Goal: Task Accomplishment & Management: Manage account settings

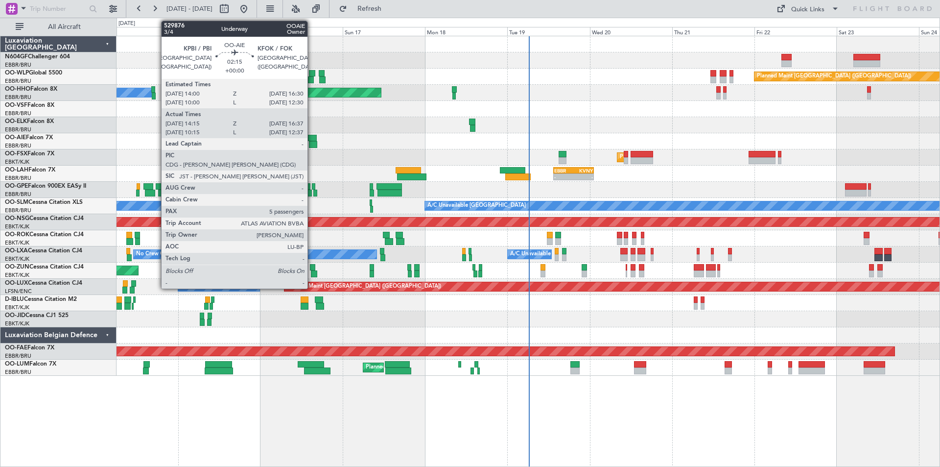
click at [312, 143] on div at bounding box center [313, 144] width 8 height 7
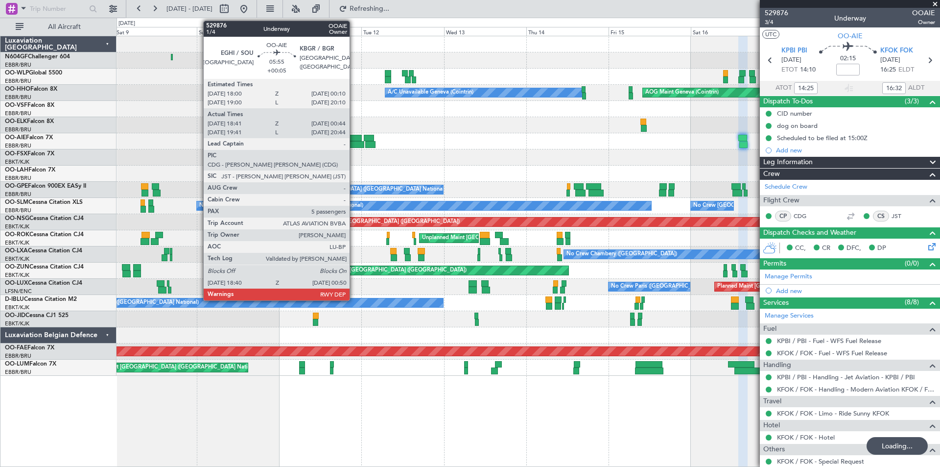
click at [354, 138] on div at bounding box center [351, 138] width 22 height 7
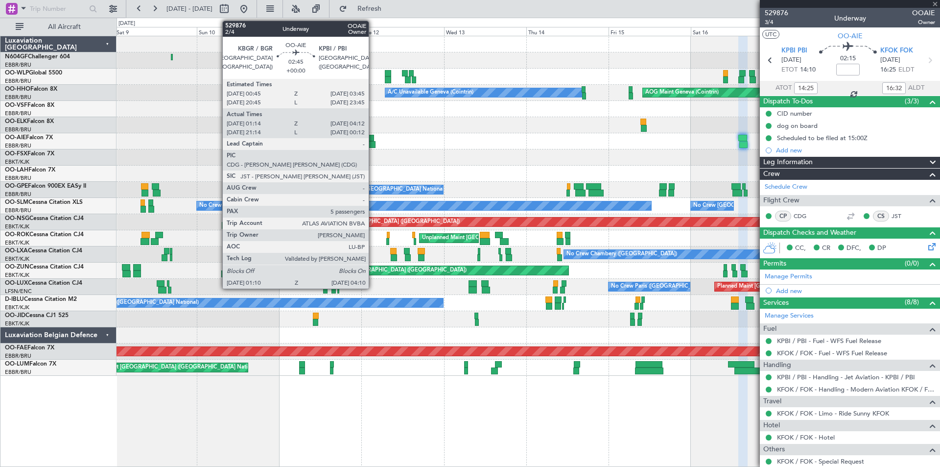
type input "+00:05"
type input "18:51"
type input "00:39"
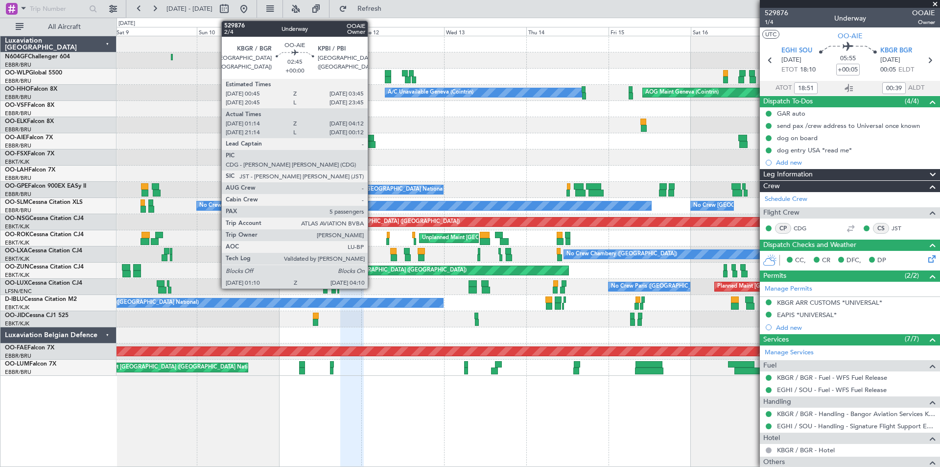
click at [366, 142] on div at bounding box center [370, 144] width 11 height 7
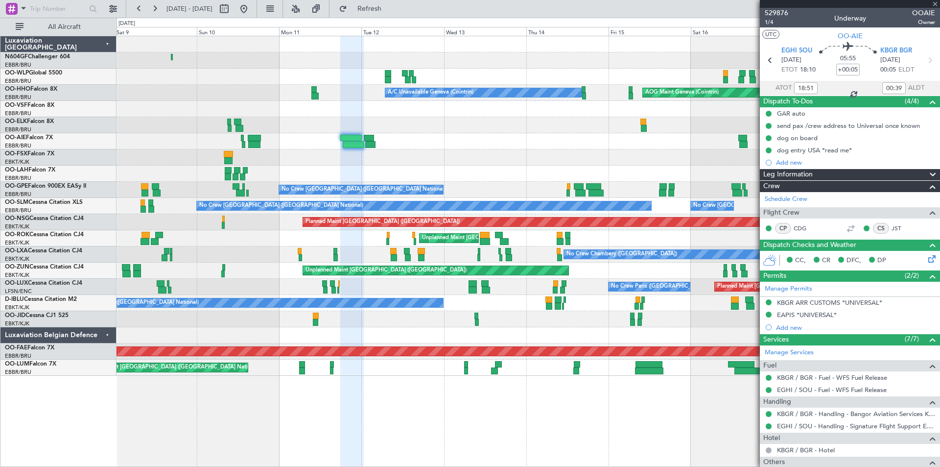
type input "01:24"
type input "04:07"
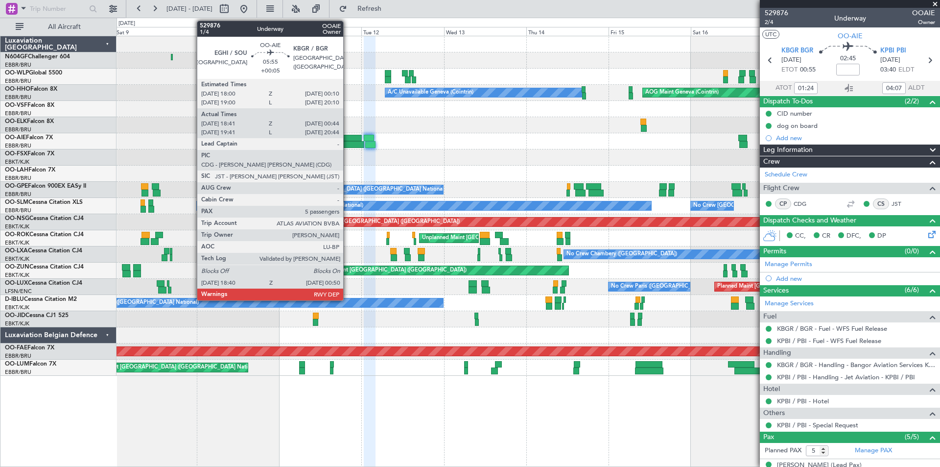
click at [348, 143] on div at bounding box center [354, 144] width 22 height 7
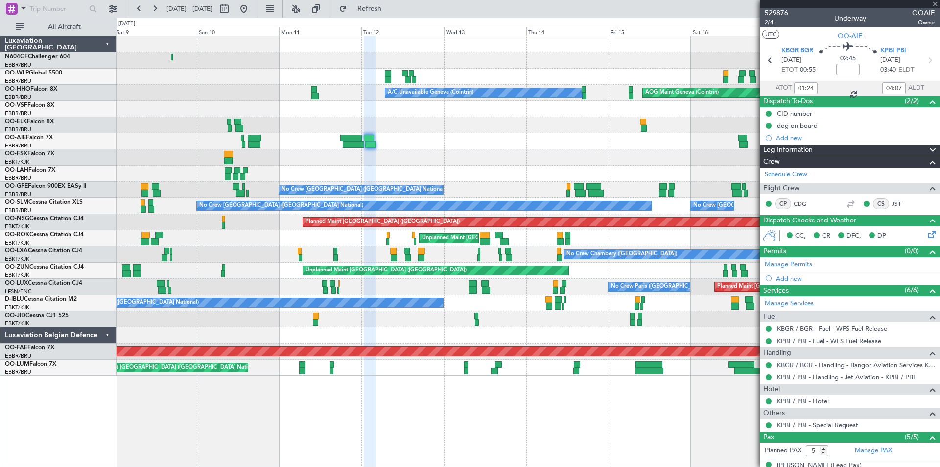
type input "21:24"
type input "00:07"
type input "01:24"
type input "04:07"
click at [769, 23] on span "2/4" at bounding box center [777, 22] width 24 height 8
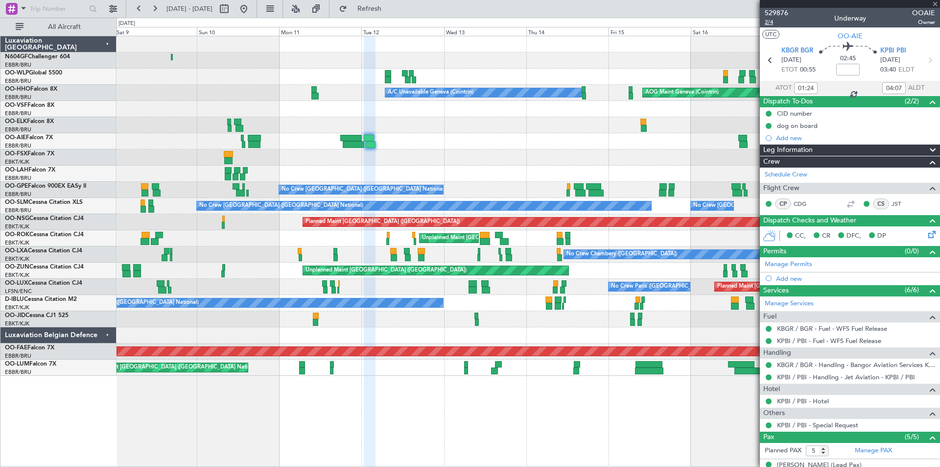
type input "+00:05"
type input "18:51"
type input "00:39"
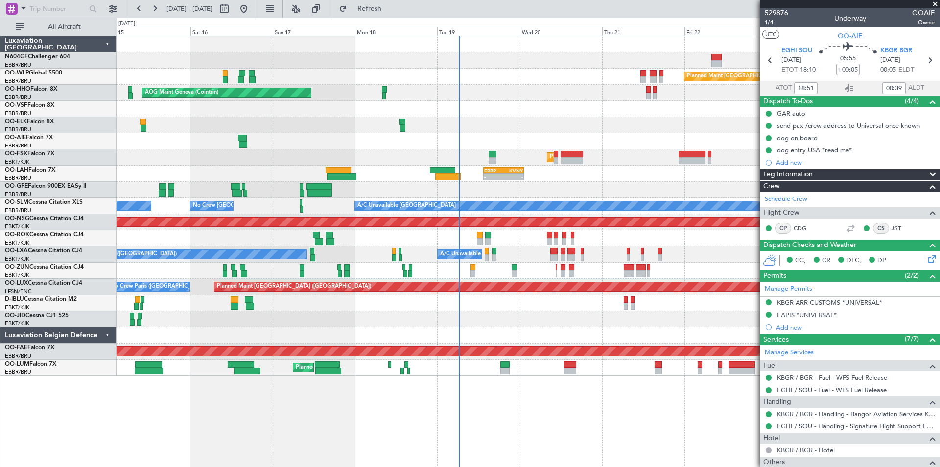
click at [38, 175] on div "Planned Maint [GEOGRAPHIC_DATA] ([GEOGRAPHIC_DATA]) AOG Maint Geneva ([GEOGRAPH…" at bounding box center [470, 242] width 940 height 449
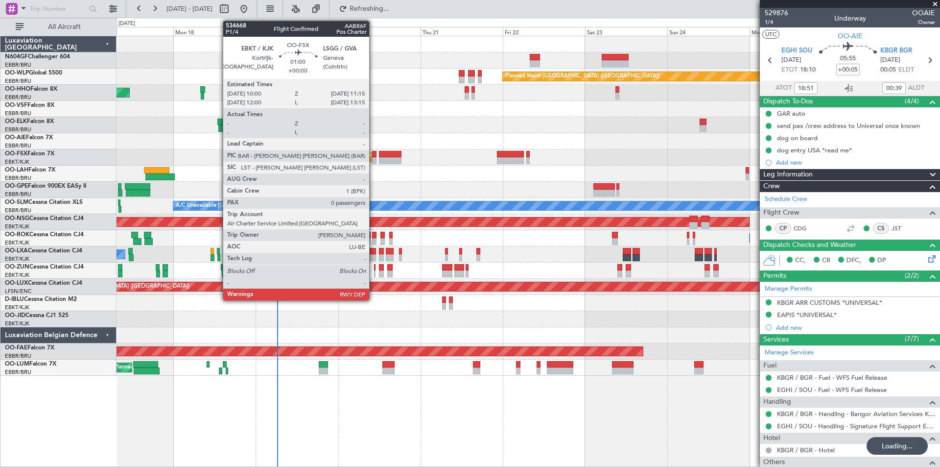
click at [374, 160] on div at bounding box center [374, 160] width 4 height 7
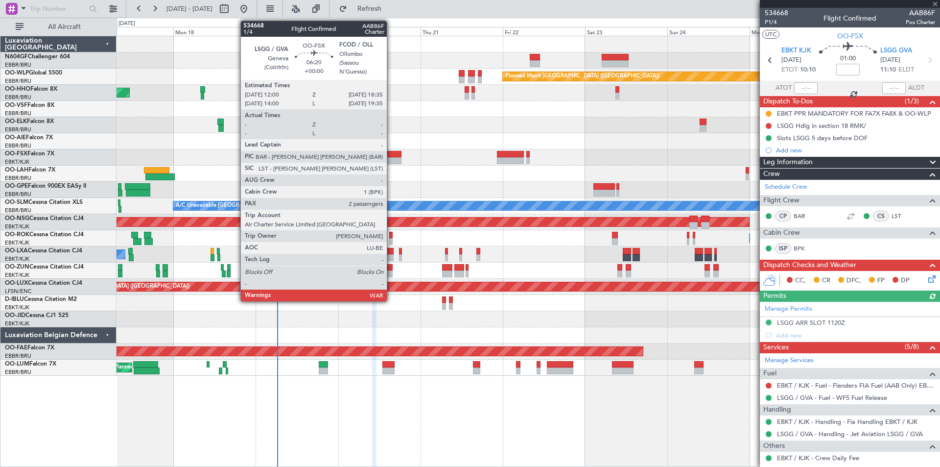
click at [391, 163] on div at bounding box center [390, 160] width 23 height 7
type input "2"
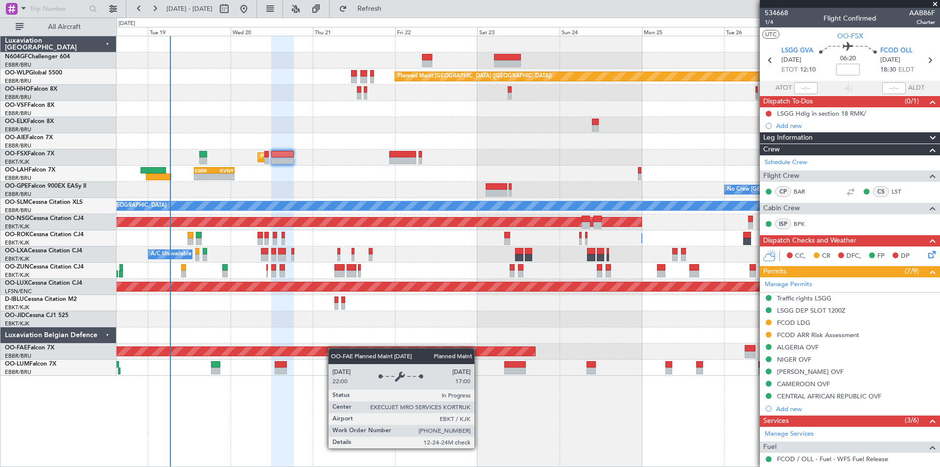
click at [319, 354] on div "Planned Maint [GEOGRAPHIC_DATA] ([GEOGRAPHIC_DATA]) AOG Maint Geneva ([GEOGRAPH…" at bounding box center [528, 205] width 823 height 339
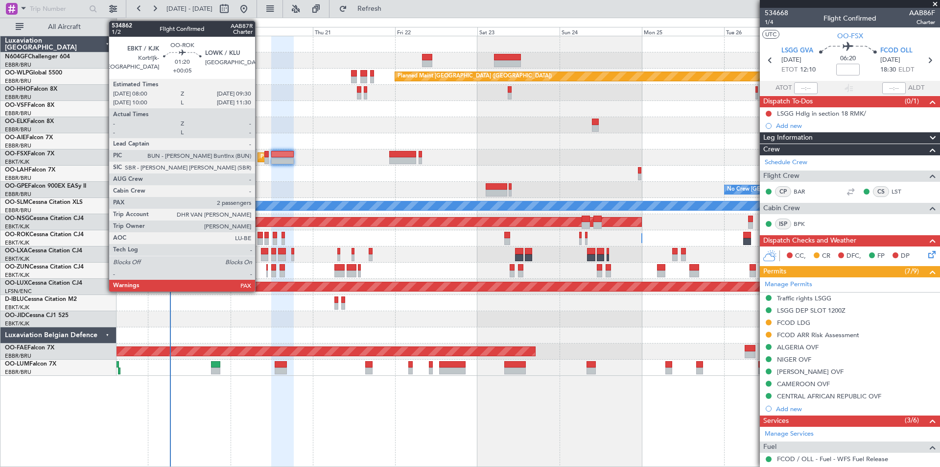
click at [260, 238] on div at bounding box center [260, 241] width 5 height 7
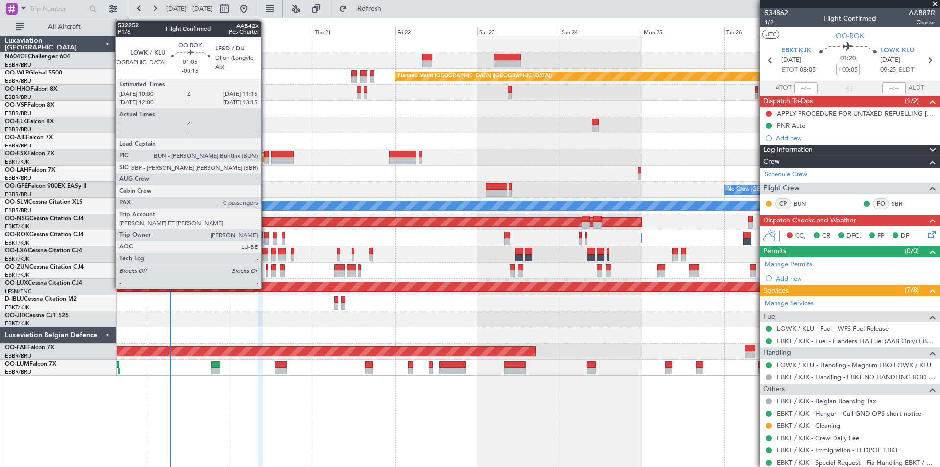
click at [266, 238] on div at bounding box center [266, 241] width 4 height 7
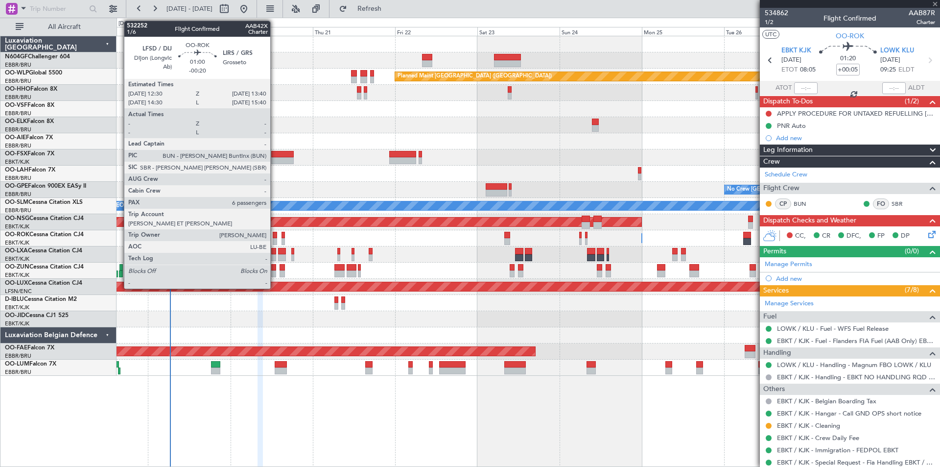
type input "-00:15"
type input "0"
type input "+00:05"
type input "2"
click at [275, 239] on div at bounding box center [275, 241] width 4 height 7
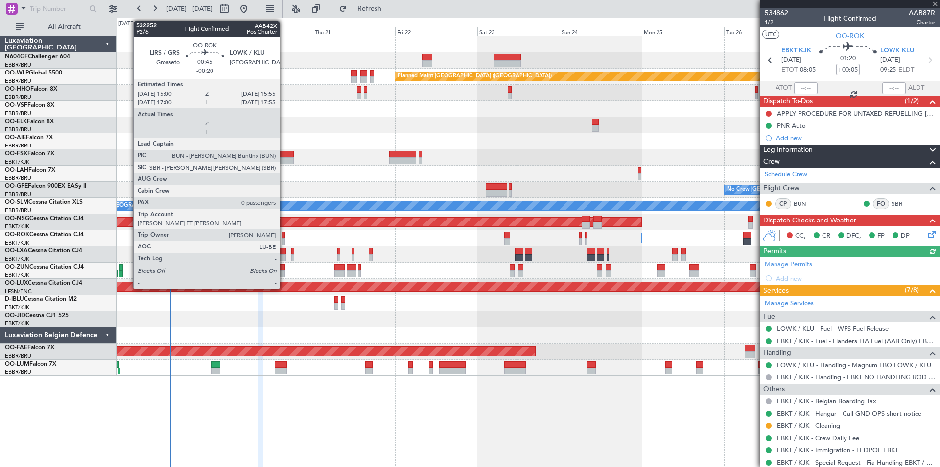
type input "-00:20"
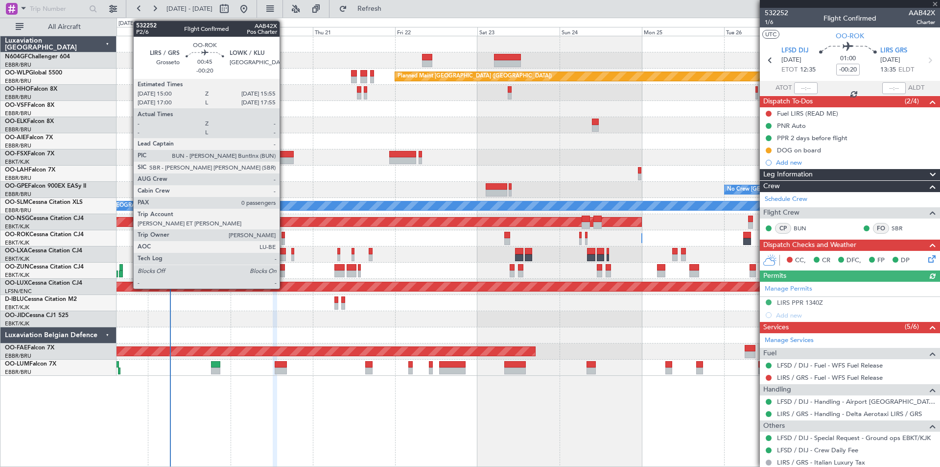
click at [284, 240] on div at bounding box center [283, 241] width 3 height 7
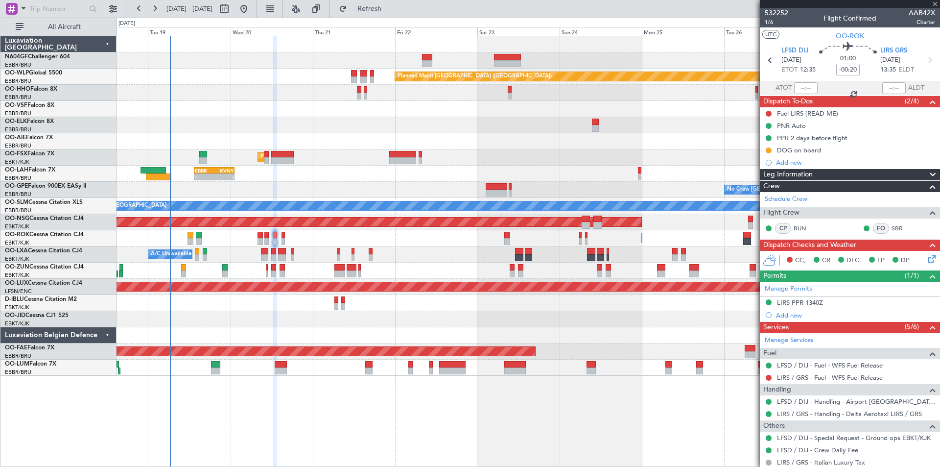
type input "0"
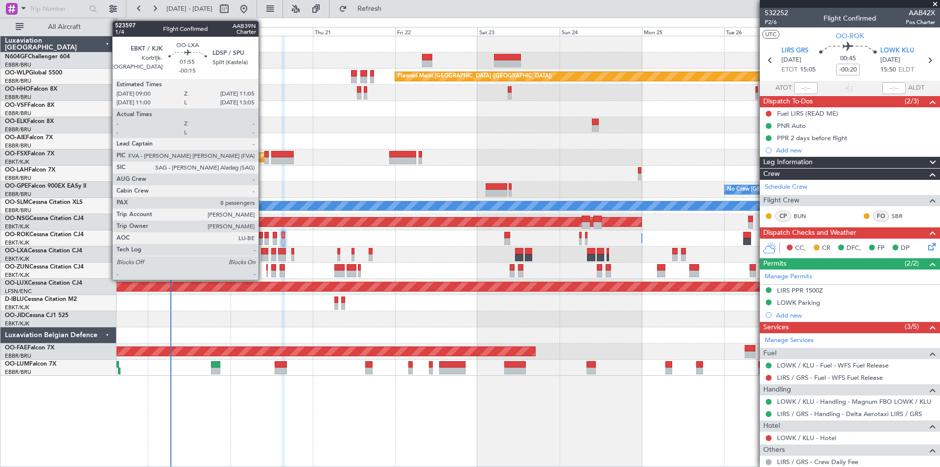
click at [263, 257] on div at bounding box center [264, 257] width 7 height 7
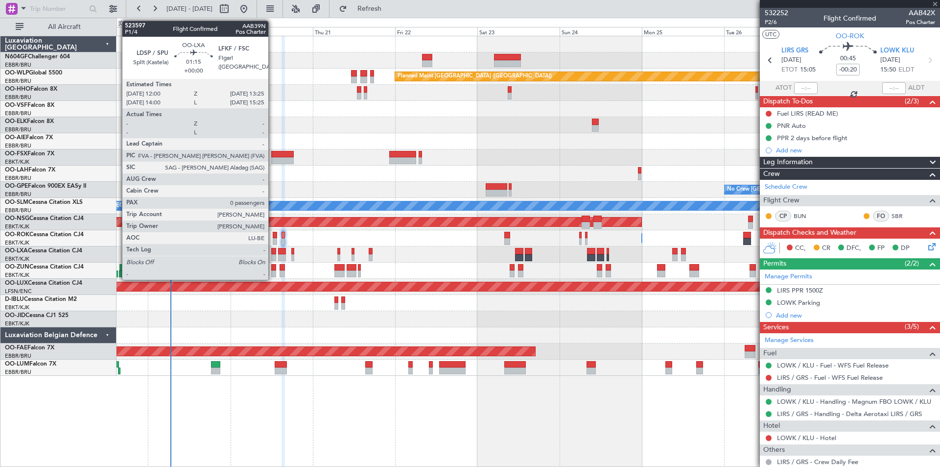
type input "-00:15"
type input "8"
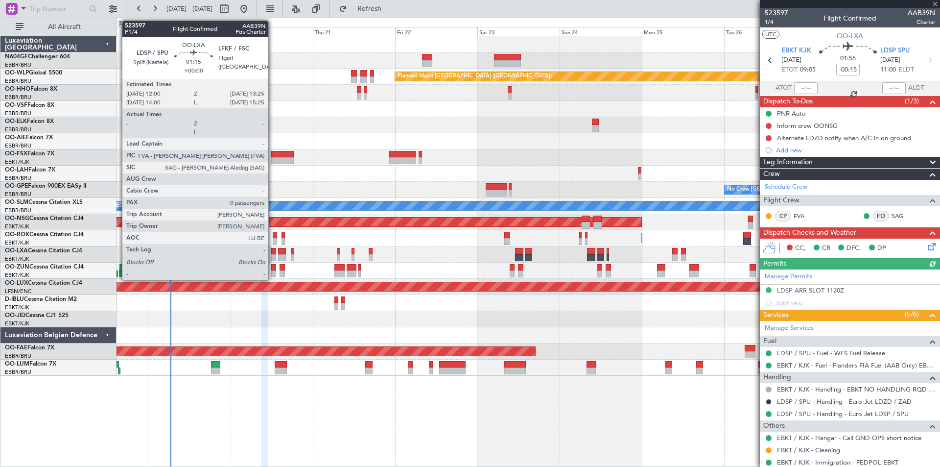
click at [273, 256] on div at bounding box center [273, 257] width 5 height 7
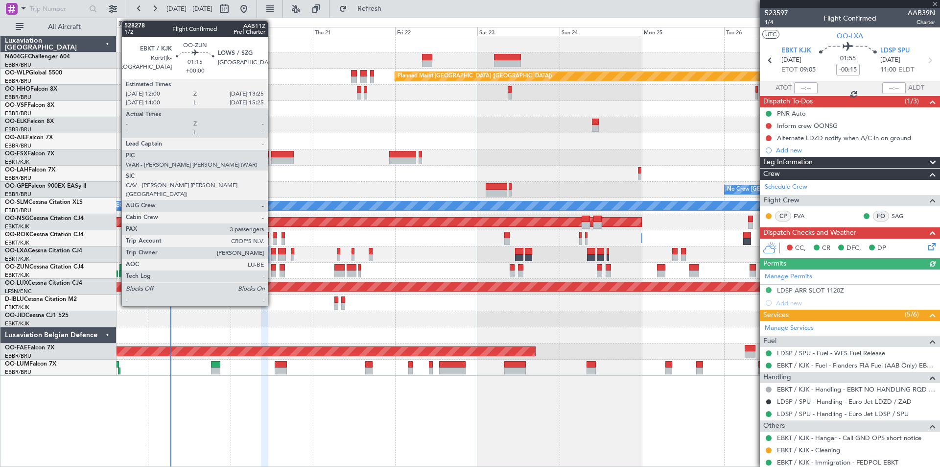
click at [272, 275] on div at bounding box center [273, 273] width 5 height 7
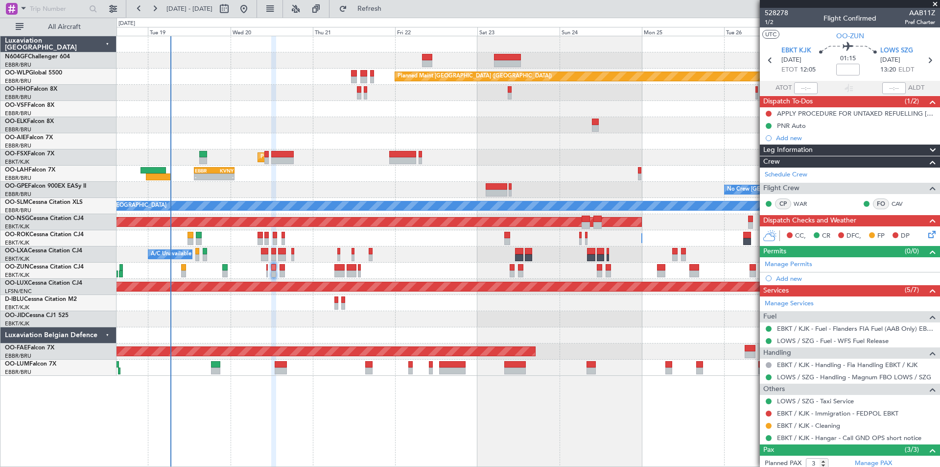
click at [278, 275] on div at bounding box center [528, 271] width 823 height 16
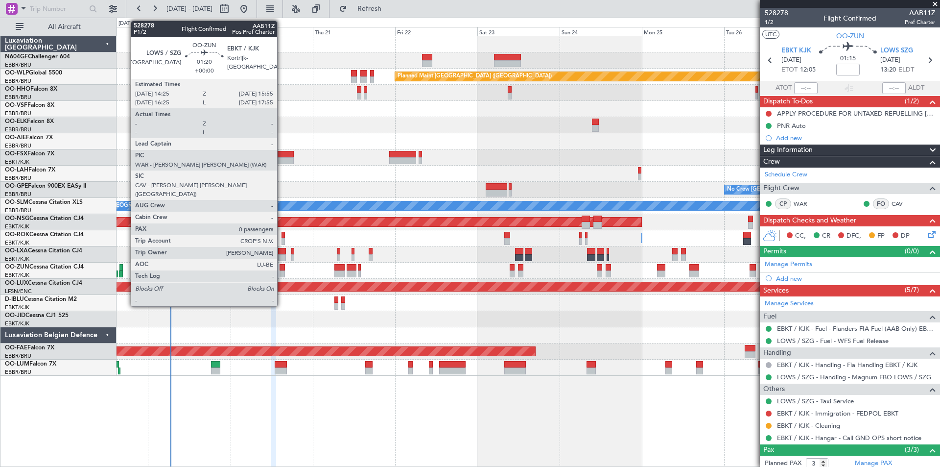
click at [282, 274] on div at bounding box center [282, 273] width 5 height 7
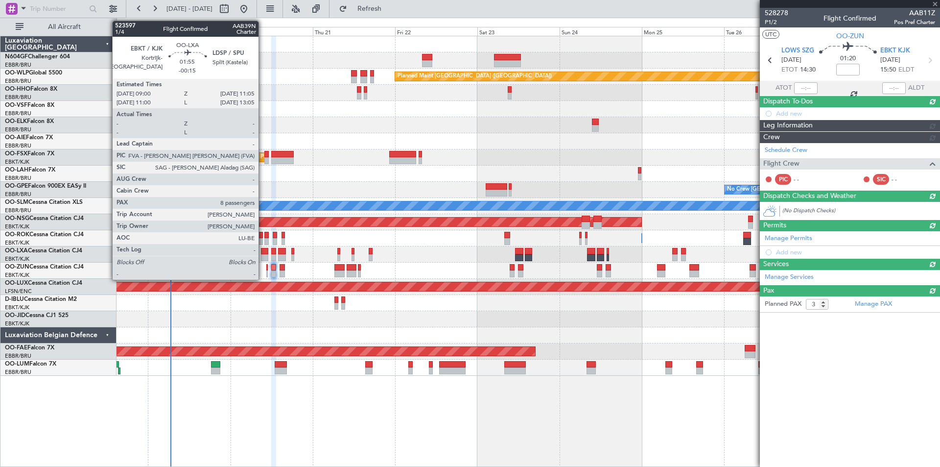
type input "0"
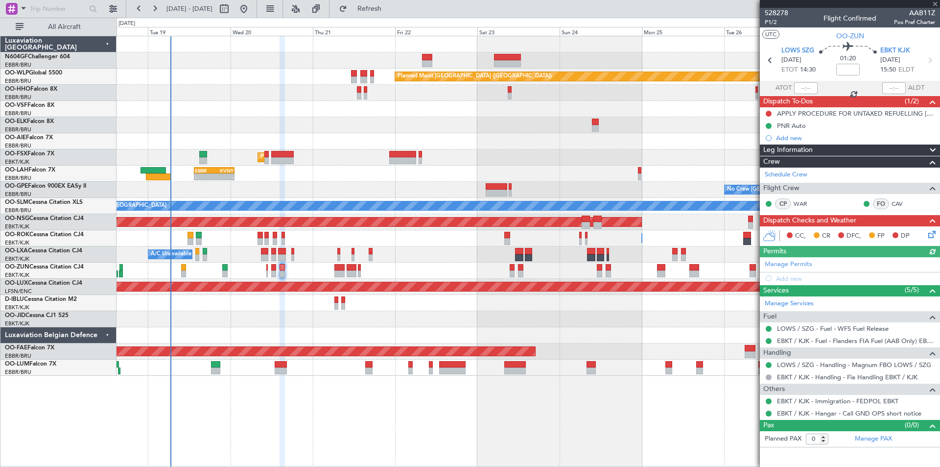
type input "-00:15"
type input "8"
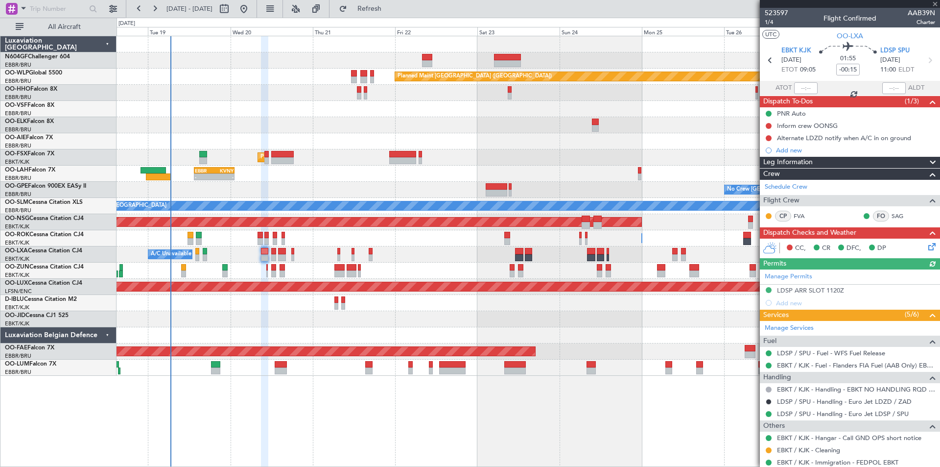
click at [927, 249] on icon at bounding box center [931, 245] width 8 height 8
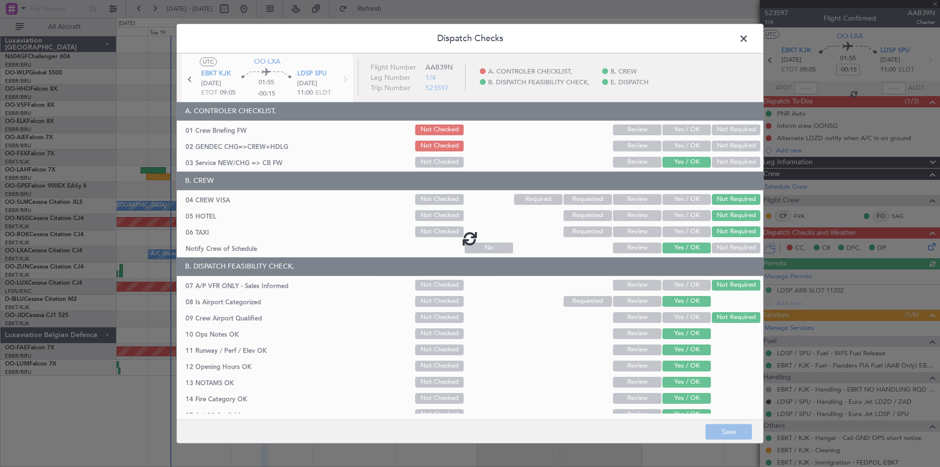
click at [749, 41] on span at bounding box center [749, 41] width 0 height 20
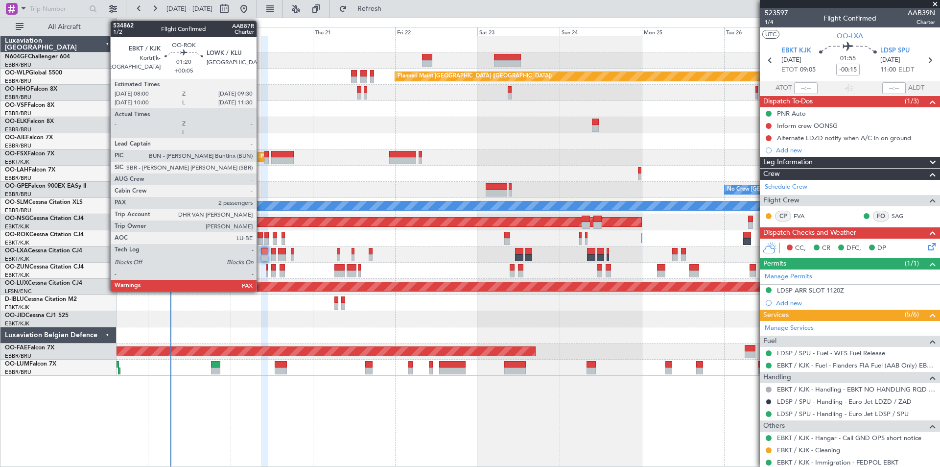
click at [261, 241] on div at bounding box center [260, 241] width 5 height 7
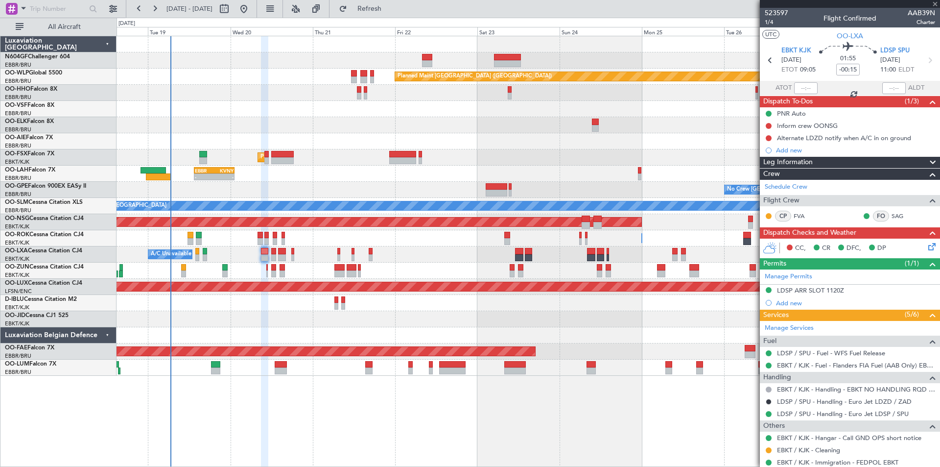
type input "+00:05"
type input "2"
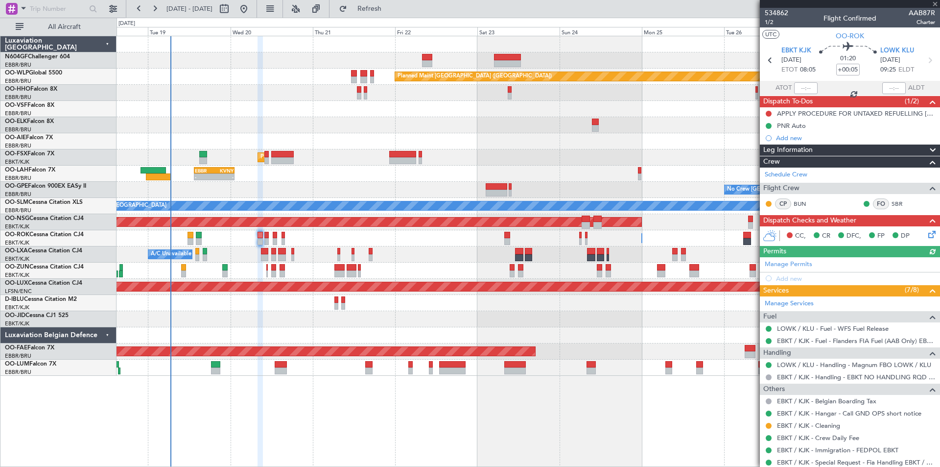
click at [927, 237] on icon at bounding box center [931, 233] width 8 height 8
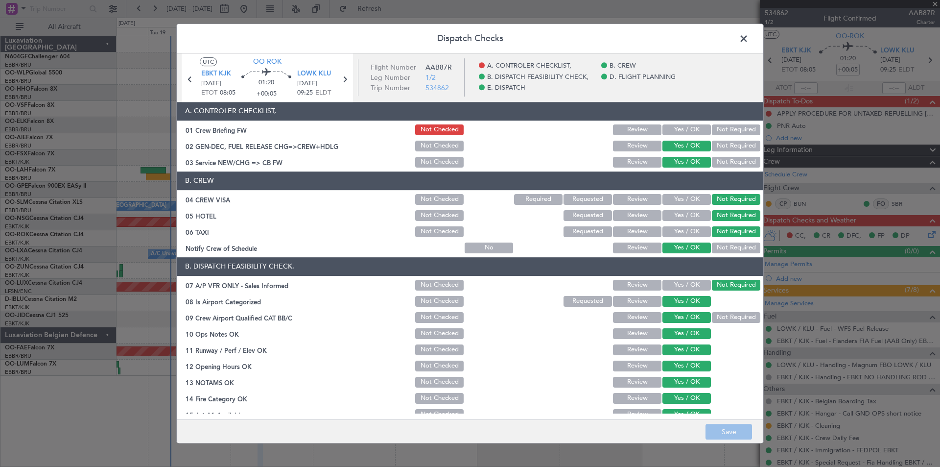
click at [749, 36] on span at bounding box center [749, 41] width 0 height 20
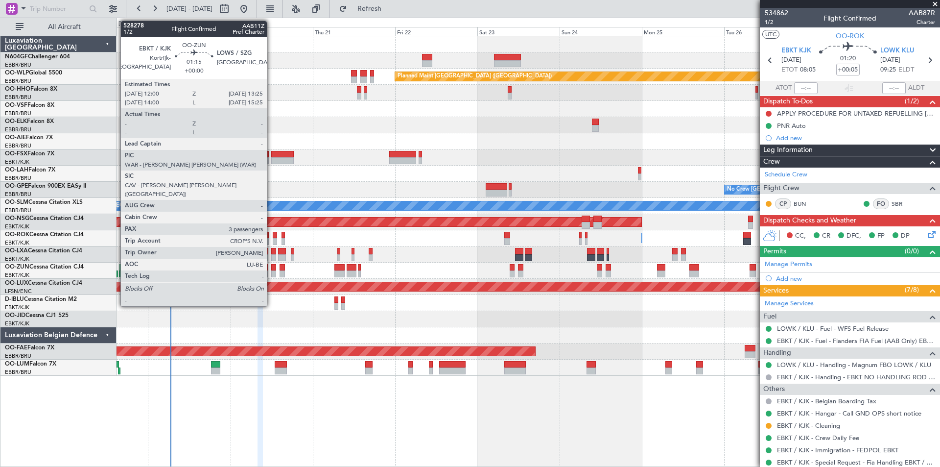
click at [271, 271] on div at bounding box center [273, 273] width 5 height 7
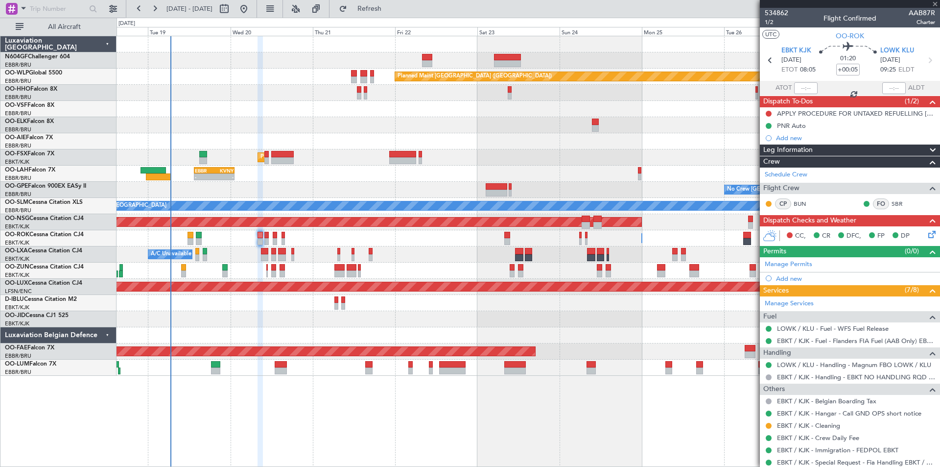
type input "3"
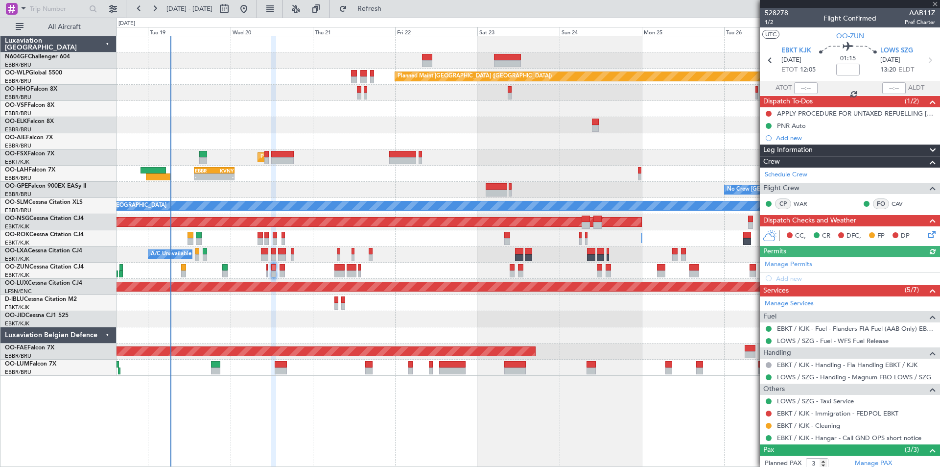
click at [927, 234] on icon at bounding box center [931, 233] width 8 height 8
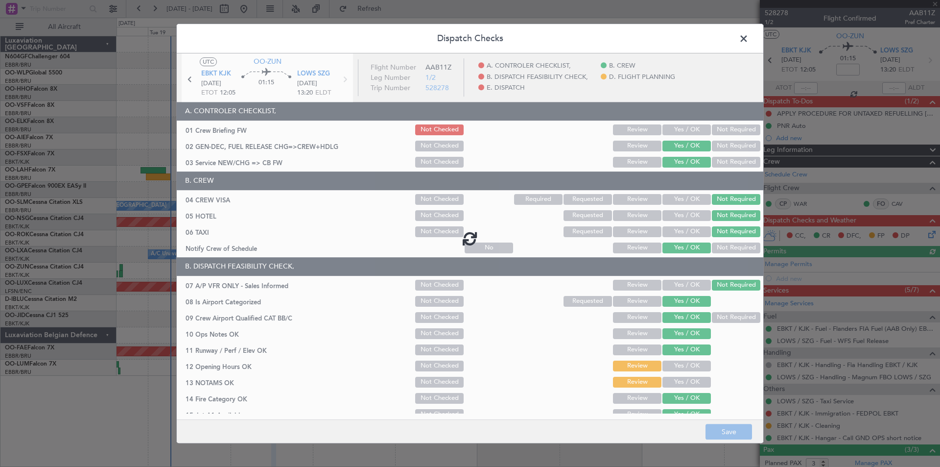
click at [749, 36] on span at bounding box center [749, 41] width 0 height 20
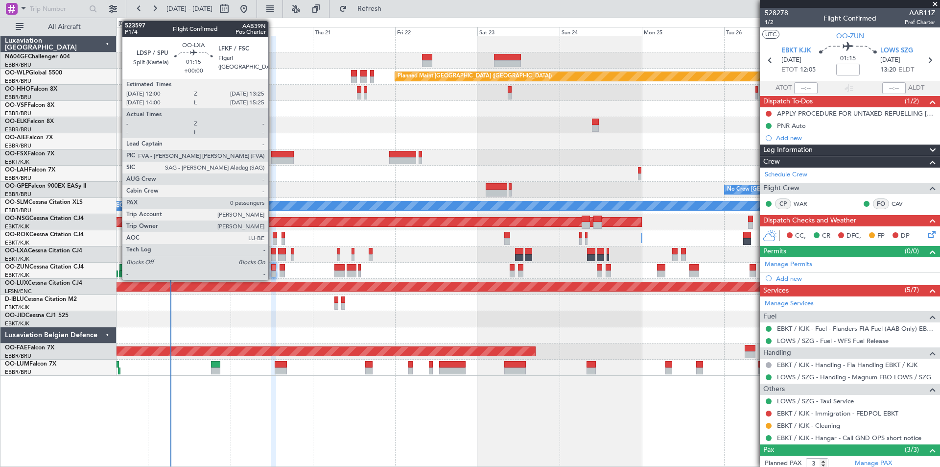
click at [273, 256] on div at bounding box center [273, 257] width 5 height 7
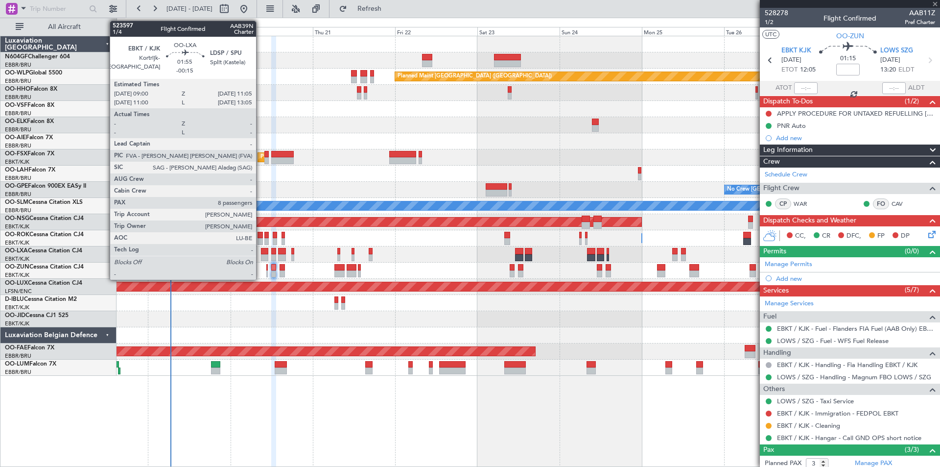
click at [261, 254] on div at bounding box center [264, 257] width 7 height 7
type input "-00:15"
type input "8"
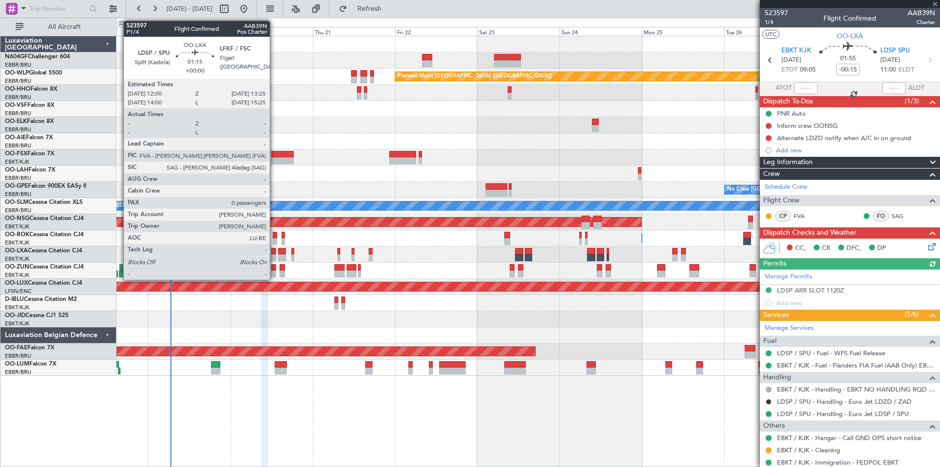
click at [274, 254] on div at bounding box center [273, 251] width 5 height 7
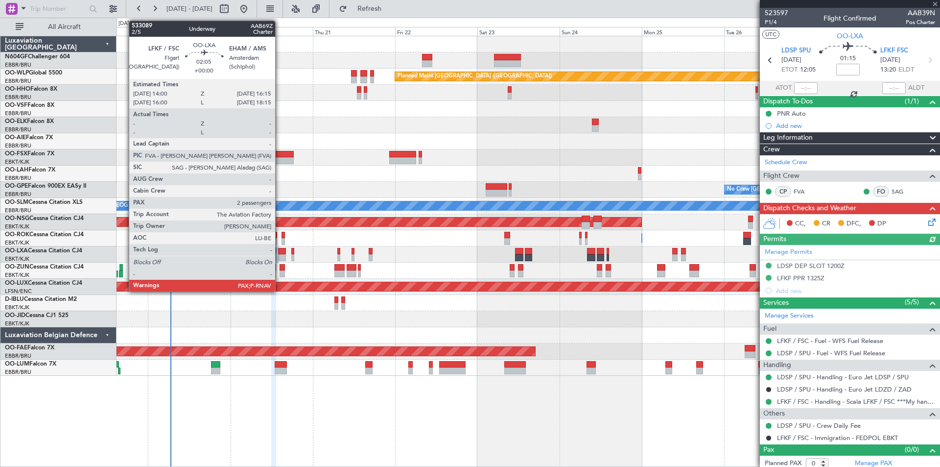
click at [280, 257] on div at bounding box center [282, 257] width 8 height 7
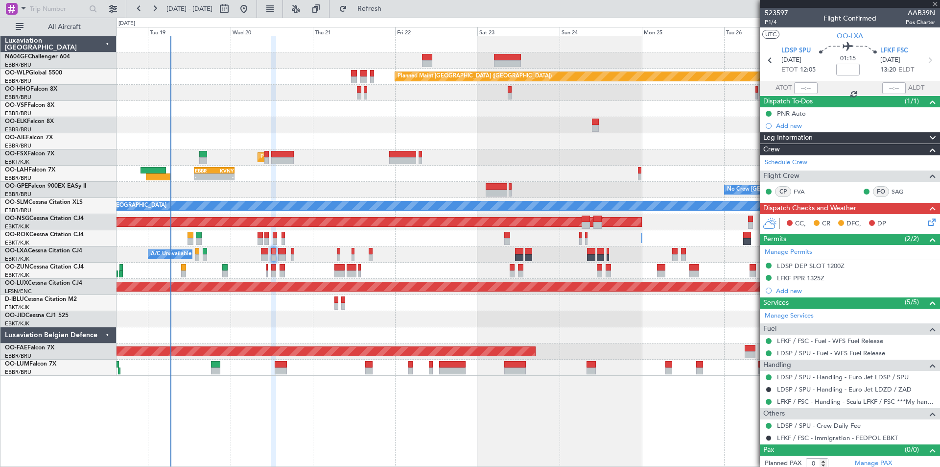
type input "3"
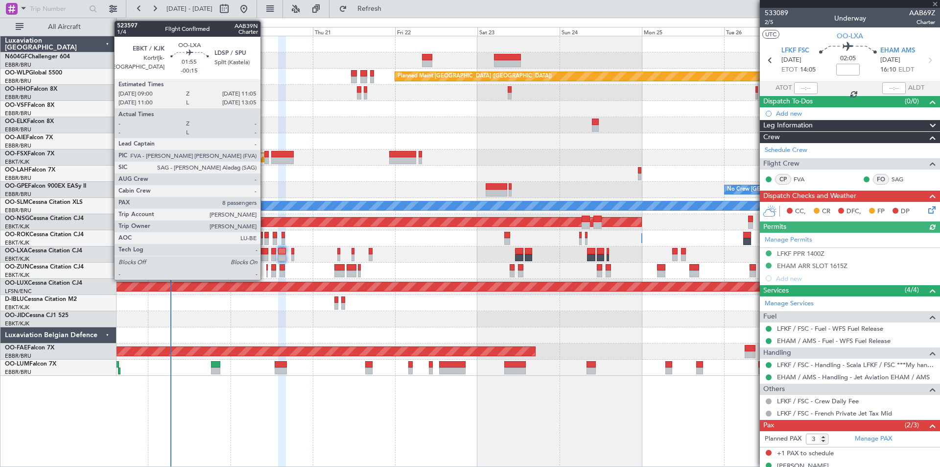
click at [265, 256] on div at bounding box center [264, 257] width 7 height 7
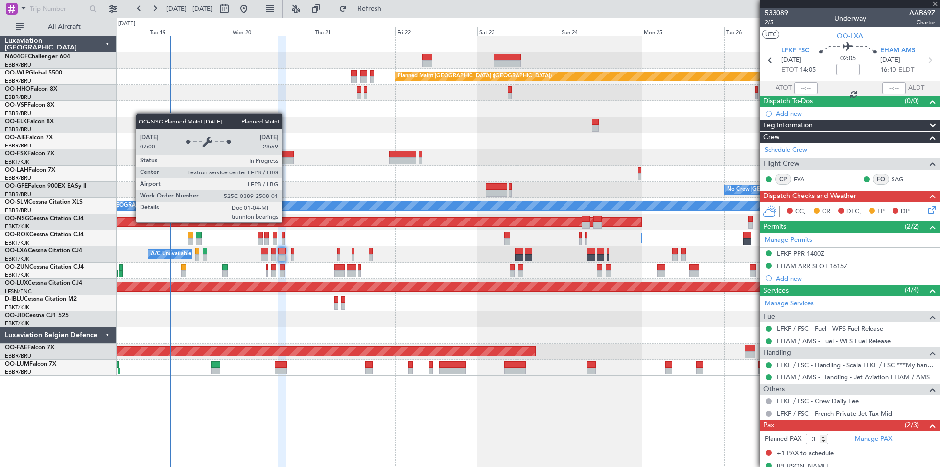
type input "-00:15"
type input "8"
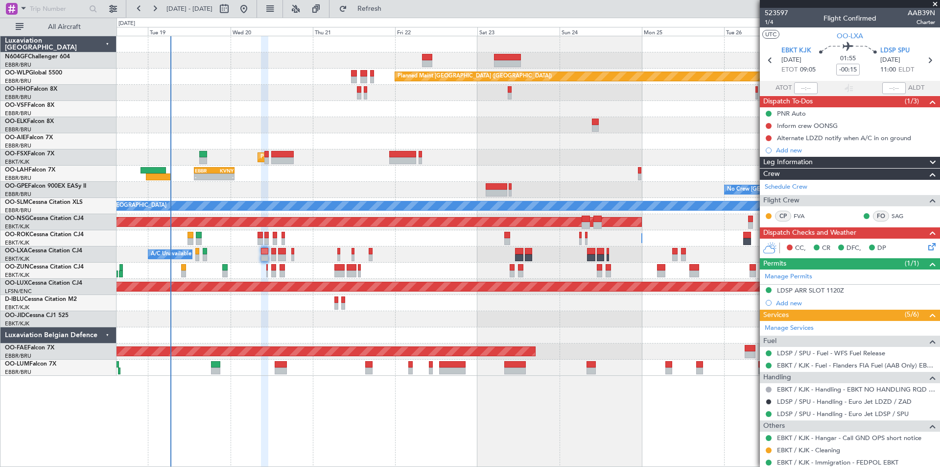
drag, startPoint x: 928, startPoint y: 253, endPoint x: 923, endPoint y: 249, distance: 5.6
click at [927, 253] on div "CC, CR DFC, DP" at bounding box center [850, 249] width 180 height 20
click at [927, 248] on icon at bounding box center [931, 245] width 8 height 8
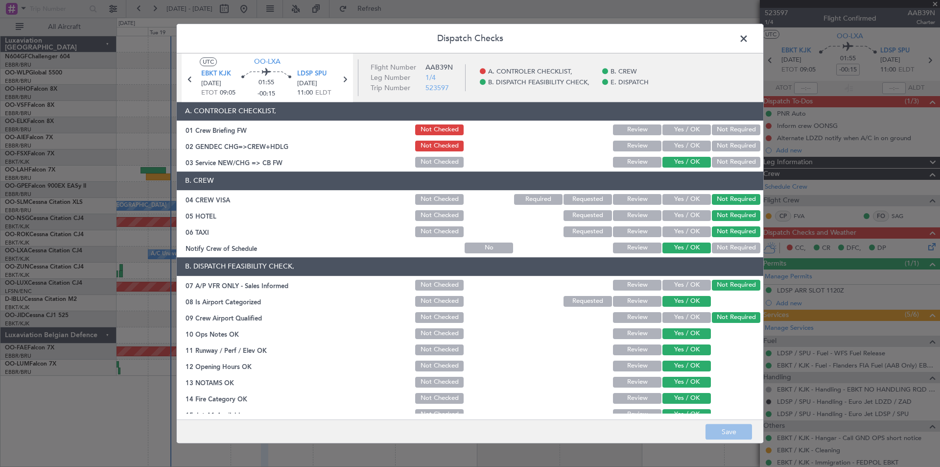
click at [749, 37] on span at bounding box center [749, 41] width 0 height 20
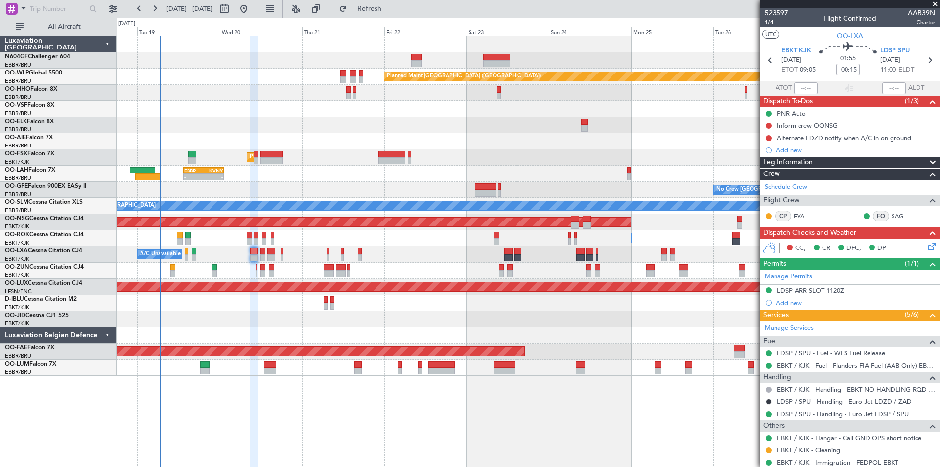
click at [299, 271] on div at bounding box center [528, 271] width 823 height 16
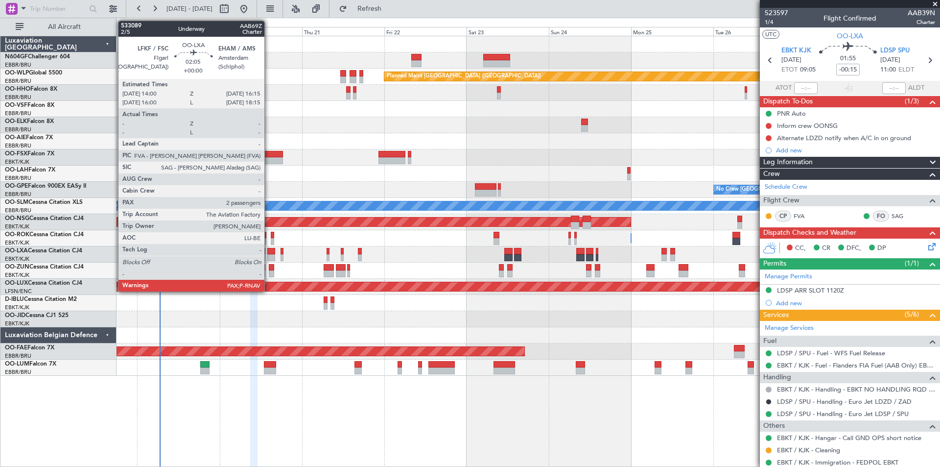
click at [269, 256] on div at bounding box center [271, 257] width 8 height 7
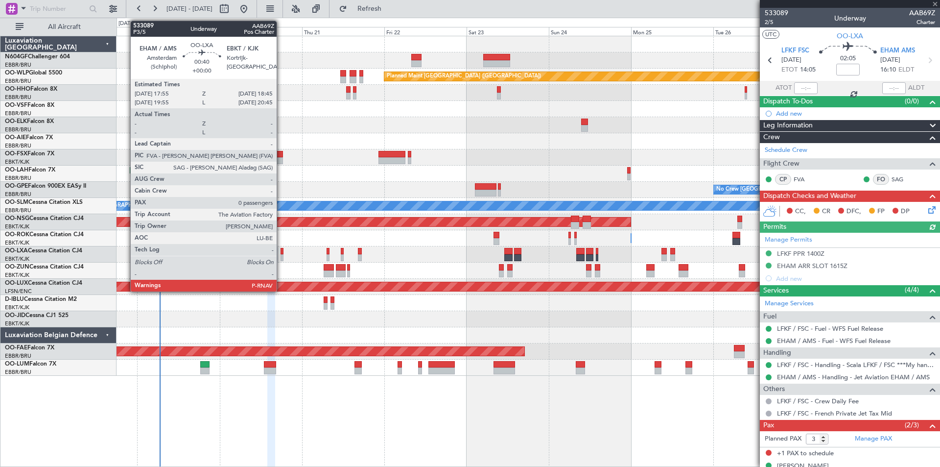
click at [281, 256] on div at bounding box center [282, 257] width 3 height 7
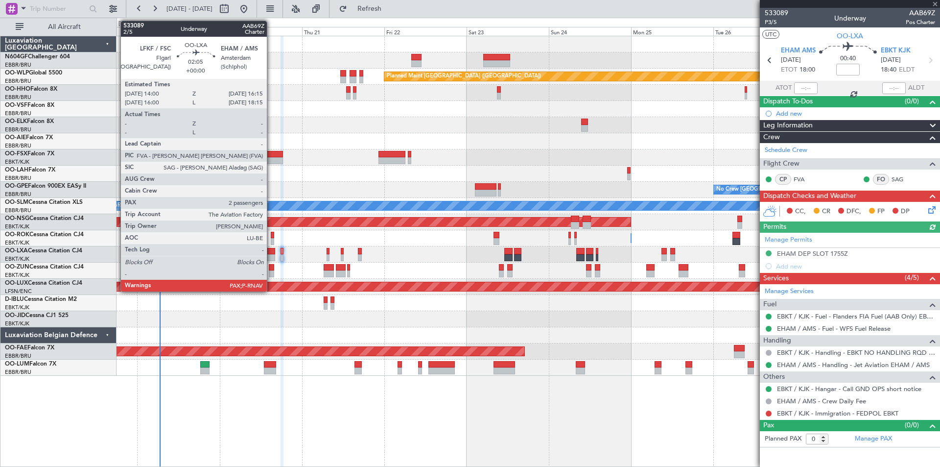
click at [271, 254] on div at bounding box center [271, 257] width 8 height 7
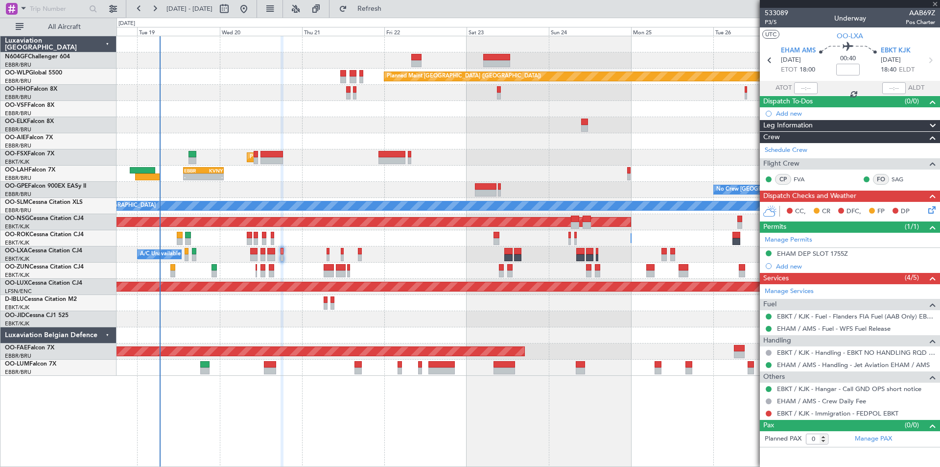
type input "3"
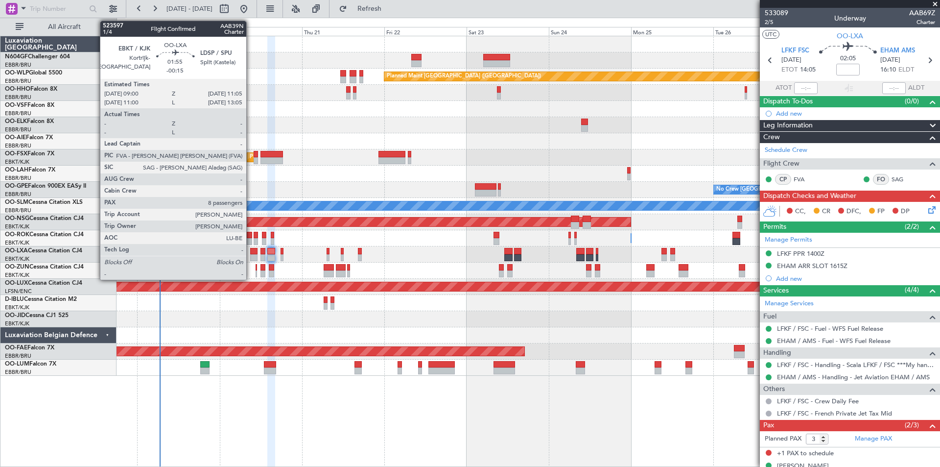
click at [251, 252] on div at bounding box center [253, 251] width 7 height 7
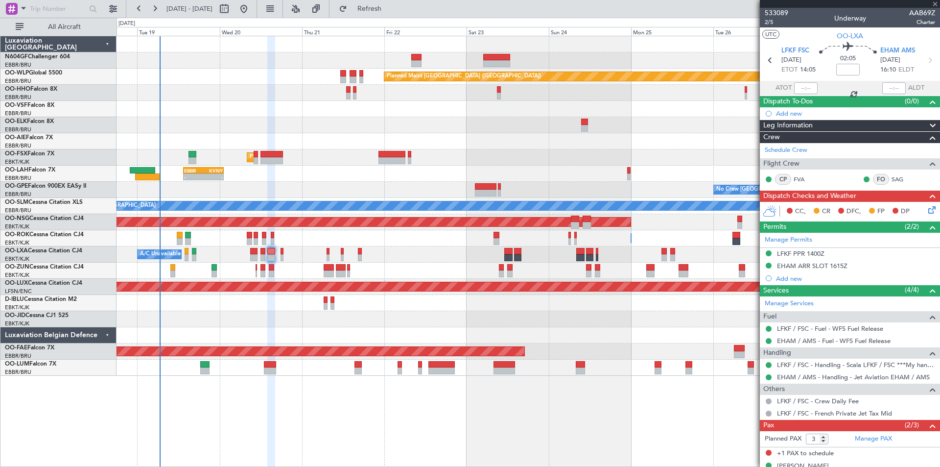
type input "-00:15"
type input "8"
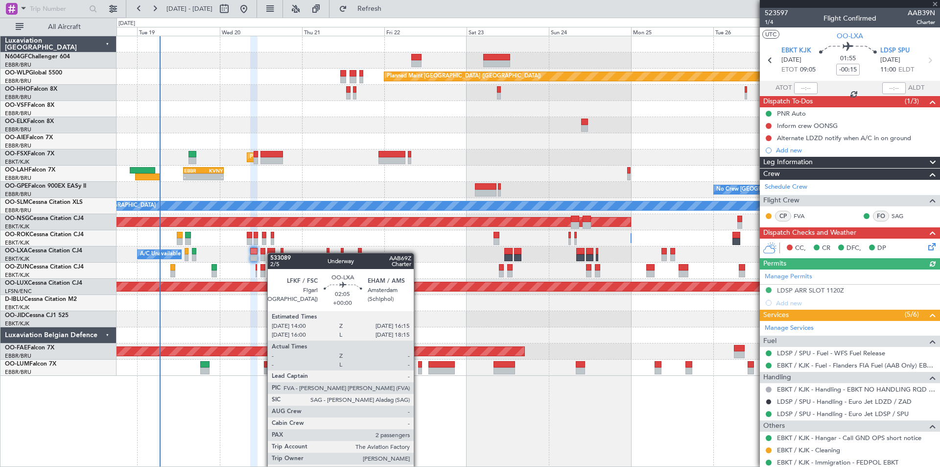
click at [272, 253] on div at bounding box center [271, 251] width 8 height 7
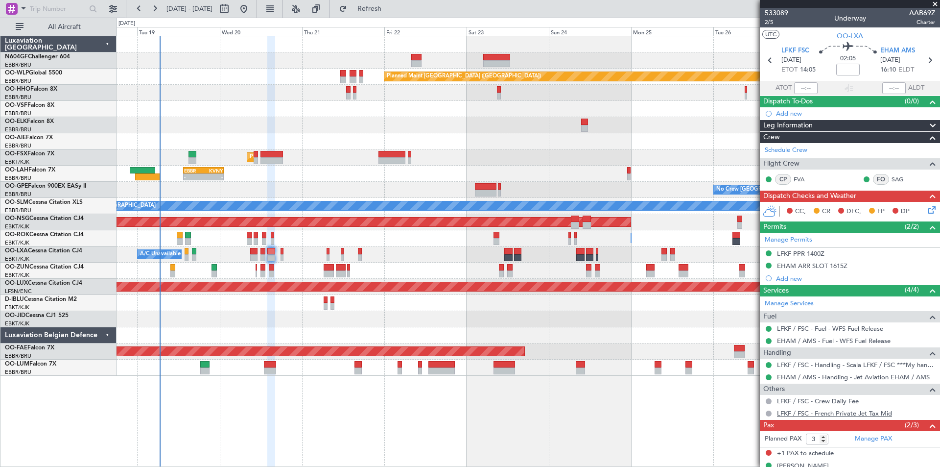
scroll to position [37, 0]
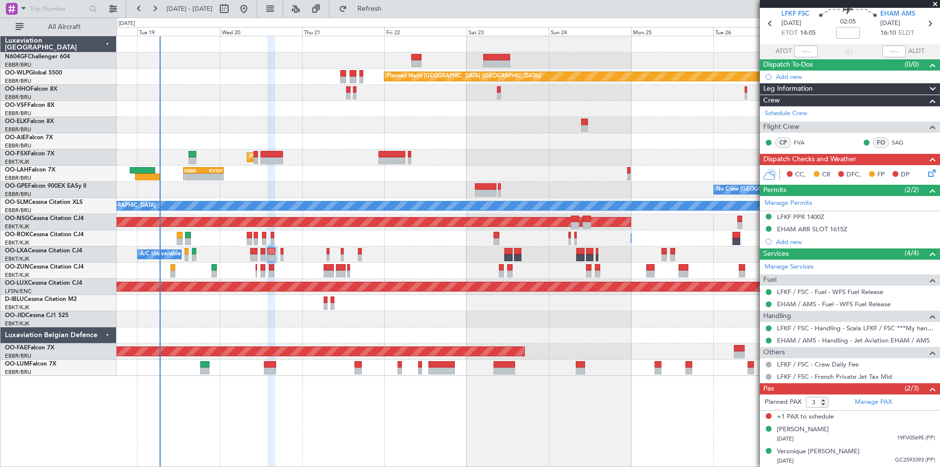
click at [285, 256] on div "Planned Maint Brussels (Brussels National) A/C Unavailable Brussels (Brussels N…" at bounding box center [528, 254] width 823 height 16
click at [283, 257] on div "Planned Maint Brussels (Brussels National) A/C Unavailable Brussels (Brussels N…" at bounding box center [528, 254] width 823 height 16
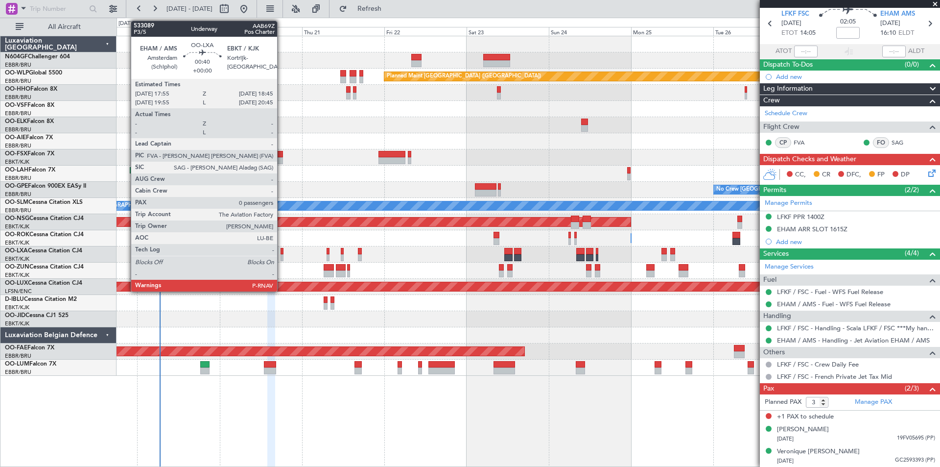
click at [282, 259] on div at bounding box center [282, 257] width 3 height 7
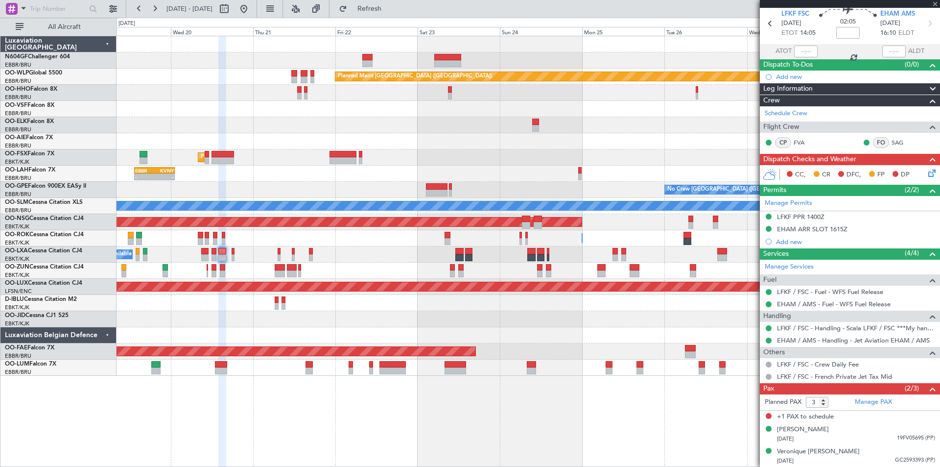
click at [324, 321] on div at bounding box center [528, 319] width 823 height 16
type input "0"
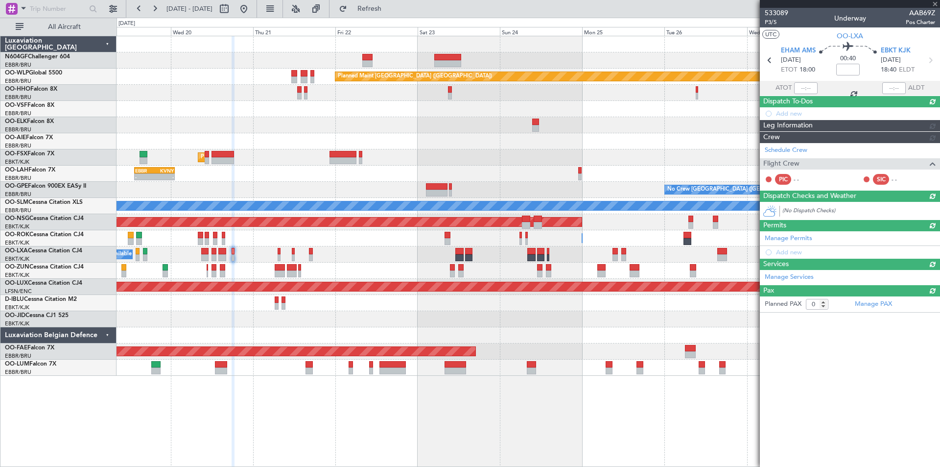
scroll to position [0, 0]
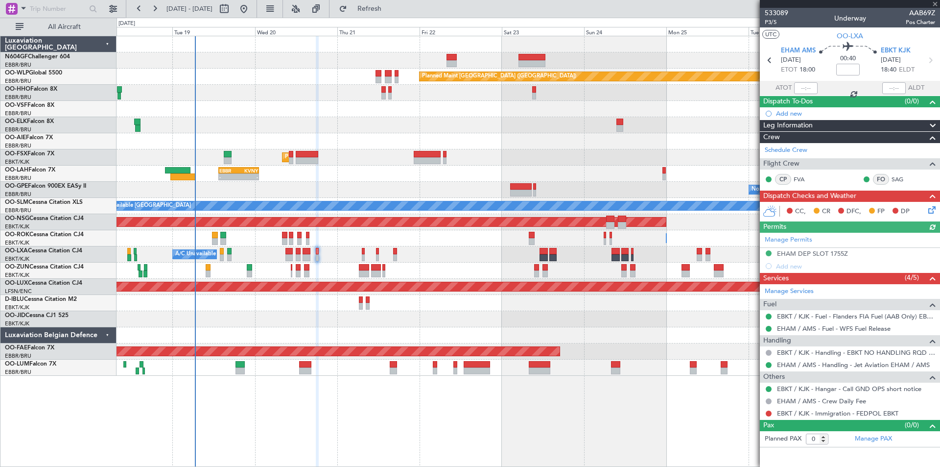
click at [494, 140] on div "Planned Maint Berlin (Brandenburg) AOG Maint Geneva (Cointrin) Planned Maint Ko…" at bounding box center [528, 205] width 823 height 339
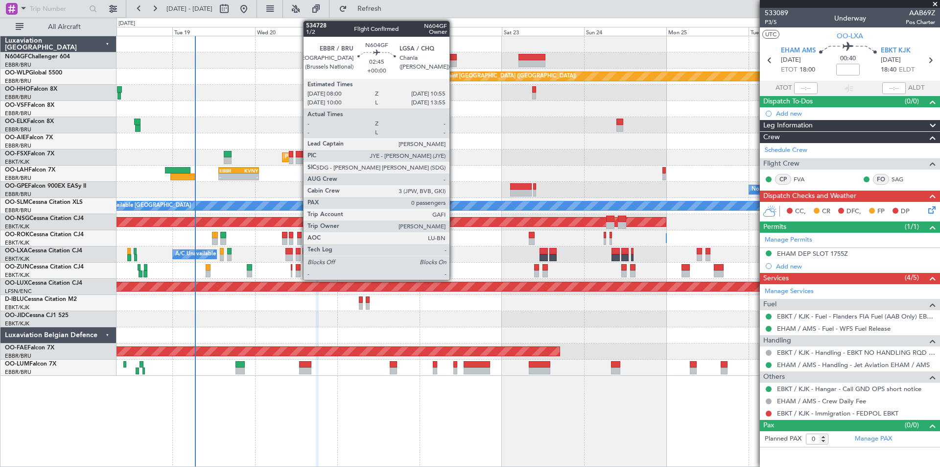
click at [452, 62] on div at bounding box center [452, 63] width 10 height 7
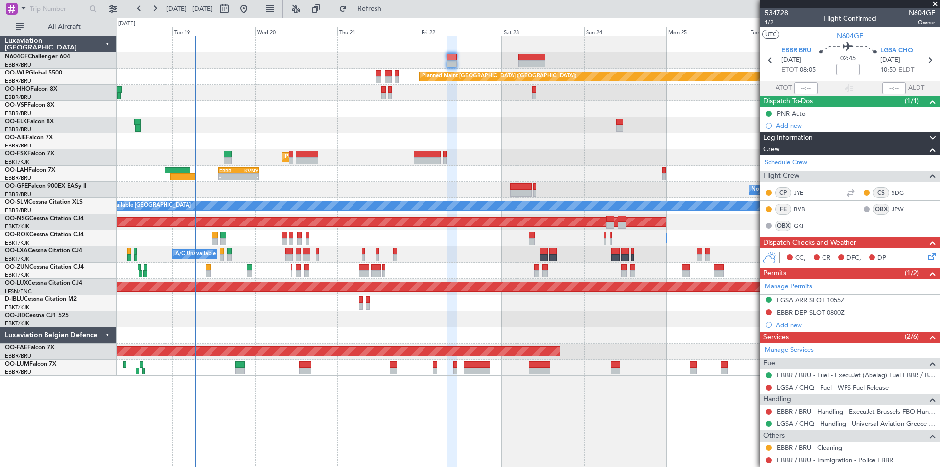
scroll to position [26, 0]
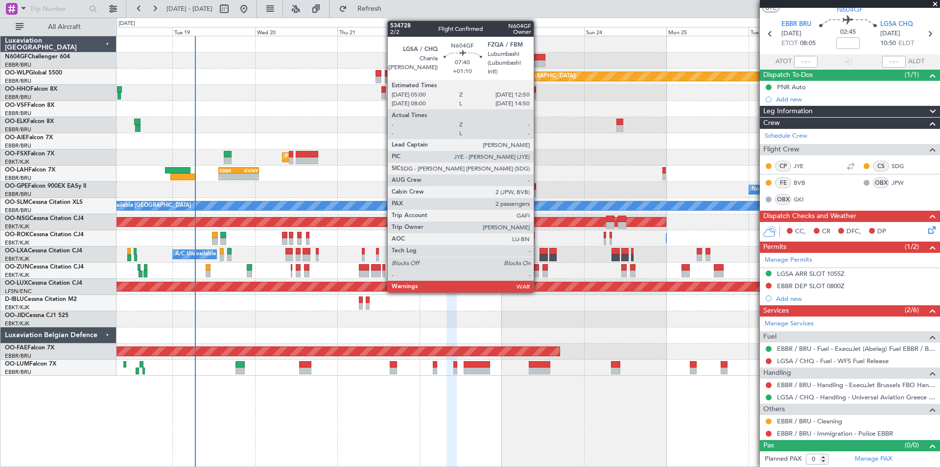
click at [538, 62] on div at bounding box center [532, 63] width 27 height 7
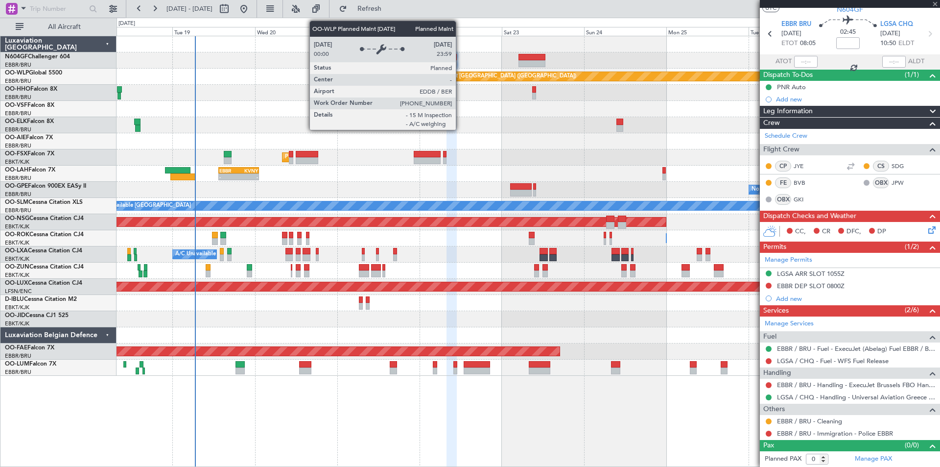
type input "+01:10"
type input "2"
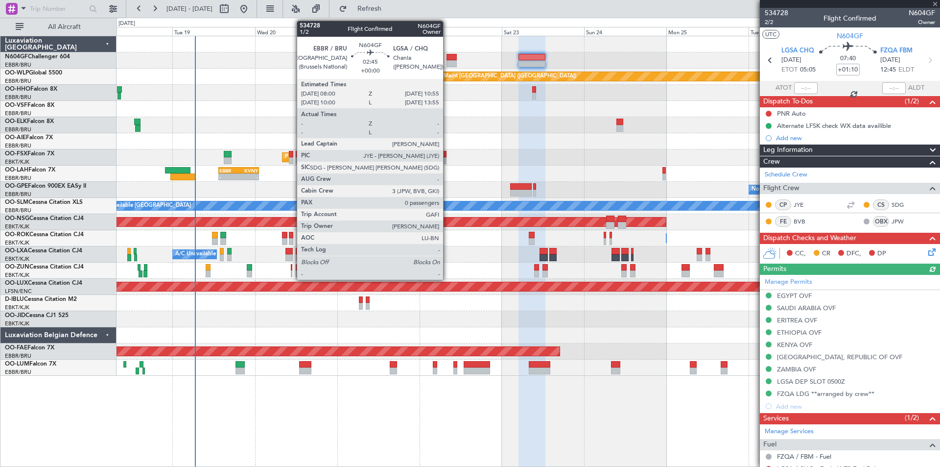
click at [448, 65] on div at bounding box center [452, 63] width 10 height 7
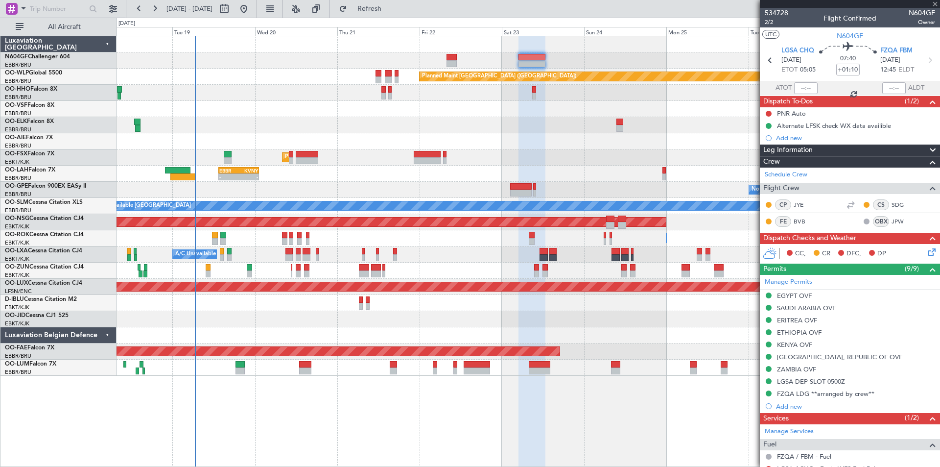
type input "0"
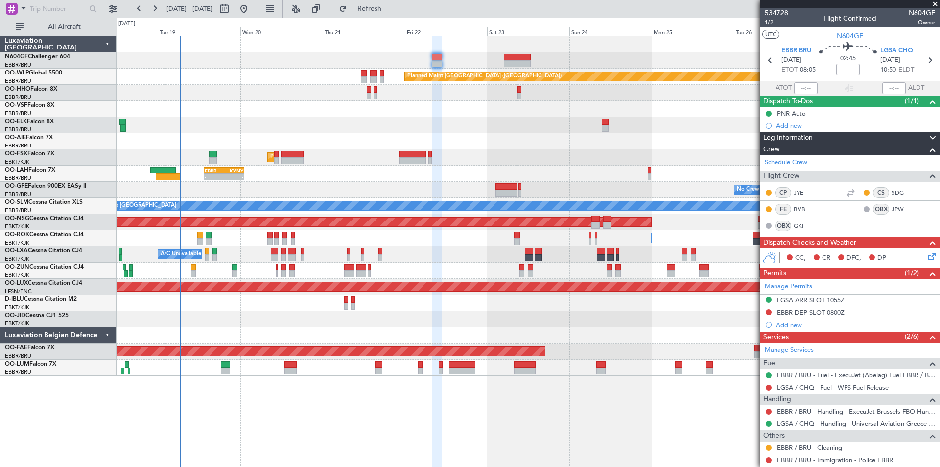
click at [632, 135] on div "Planned Maint Berlin (Brandenburg) AOG Maint Geneva (Cointrin) Planned Maint Ko…" at bounding box center [528, 205] width 823 height 339
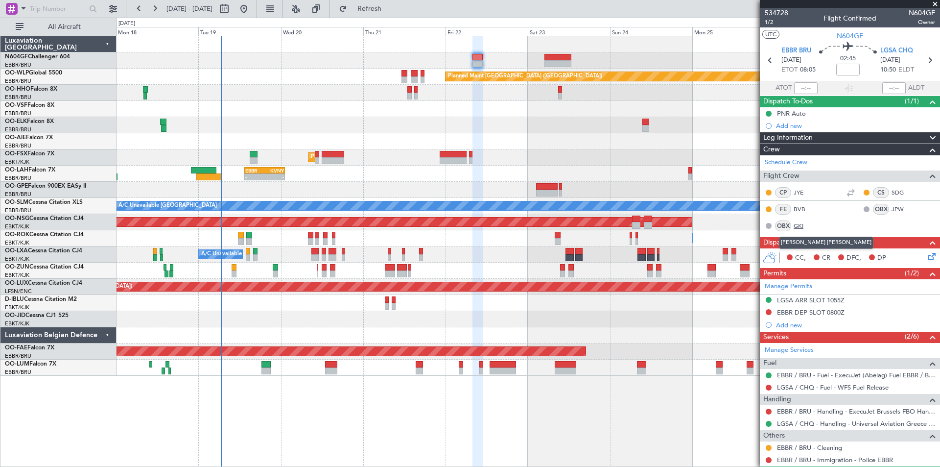
click at [801, 225] on link "GKI" at bounding box center [805, 225] width 22 height 9
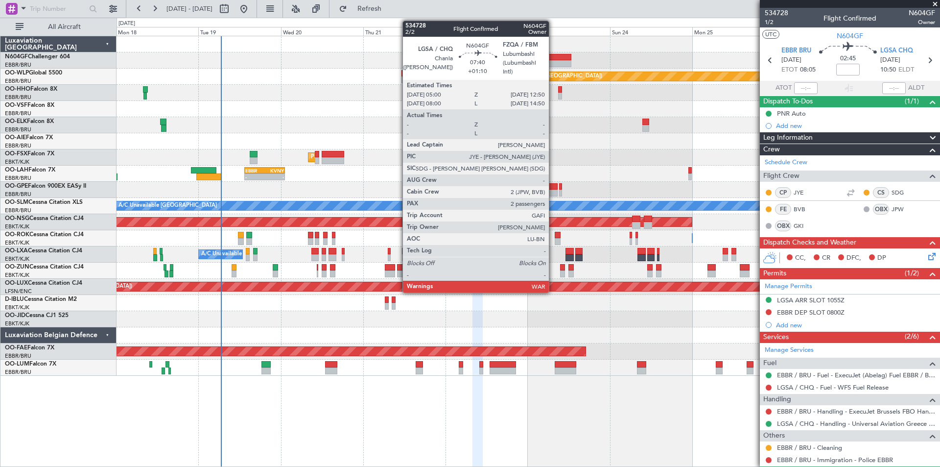
click at [553, 57] on div at bounding box center [558, 57] width 27 height 7
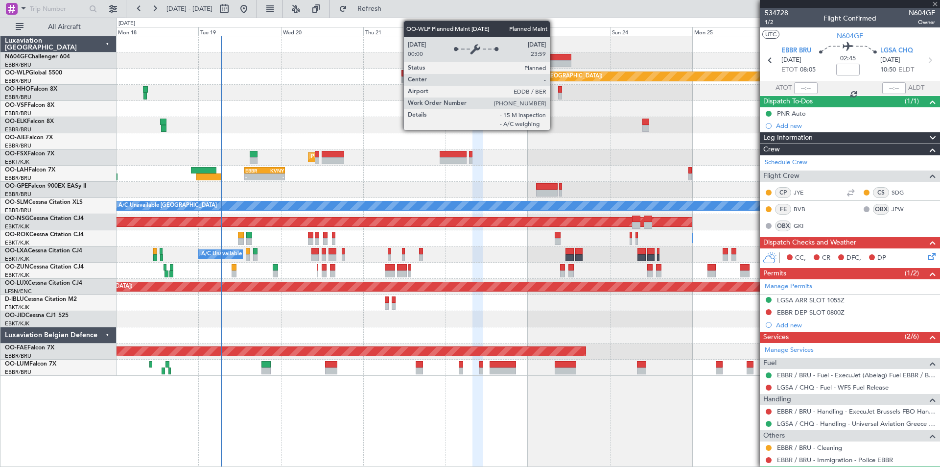
type input "+01:10"
type input "2"
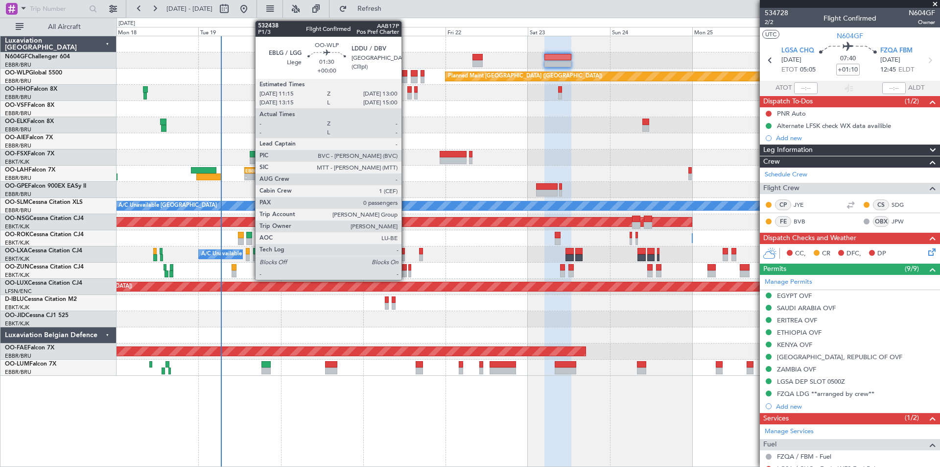
click at [406, 79] on div at bounding box center [405, 79] width 6 height 7
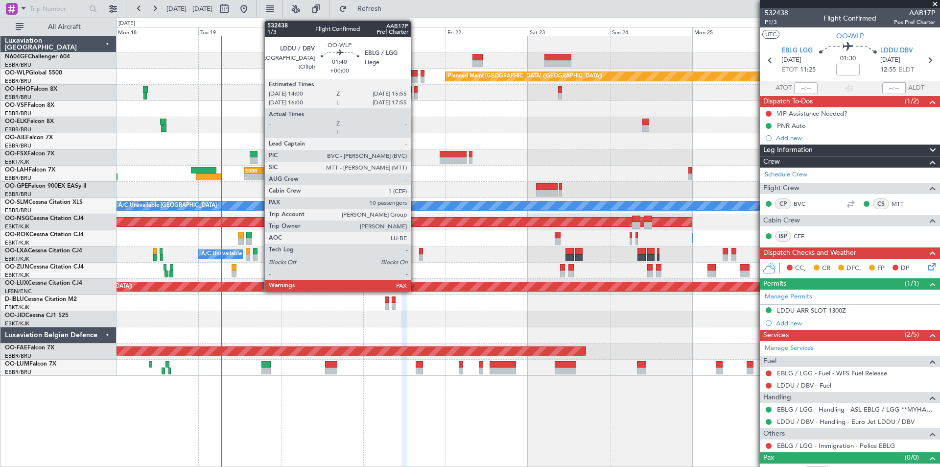
click at [415, 77] on div at bounding box center [414, 79] width 7 height 7
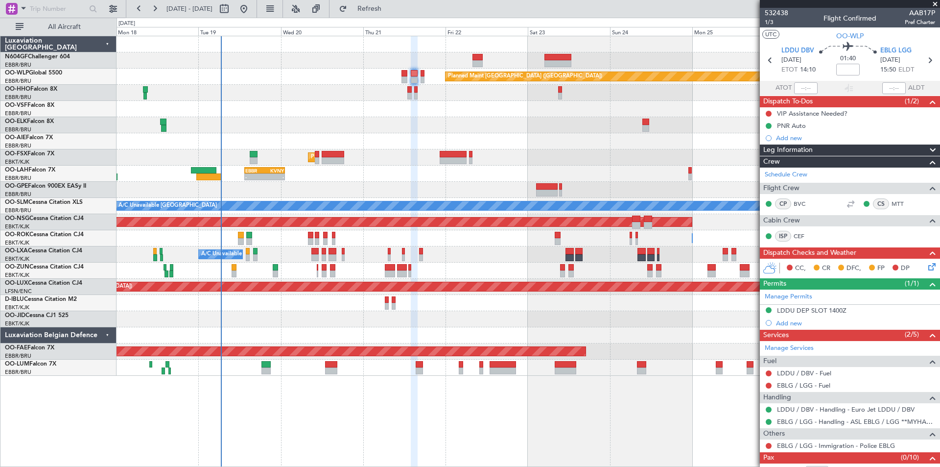
click at [427, 75] on div "Planned Maint [GEOGRAPHIC_DATA] ([GEOGRAPHIC_DATA])" at bounding box center [528, 77] width 823 height 16
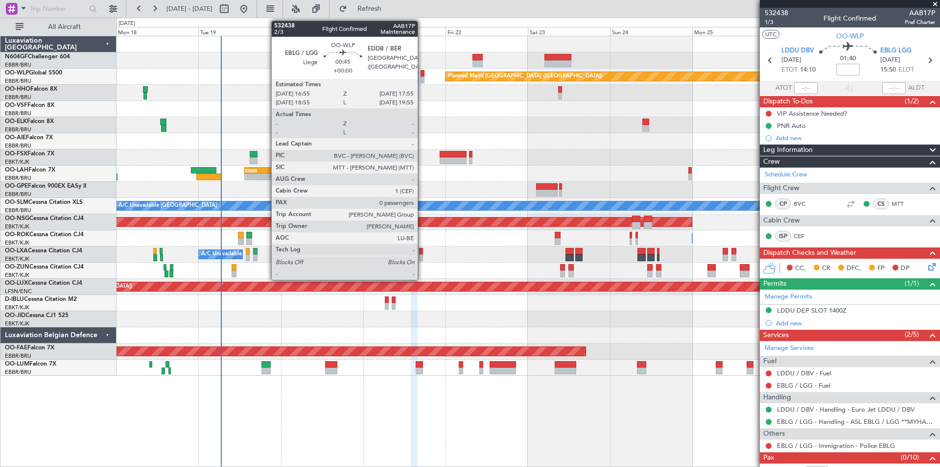
click at [422, 78] on div at bounding box center [423, 79] width 4 height 7
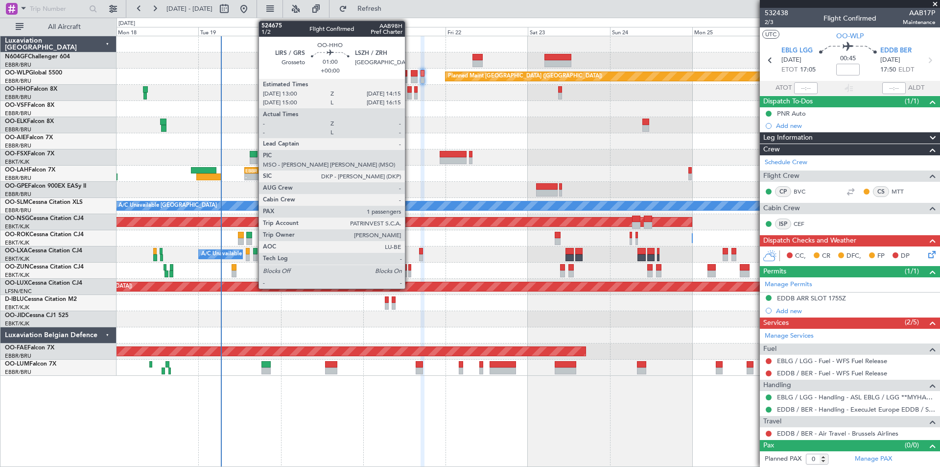
click at [412, 96] on div "AOG Maint Geneva (Cointrin)" at bounding box center [528, 93] width 823 height 16
click at [408, 98] on div at bounding box center [409, 96] width 4 height 7
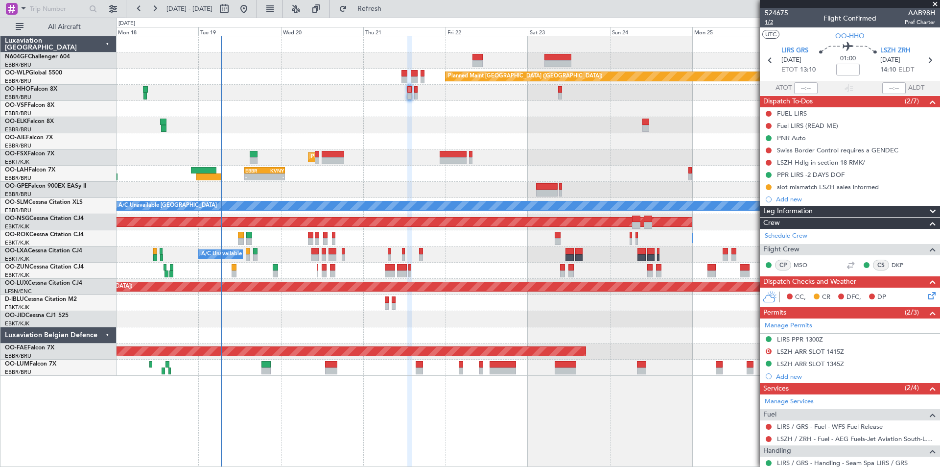
click at [774, 21] on span "1/2" at bounding box center [777, 22] width 24 height 8
click at [390, 7] on span "Refresh" at bounding box center [369, 8] width 41 height 7
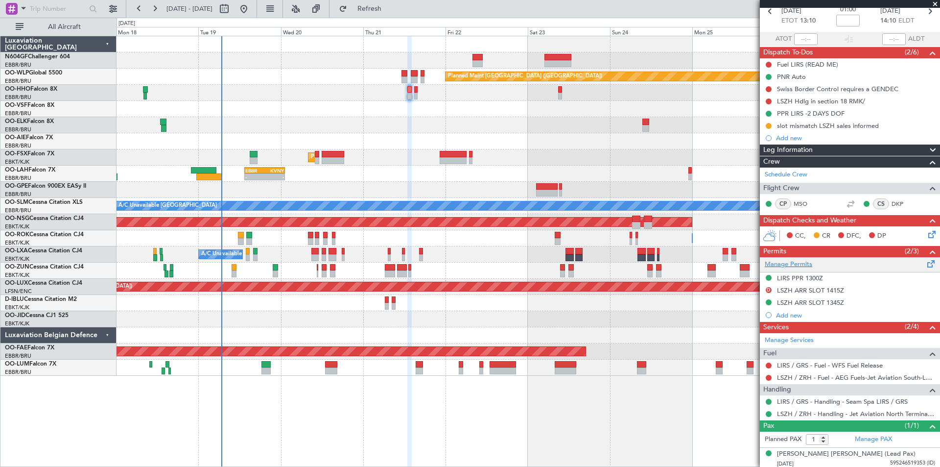
scroll to position [51, 0]
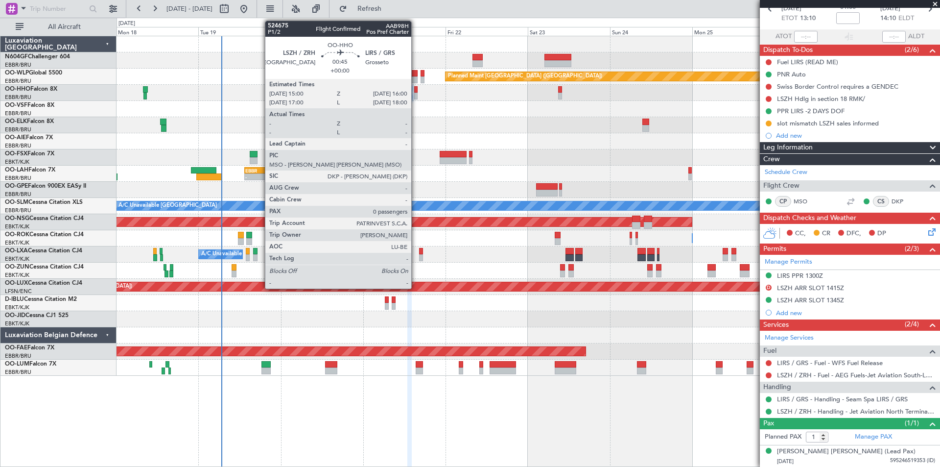
click at [416, 98] on div at bounding box center [416, 96] width 4 height 7
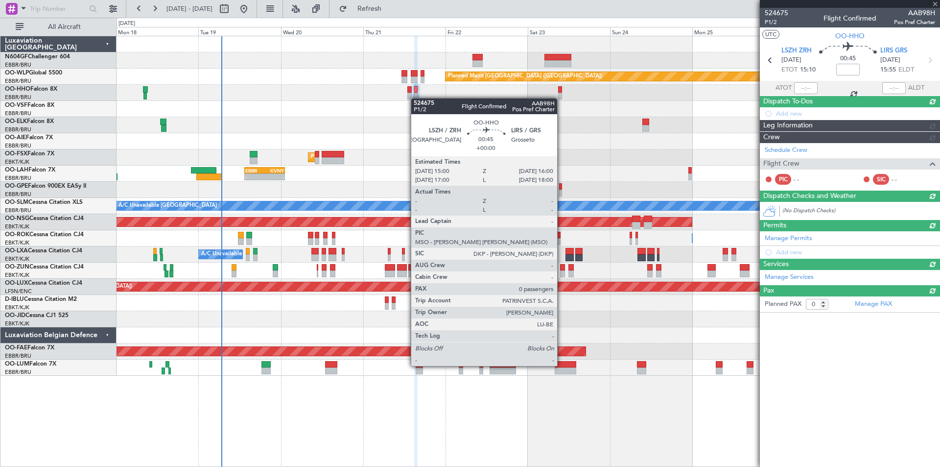
scroll to position [0, 0]
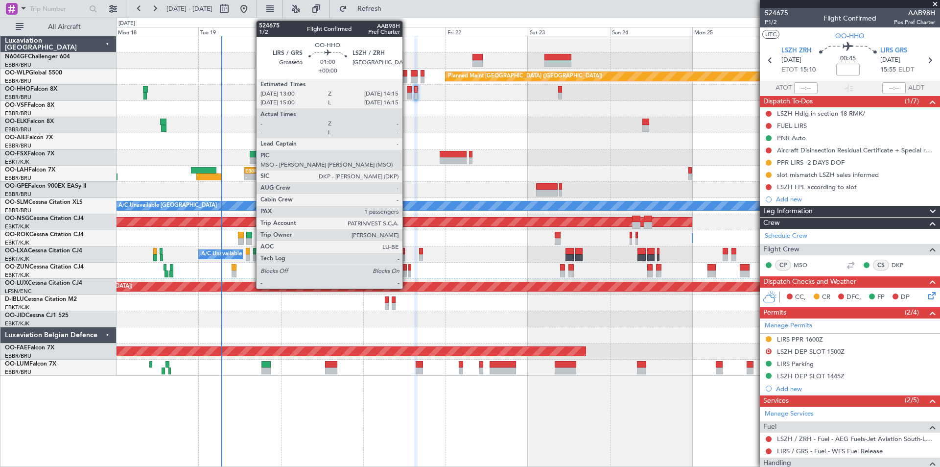
click at [407, 96] on div at bounding box center [409, 96] width 4 height 7
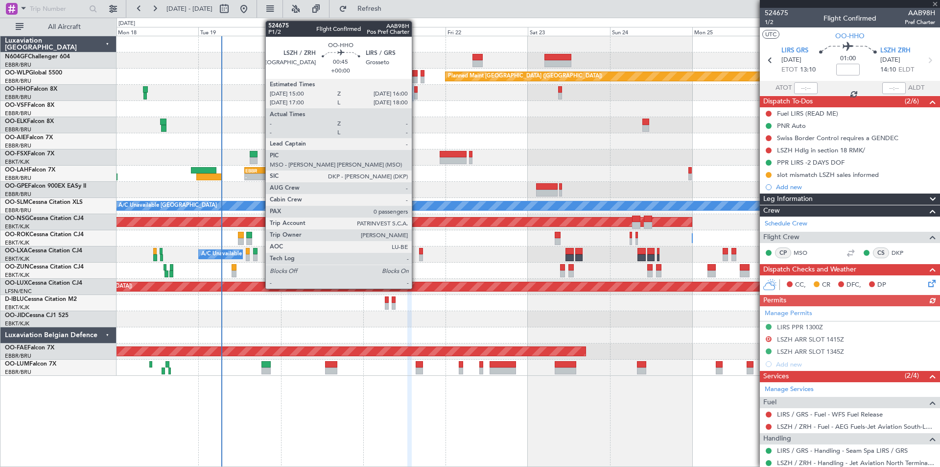
click at [416, 96] on div at bounding box center [416, 96] width 4 height 7
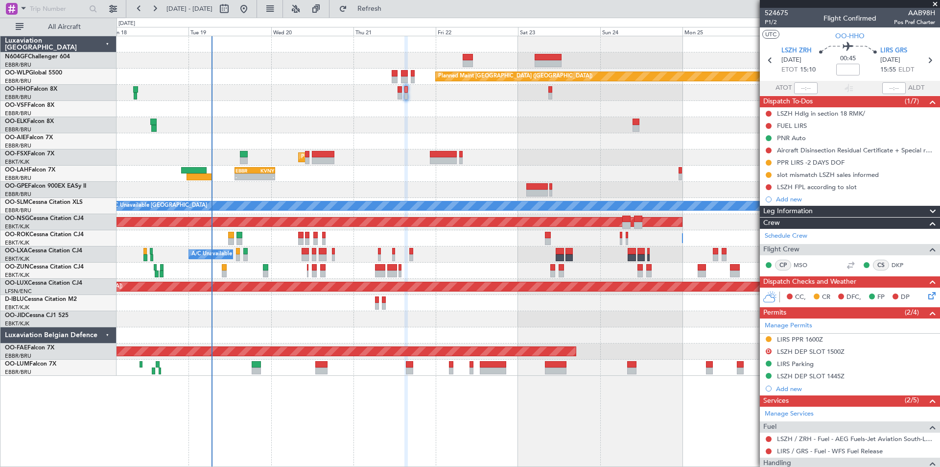
click at [550, 104] on div "Planned Maint Berlin (Brandenburg) AOG Maint Geneva (Cointrin) Planned Maint Ko…" at bounding box center [528, 205] width 823 height 339
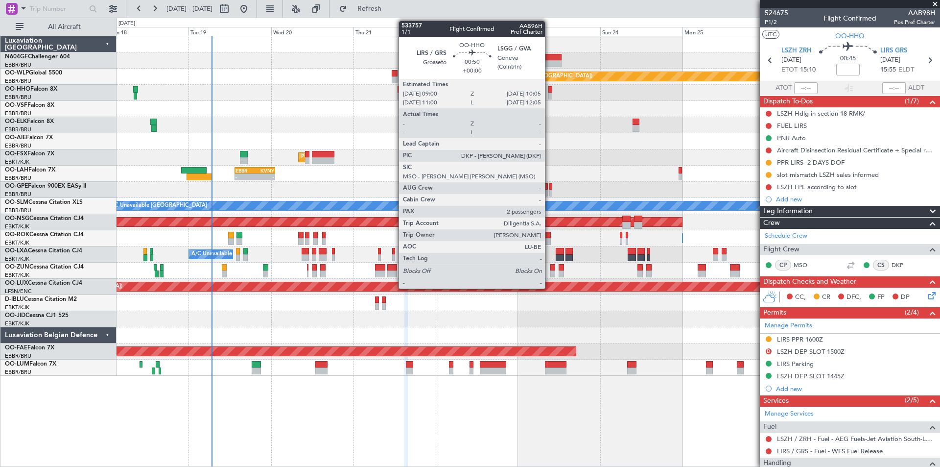
click at [550, 98] on div at bounding box center [551, 96] width 4 height 7
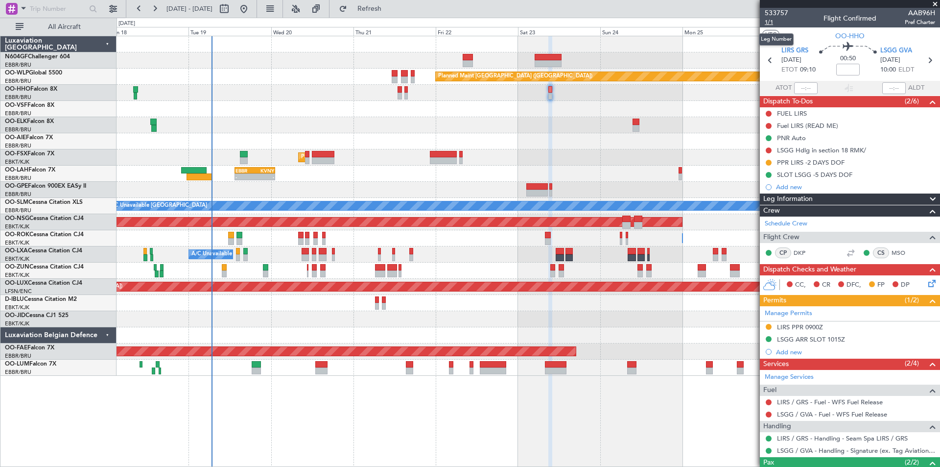
click at [772, 20] on span "1/1" at bounding box center [777, 22] width 24 height 8
click at [392, 14] on button "Refresh" at bounding box center [364, 9] width 59 height 16
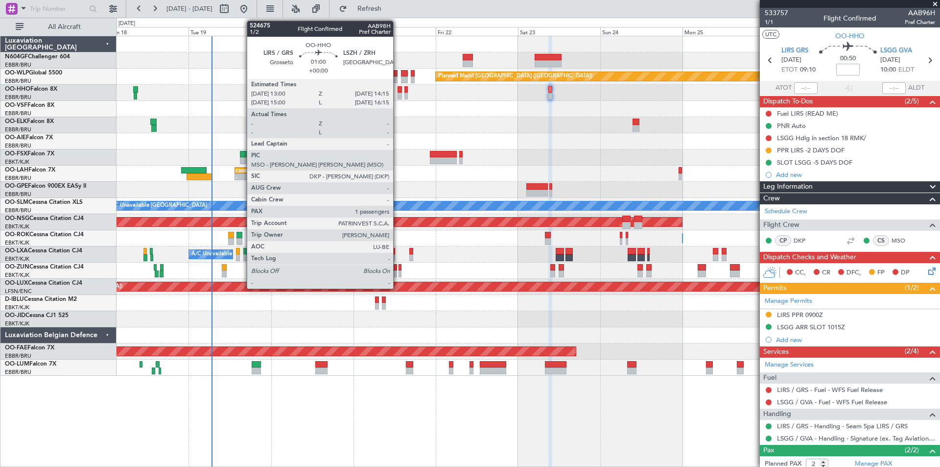
click at [398, 92] on div at bounding box center [400, 89] width 4 height 7
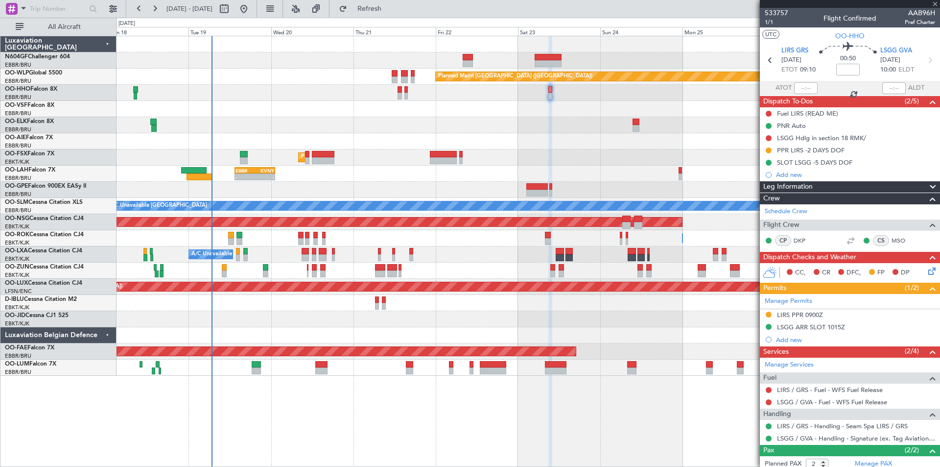
type input "1"
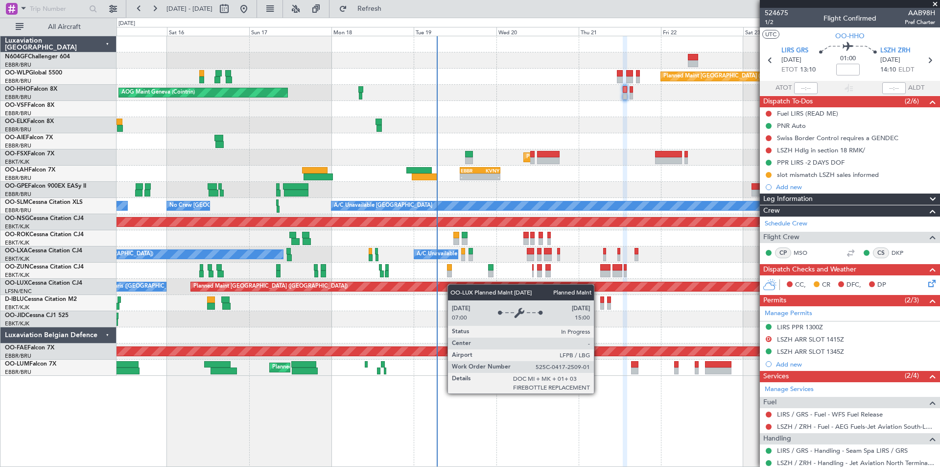
click at [462, 287] on div "Planned Maint Berlin (Brandenburg) AOG Maint Geneva (Cointrin) A/C Unavailable …" at bounding box center [528, 205] width 823 height 339
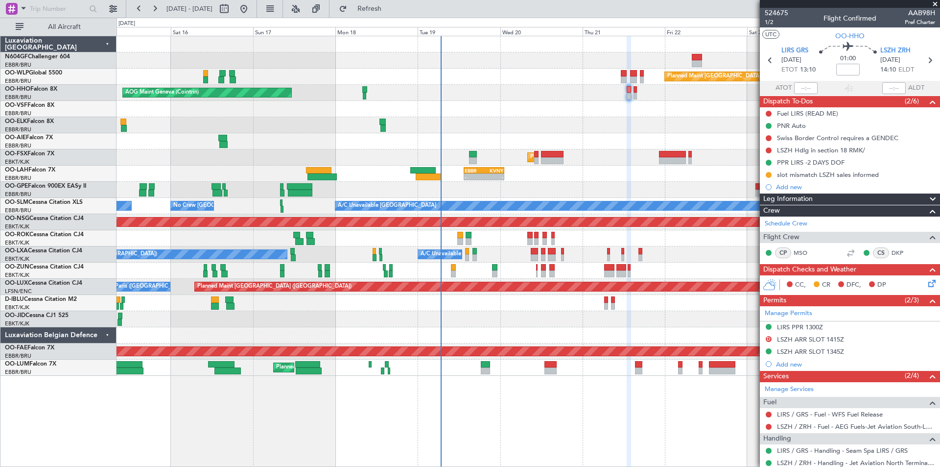
click at [223, 156] on div "Planned Maint Kortrijk-[GEOGRAPHIC_DATA]" at bounding box center [528, 157] width 823 height 16
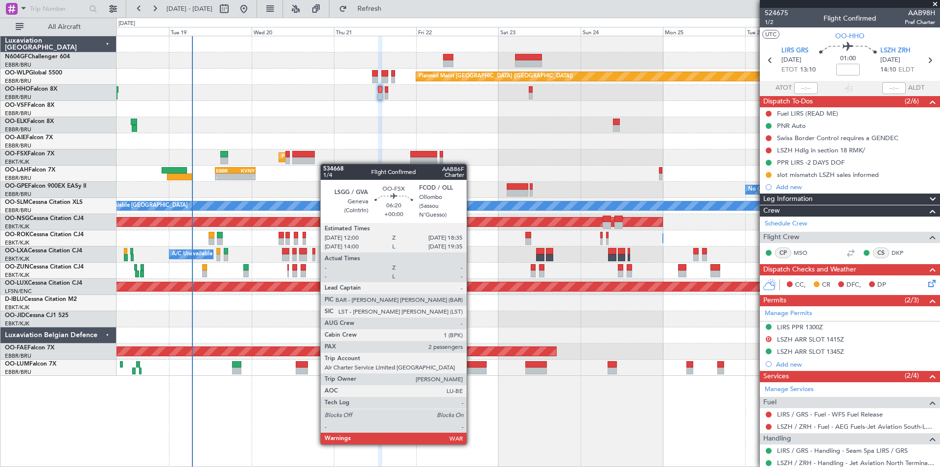
click at [292, 164] on div "Planned Maint [GEOGRAPHIC_DATA] ([GEOGRAPHIC_DATA]) AOG Maint Geneva ([GEOGRAPH…" at bounding box center [528, 205] width 823 height 339
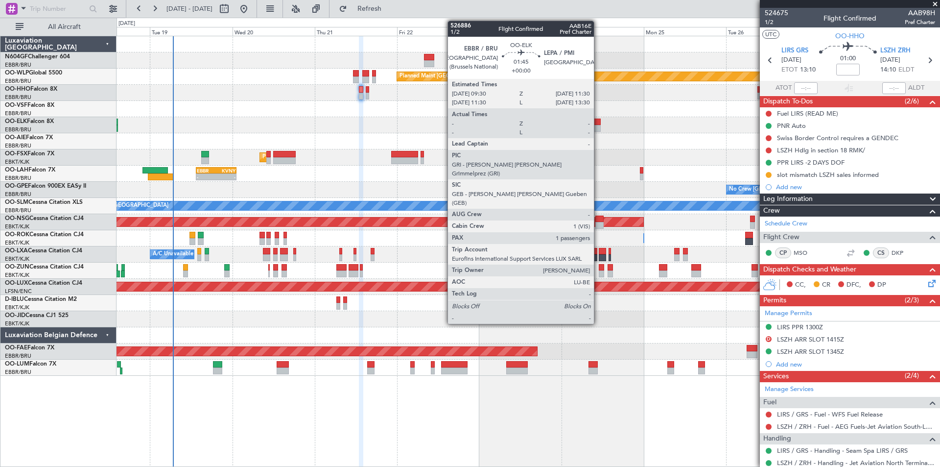
click at [598, 124] on div at bounding box center [597, 122] width 7 height 7
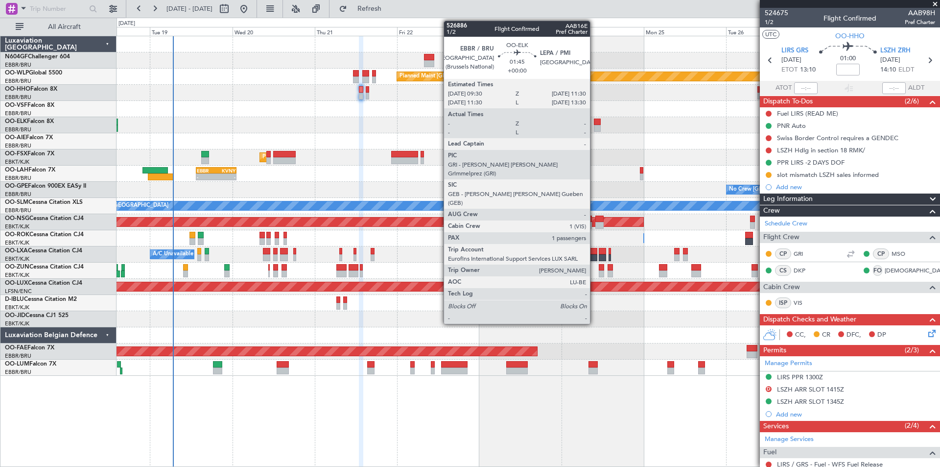
click at [595, 127] on div at bounding box center [597, 128] width 7 height 7
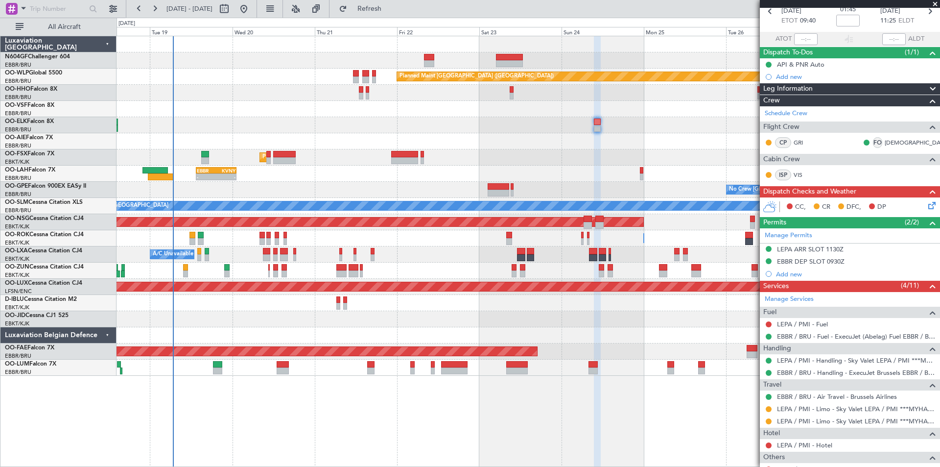
scroll to position [98, 0]
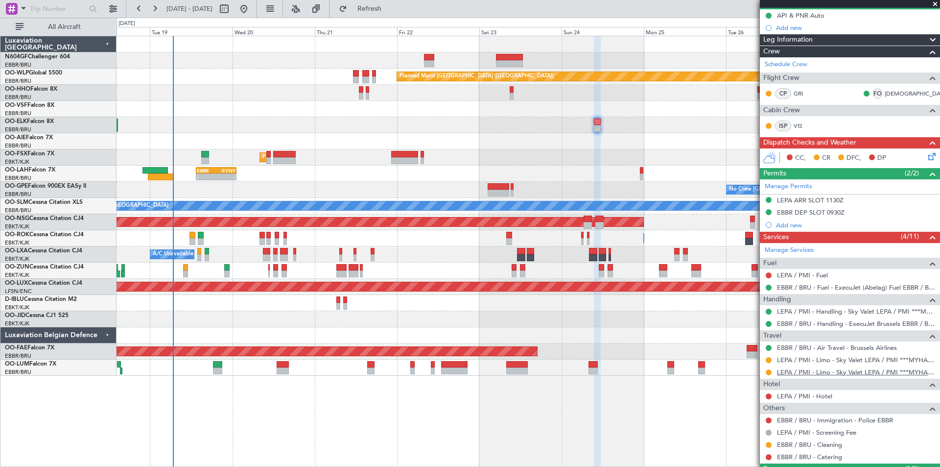
click at [888, 372] on link "LEPA / PMI - Limo - Sky Valet LEPA / PMI ***MYHANDLING***" at bounding box center [856, 372] width 158 height 8
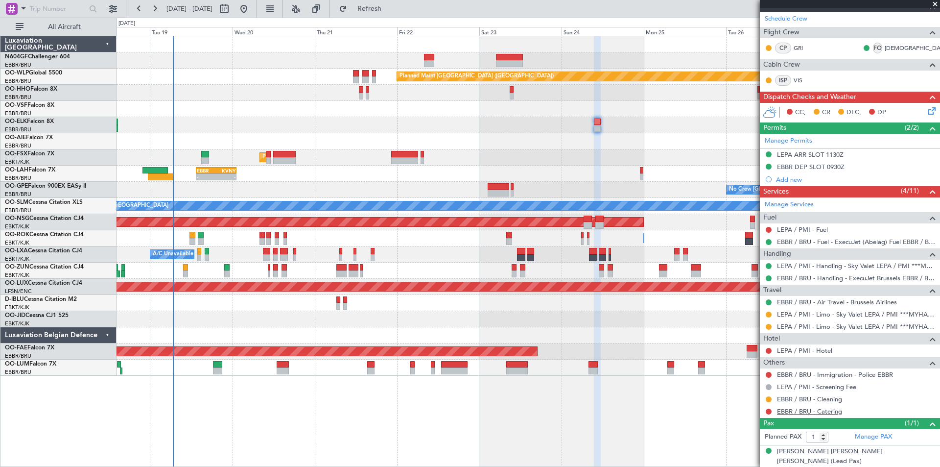
click at [837, 410] on link "EBBR / BRU - Catering" at bounding box center [809, 411] width 65 height 8
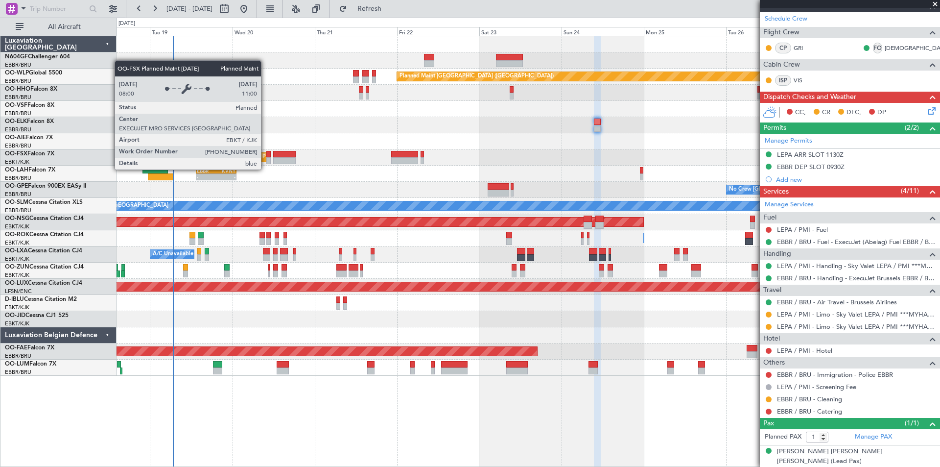
click at [265, 160] on div "Planned Maint Kortrijk-[GEOGRAPHIC_DATA]" at bounding box center [320, 157] width 114 height 15
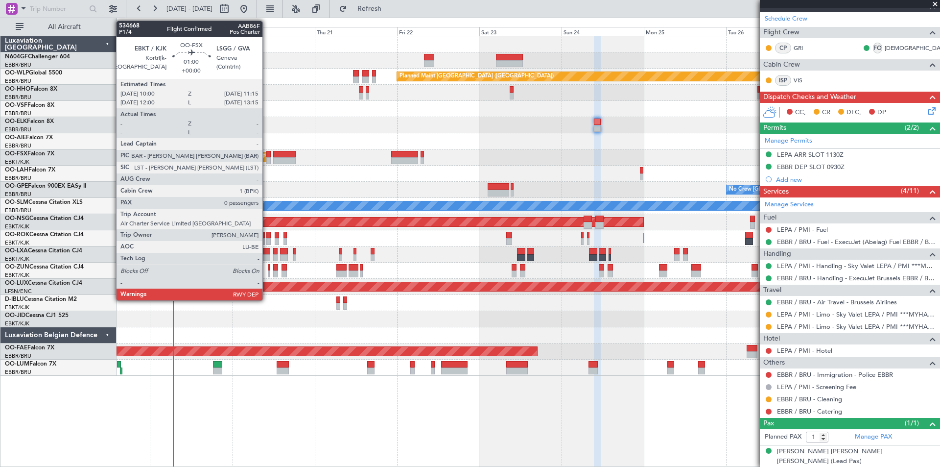
click at [267, 160] on div at bounding box center [268, 160] width 4 height 7
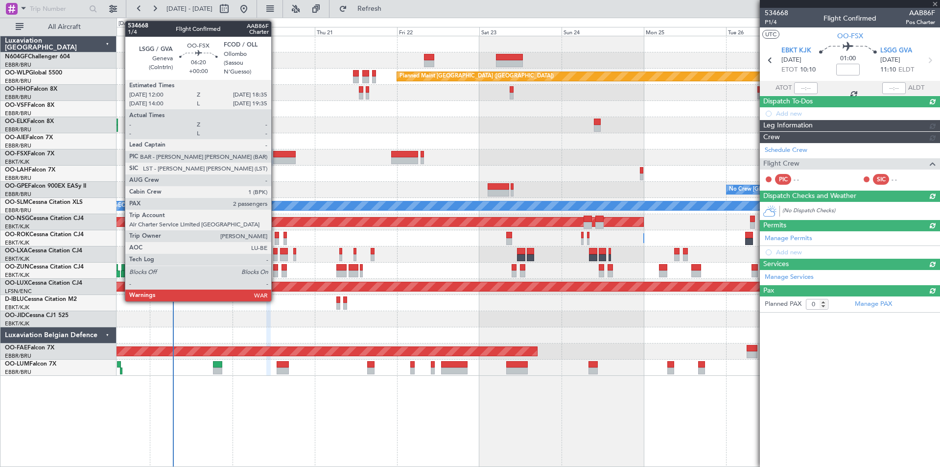
scroll to position [0, 0]
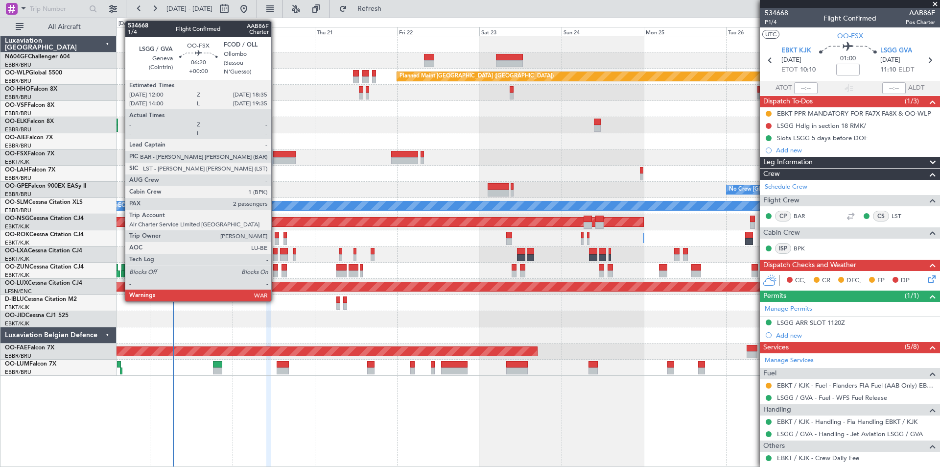
click at [276, 159] on div at bounding box center [284, 160] width 23 height 7
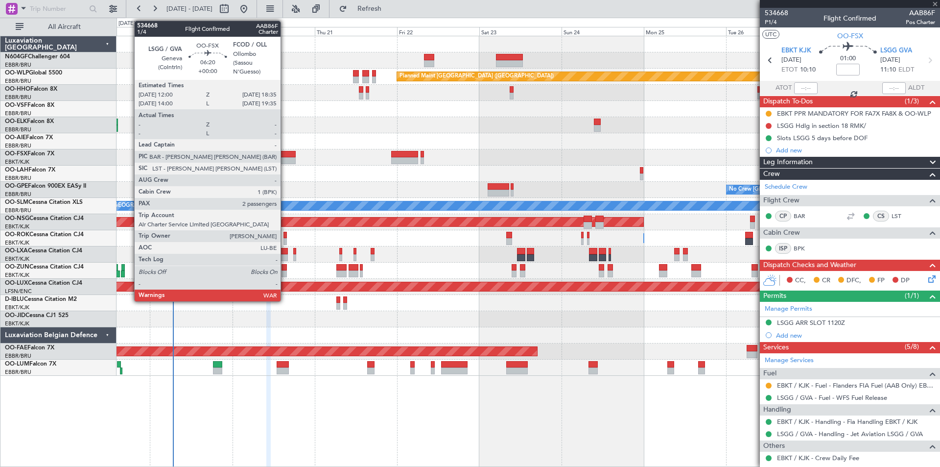
type input "2"
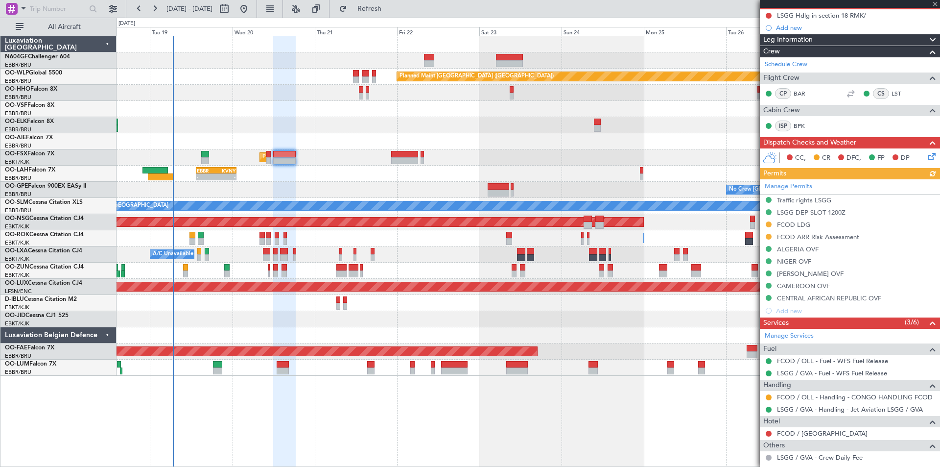
scroll to position [147, 0]
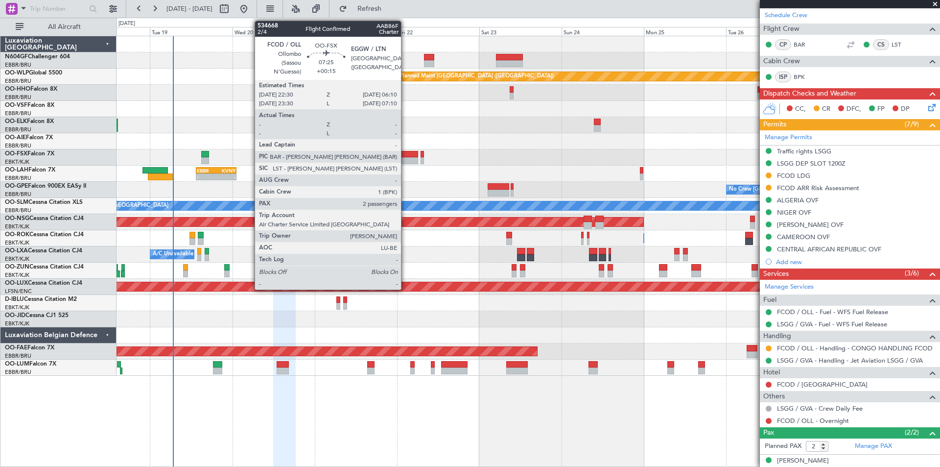
click at [406, 157] on div at bounding box center [404, 154] width 26 height 7
type input "+00:15"
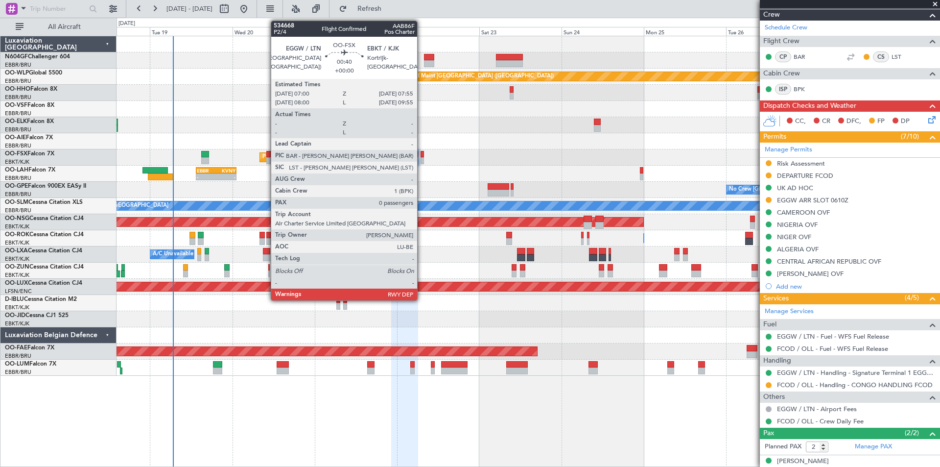
click at [422, 158] on div at bounding box center [422, 160] width 3 height 7
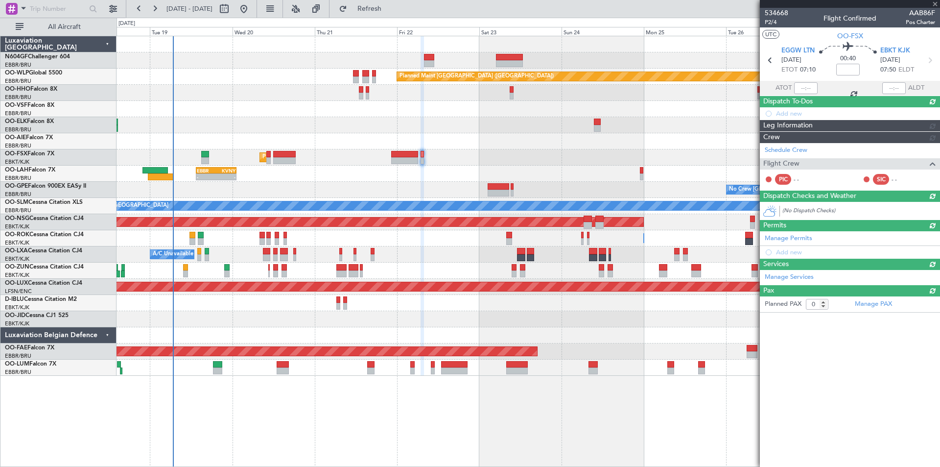
scroll to position [0, 0]
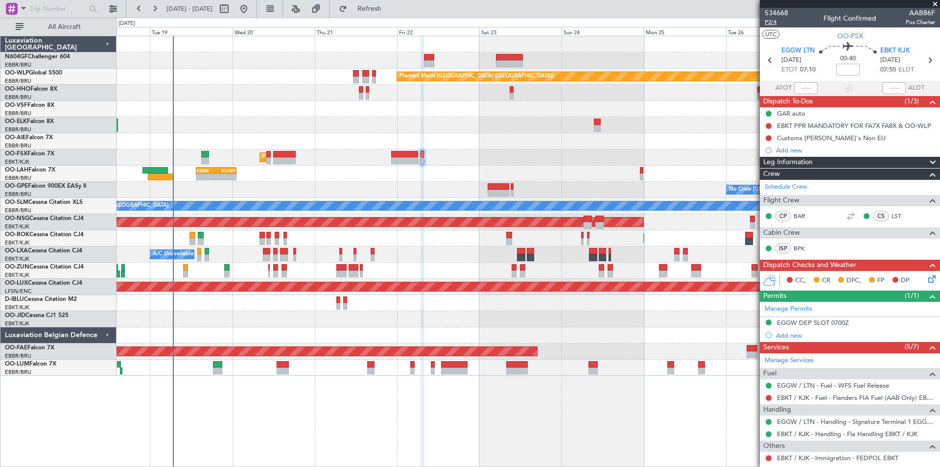
click at [775, 24] on span "P2/4" at bounding box center [777, 22] width 24 height 8
click at [390, 7] on span "Refresh" at bounding box center [369, 8] width 41 height 7
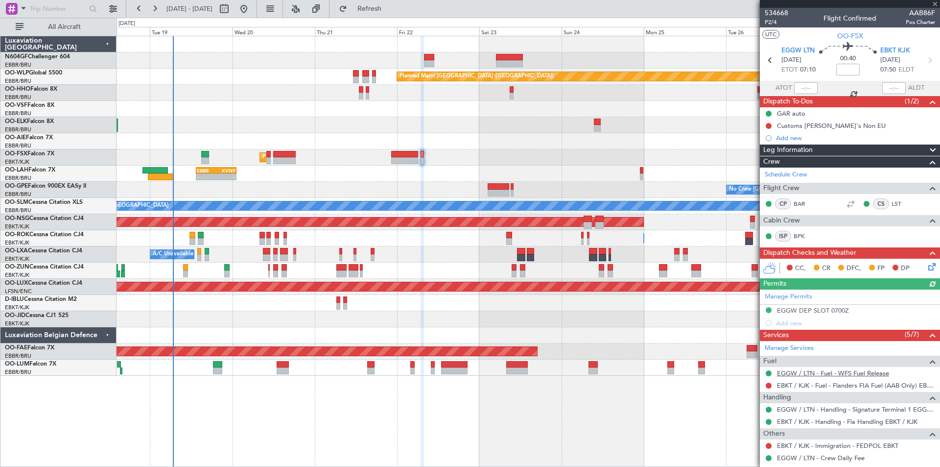
scroll to position [37, 0]
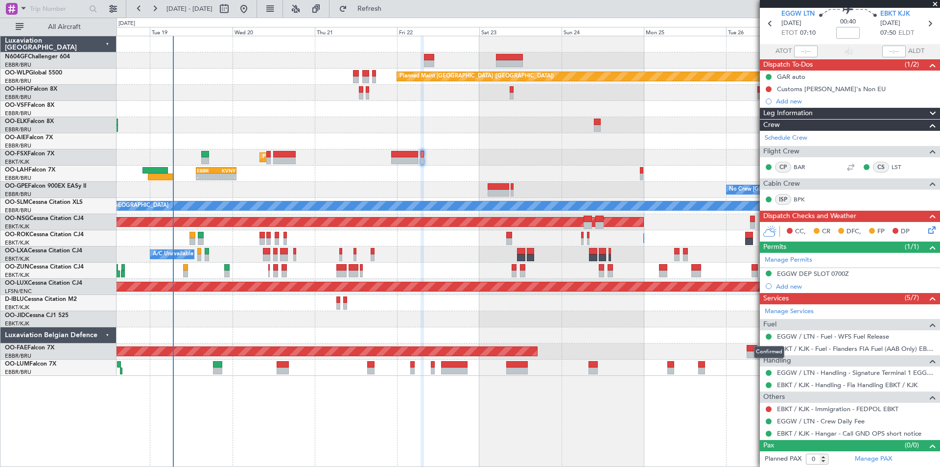
click at [769, 346] on div "Confirmed" at bounding box center [769, 352] width 30 height 12
click at [770, 347] on button at bounding box center [769, 349] width 6 height 6
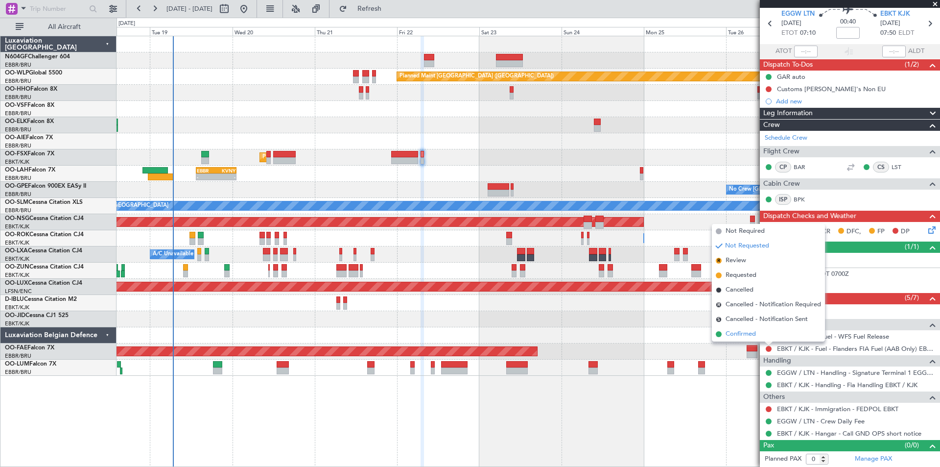
click at [755, 333] on span "Confirmed" at bounding box center [741, 334] width 30 height 10
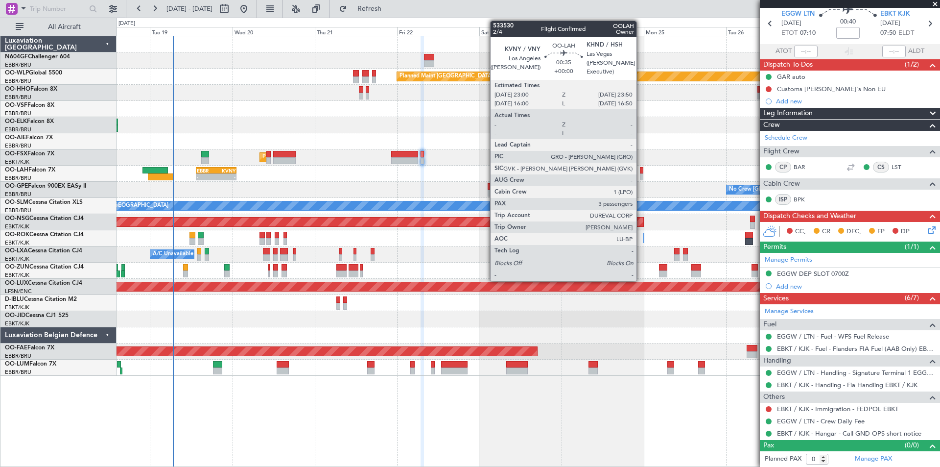
click at [641, 177] on div at bounding box center [641, 176] width 3 height 7
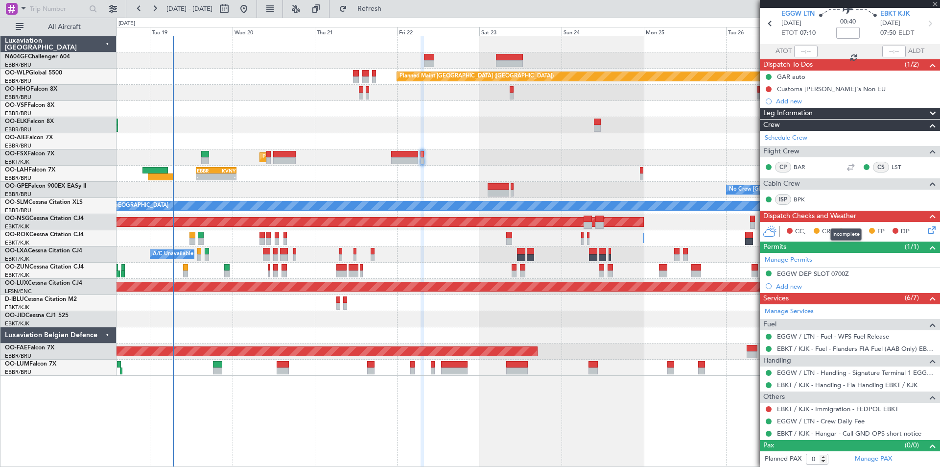
type input "3"
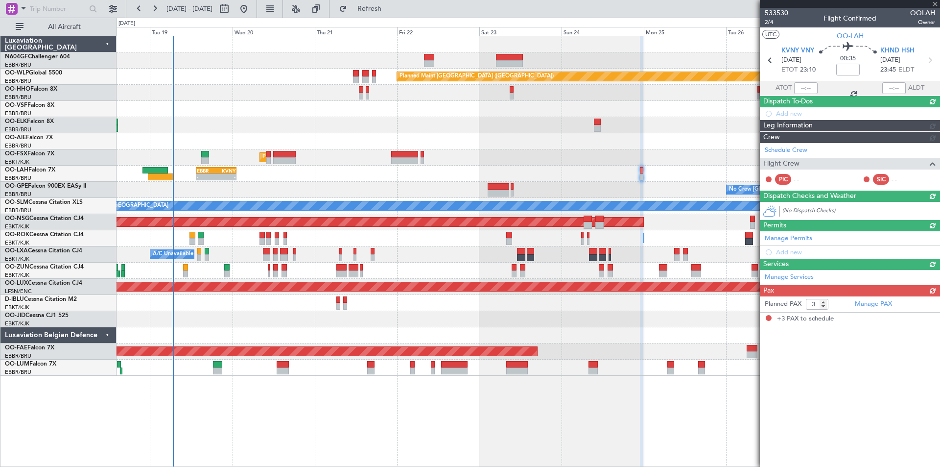
scroll to position [0, 0]
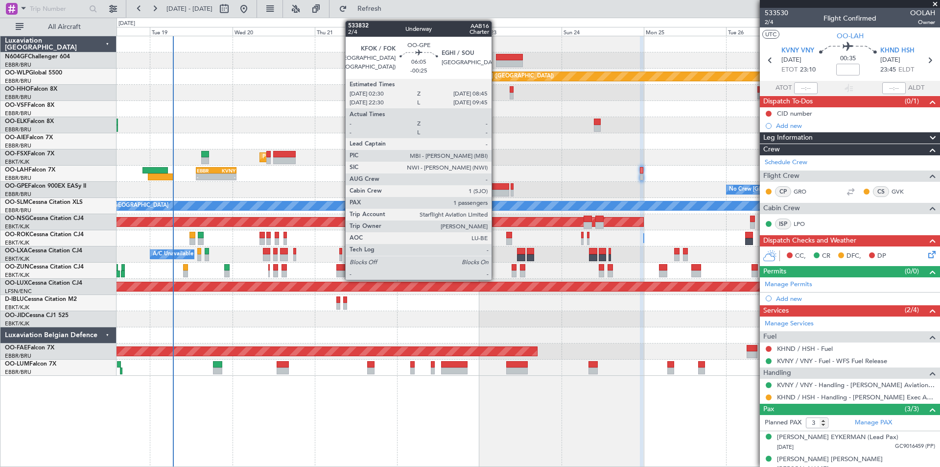
click at [496, 192] on div at bounding box center [499, 193] width 22 height 7
type input "-00:25"
type input "1"
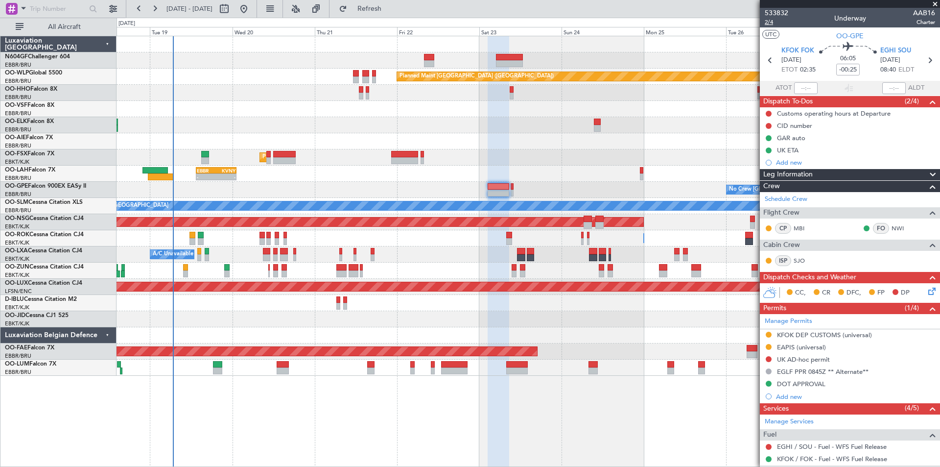
click at [773, 24] on span "2/4" at bounding box center [777, 22] width 24 height 8
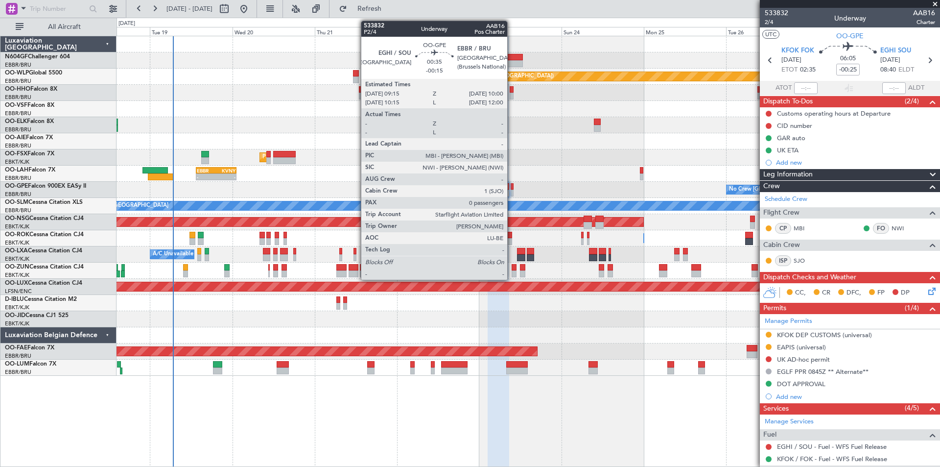
click at [512, 190] on div at bounding box center [512, 193] width 3 height 7
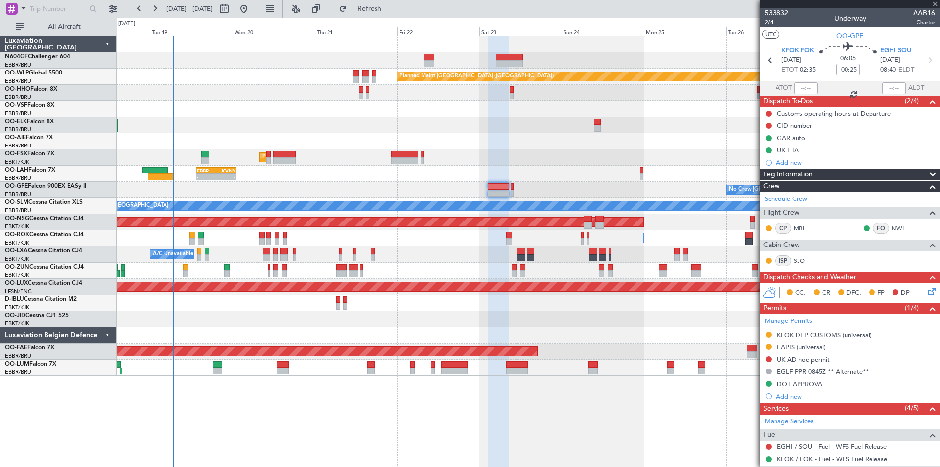
type input "-00:15"
type input "0"
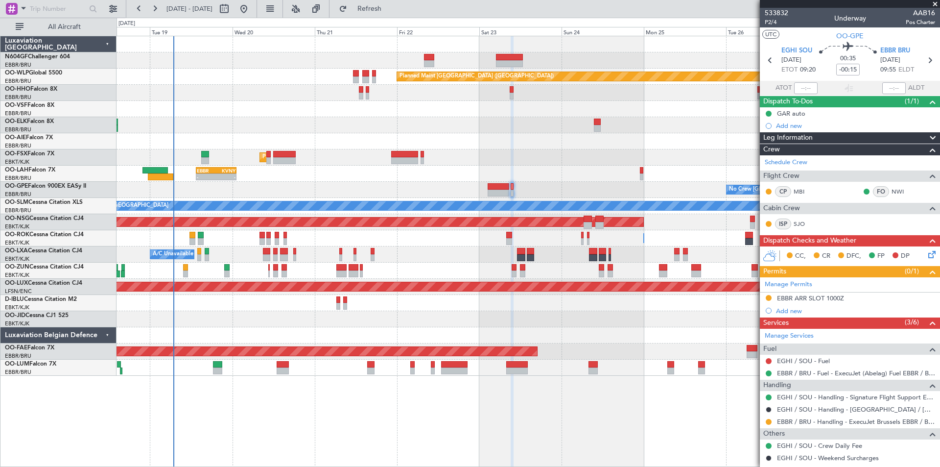
scroll to position [37, 0]
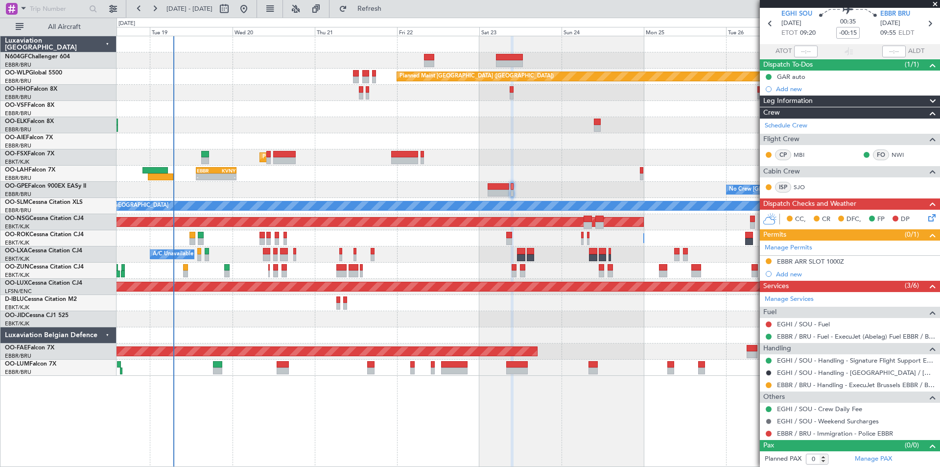
click at [768, 420] on button at bounding box center [769, 421] width 6 height 6
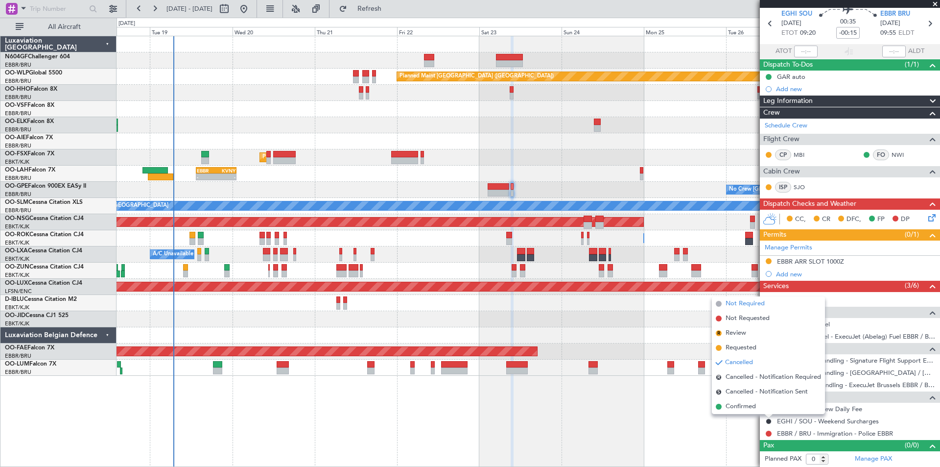
click at [742, 303] on span "Not Required" at bounding box center [745, 304] width 39 height 10
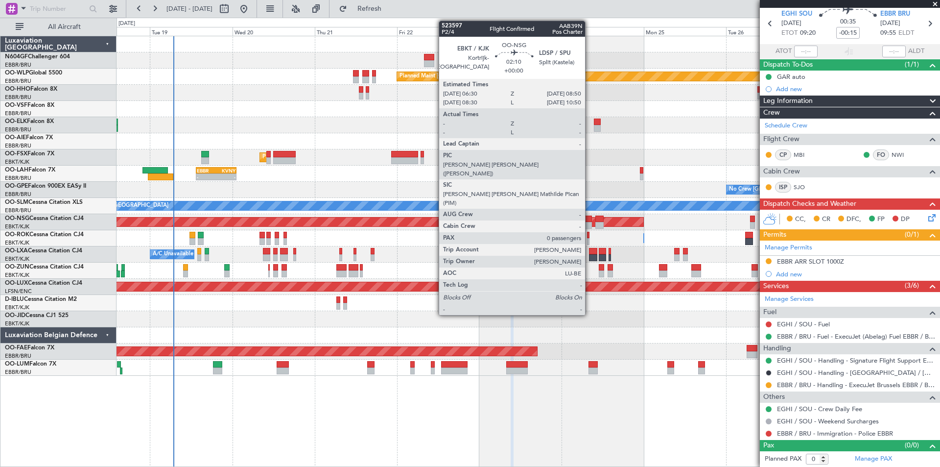
click at [590, 224] on div at bounding box center [588, 225] width 8 height 7
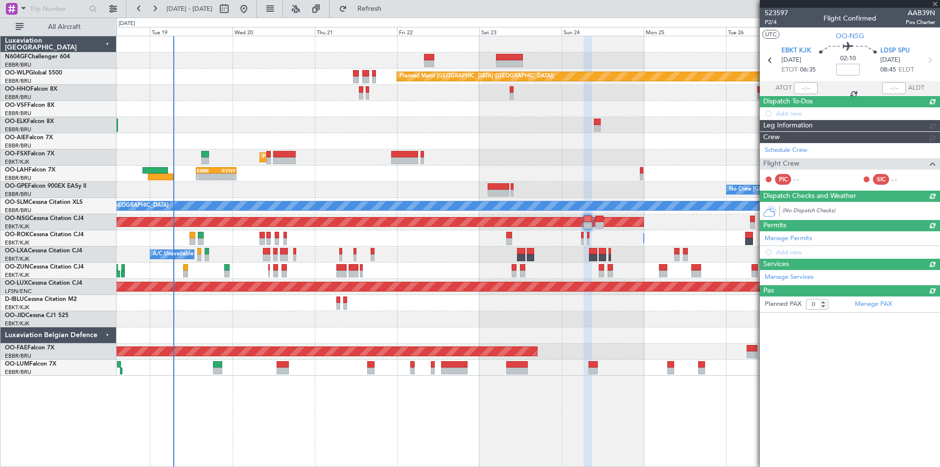
scroll to position [0, 0]
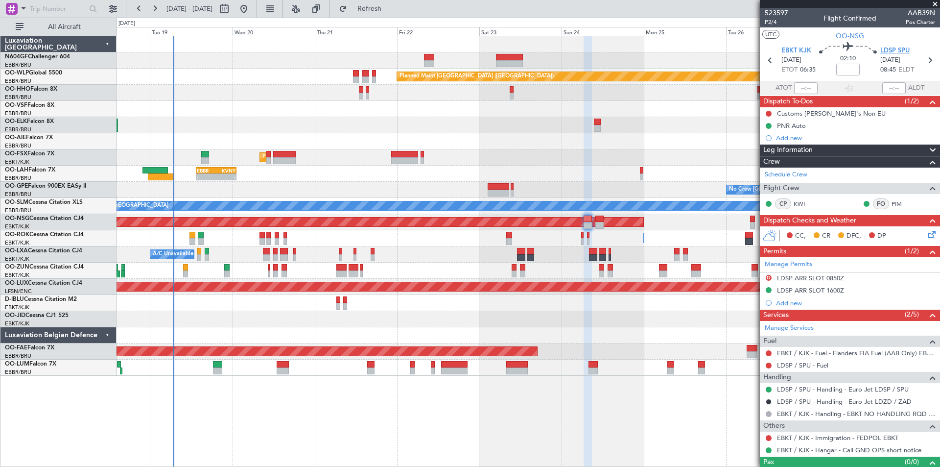
click at [881, 47] on span "LDSP SPU" at bounding box center [895, 51] width 29 height 10
click at [770, 24] on span "P2/4" at bounding box center [777, 22] width 24 height 8
click at [390, 11] on span "Refresh" at bounding box center [369, 8] width 41 height 7
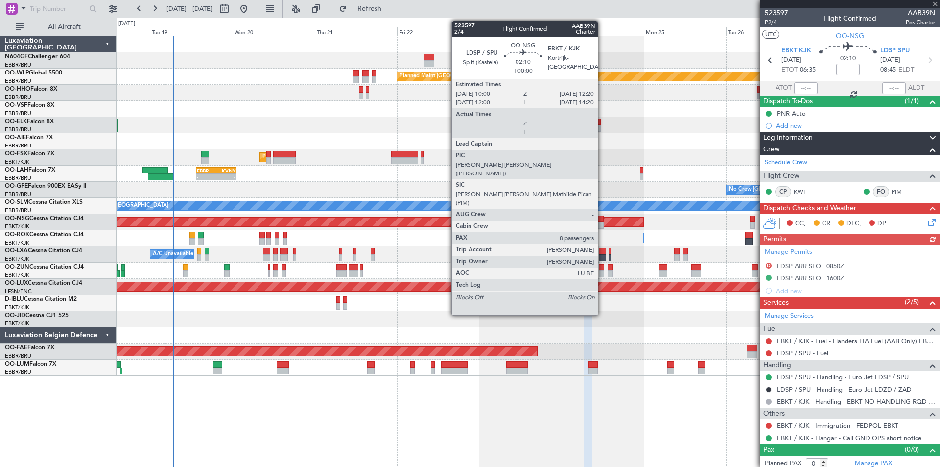
click at [602, 225] on div at bounding box center [600, 225] width 8 height 7
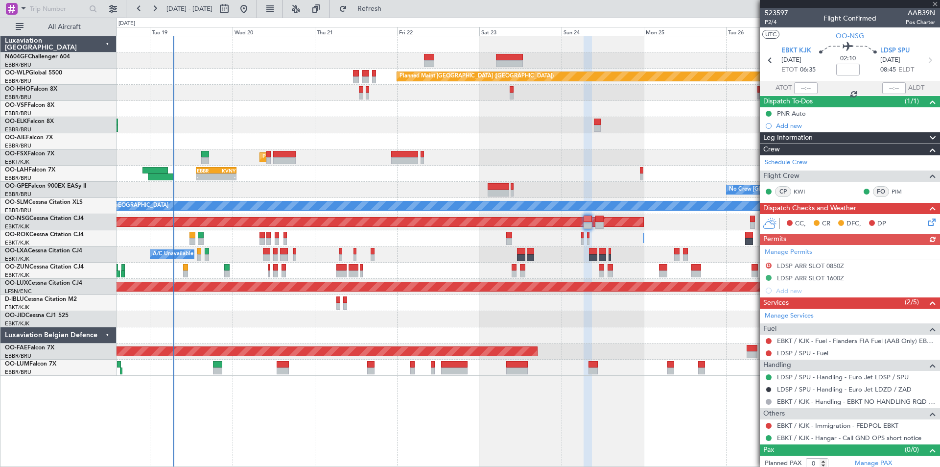
type input "8"
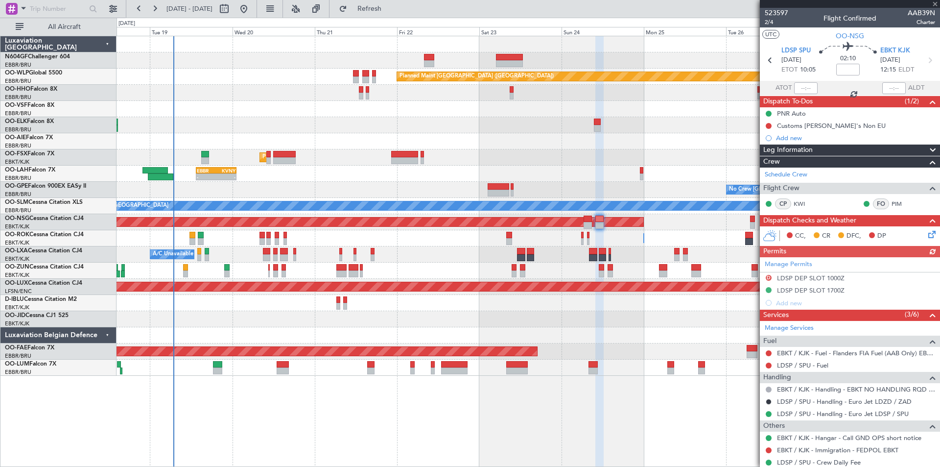
click at [766, 353] on div at bounding box center [769, 353] width 8 height 8
click at [767, 353] on button at bounding box center [769, 353] width 6 height 6
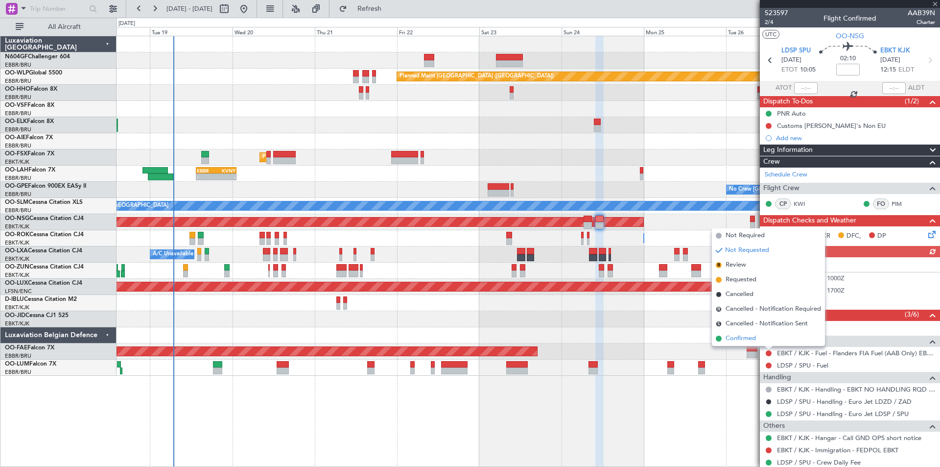
click at [763, 343] on li "Confirmed" at bounding box center [768, 338] width 113 height 15
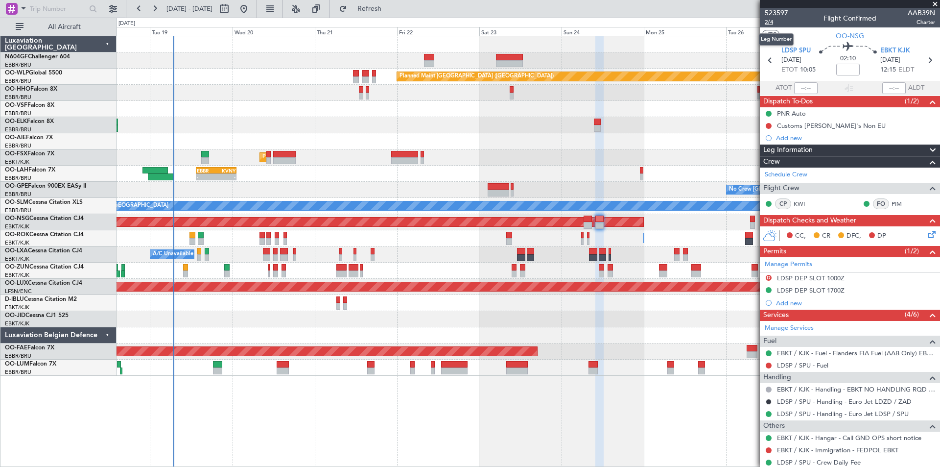
click at [769, 22] on span "2/4" at bounding box center [777, 22] width 24 height 8
click at [390, 7] on span "Refresh" at bounding box center [369, 8] width 41 height 7
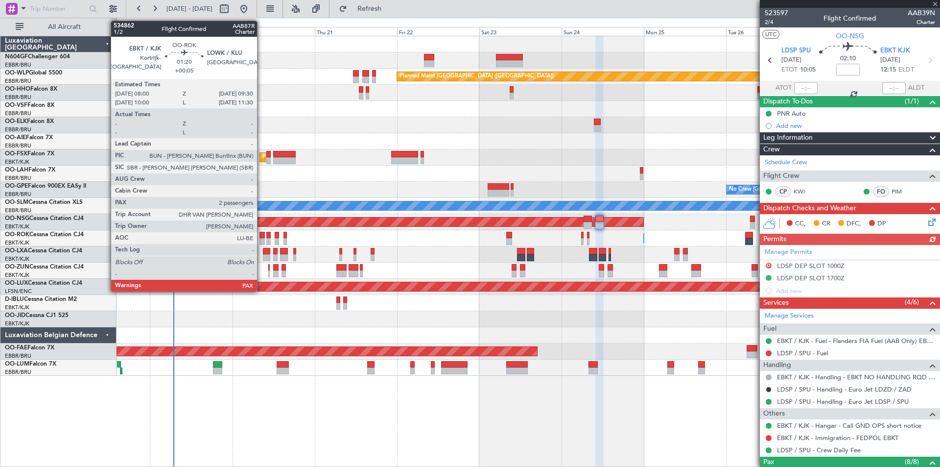
click at [262, 239] on div at bounding box center [262, 241] width 5 height 7
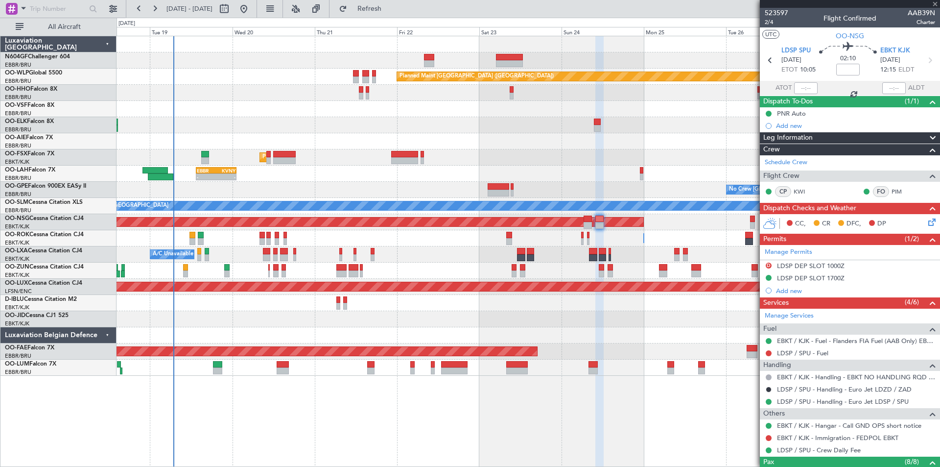
type input "+00:05"
type input "2"
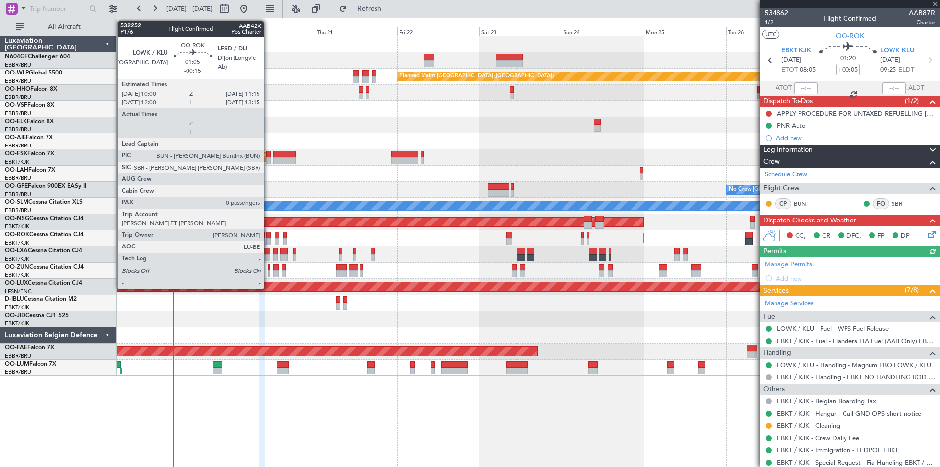
click at [268, 239] on div at bounding box center [268, 241] width 4 height 7
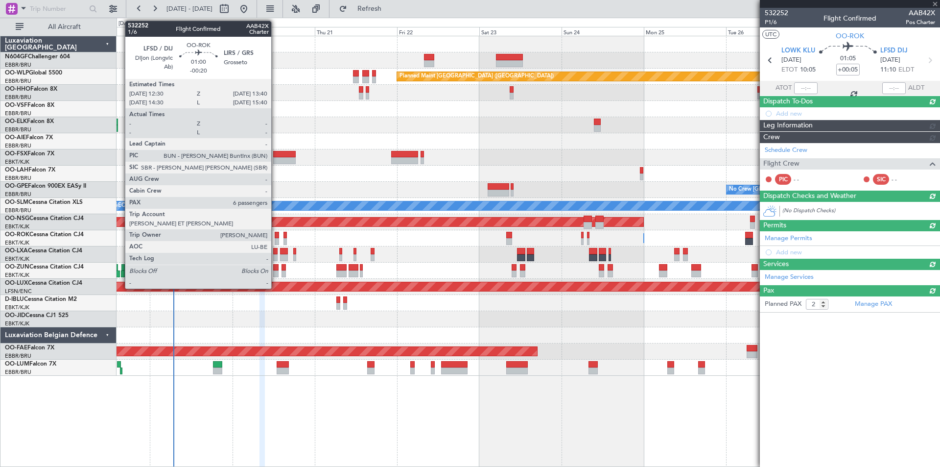
type input "-00:15"
type input "0"
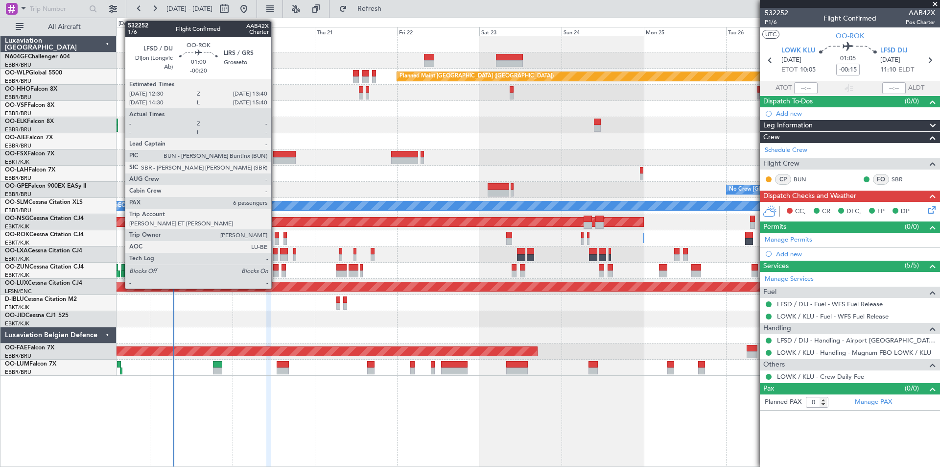
click at [276, 240] on div at bounding box center [277, 241] width 4 height 7
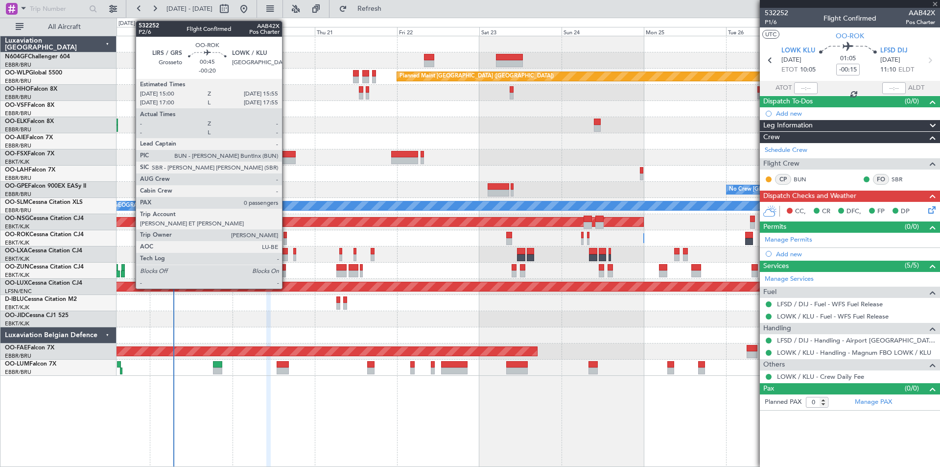
type input "-00:20"
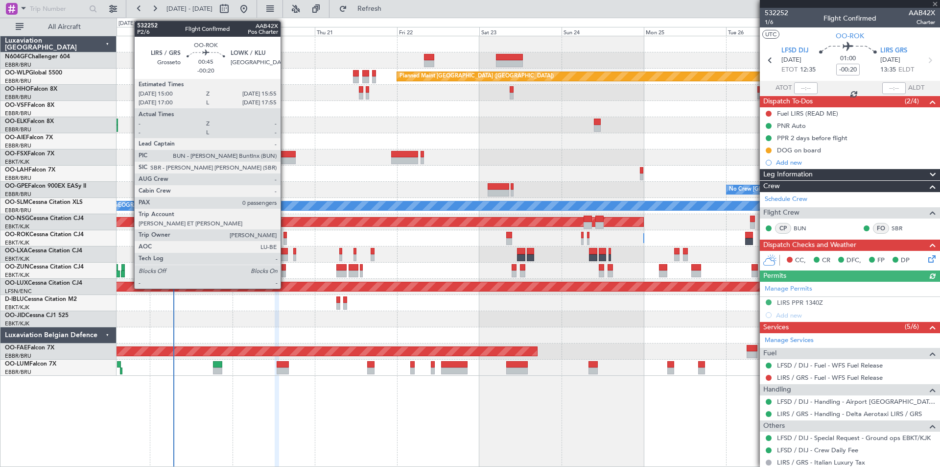
click at [285, 241] on div at bounding box center [285, 241] width 3 height 7
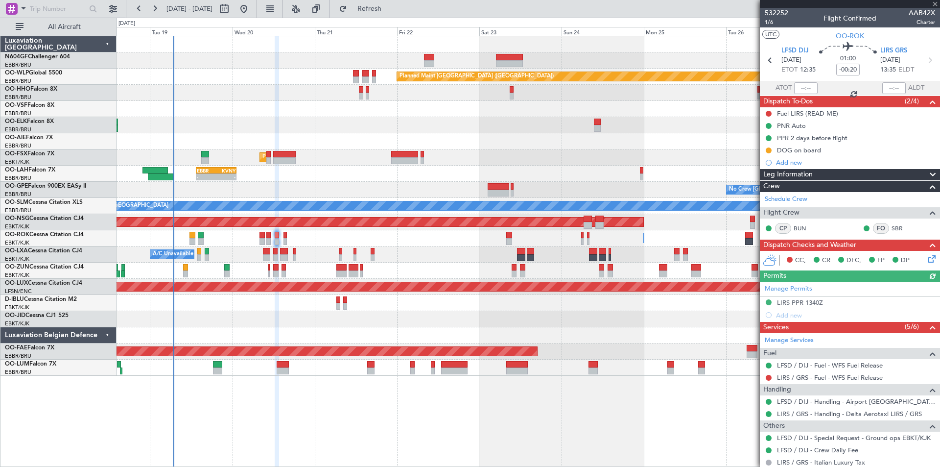
type input "0"
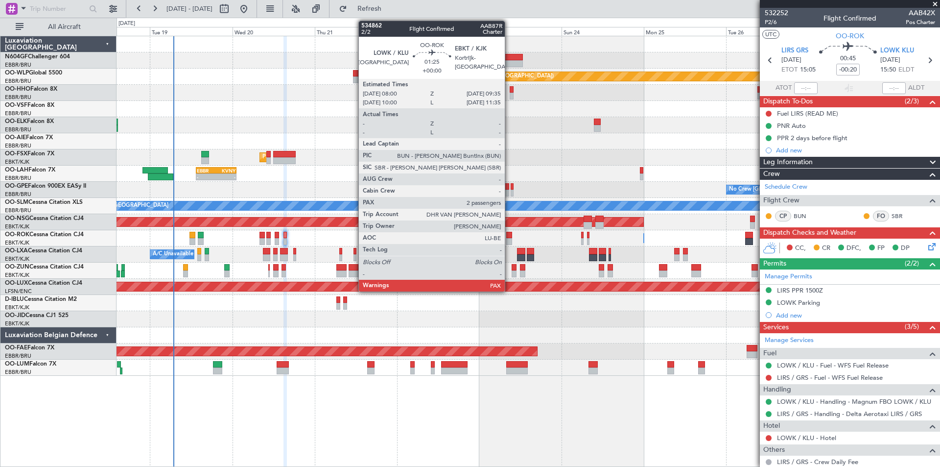
click at [509, 238] on div at bounding box center [509, 241] width 6 height 7
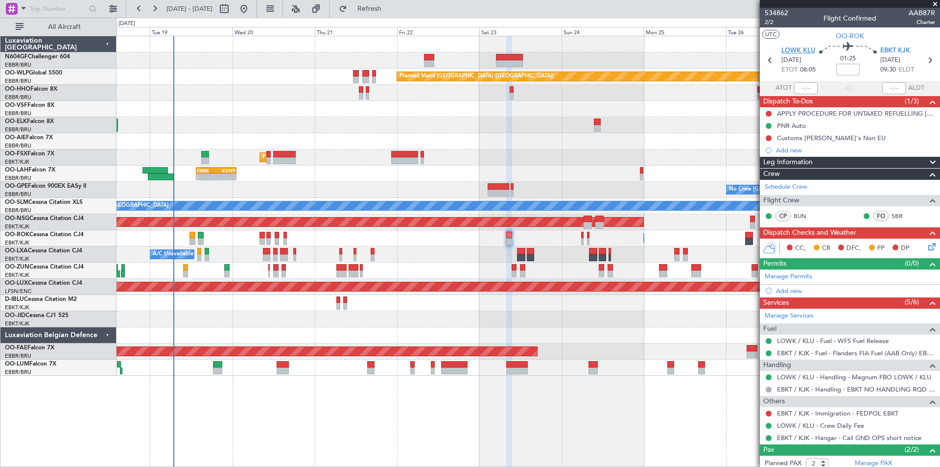
click at [799, 50] on span "LOWK KLU" at bounding box center [799, 51] width 34 height 10
click at [770, 24] on span "2/2" at bounding box center [777, 22] width 24 height 8
click at [393, 14] on button "Refresh" at bounding box center [364, 9] width 59 height 16
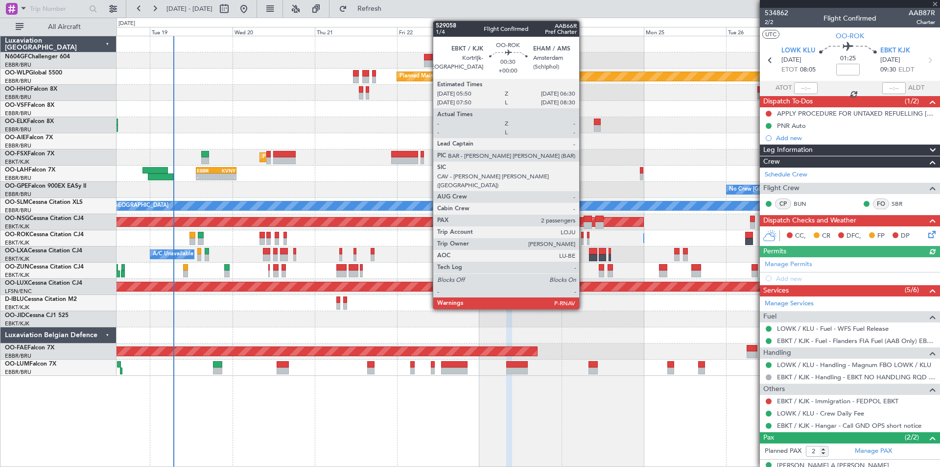
click at [584, 239] on div at bounding box center [582, 241] width 2 height 7
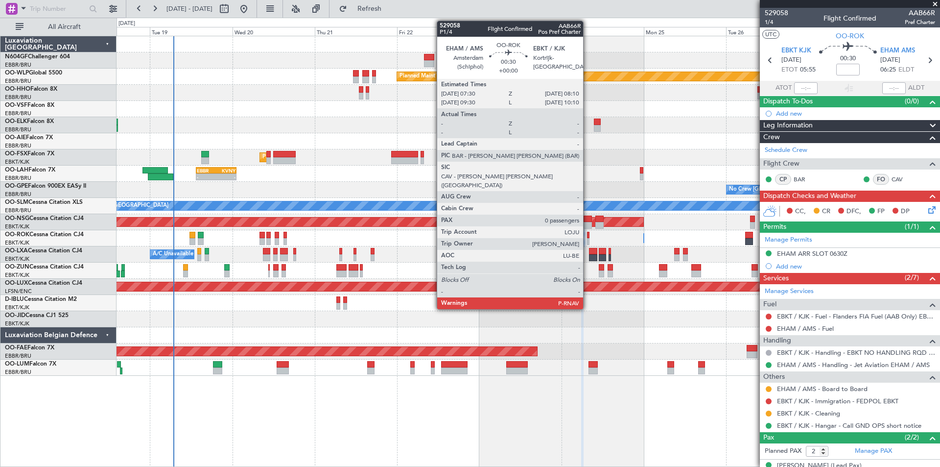
click at [588, 238] on div at bounding box center [588, 235] width 2 height 7
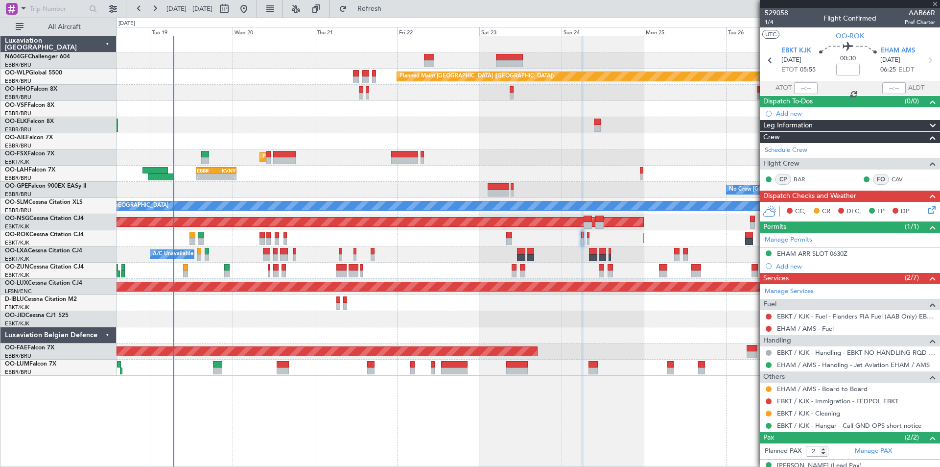
type input "0"
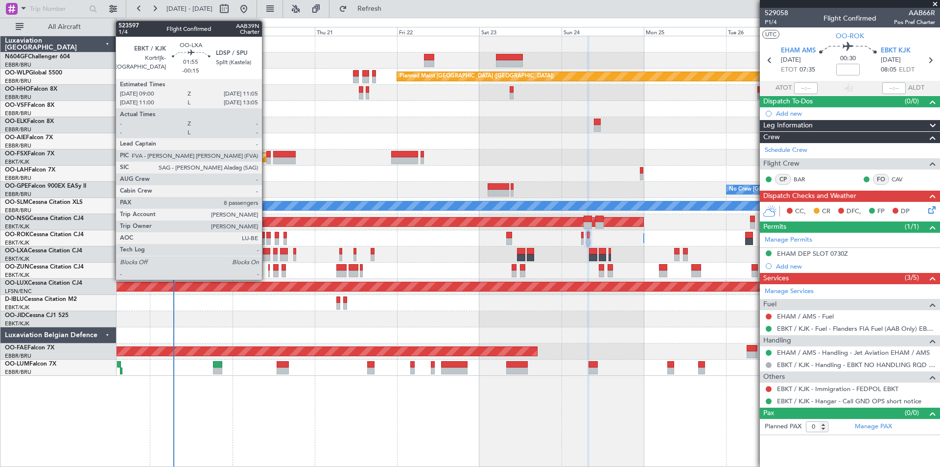
click at [266, 255] on div at bounding box center [266, 257] width 7 height 7
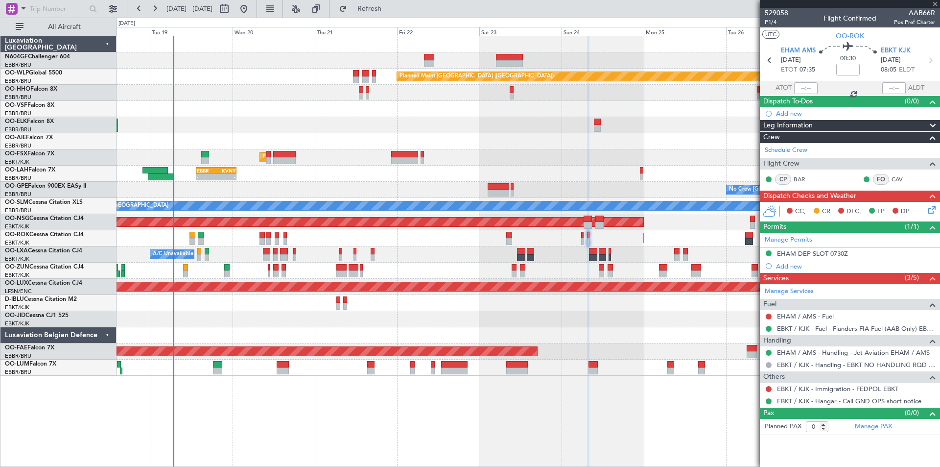
type input "-00:15"
type input "8"
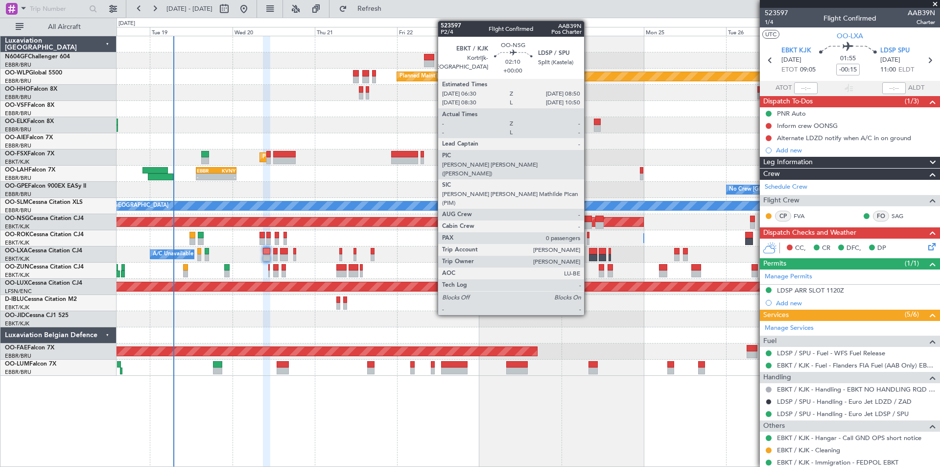
click at [589, 223] on div at bounding box center [588, 225] width 8 height 7
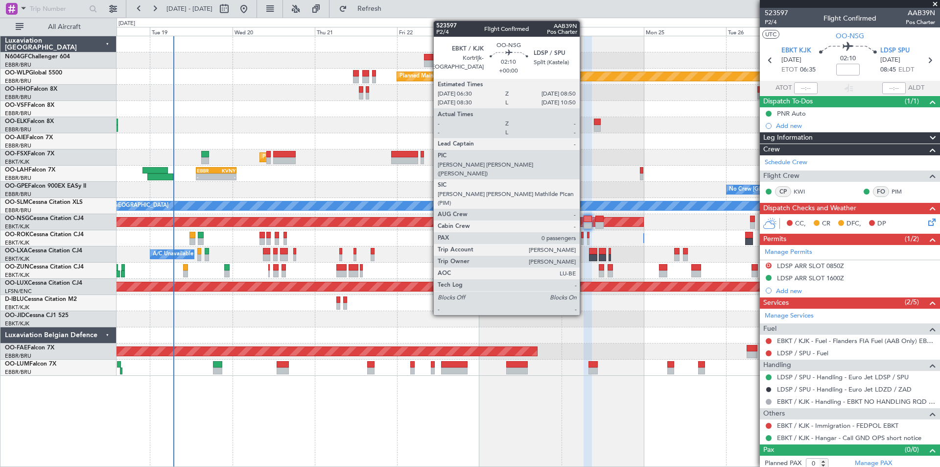
click at [586, 223] on div at bounding box center [588, 225] width 8 height 7
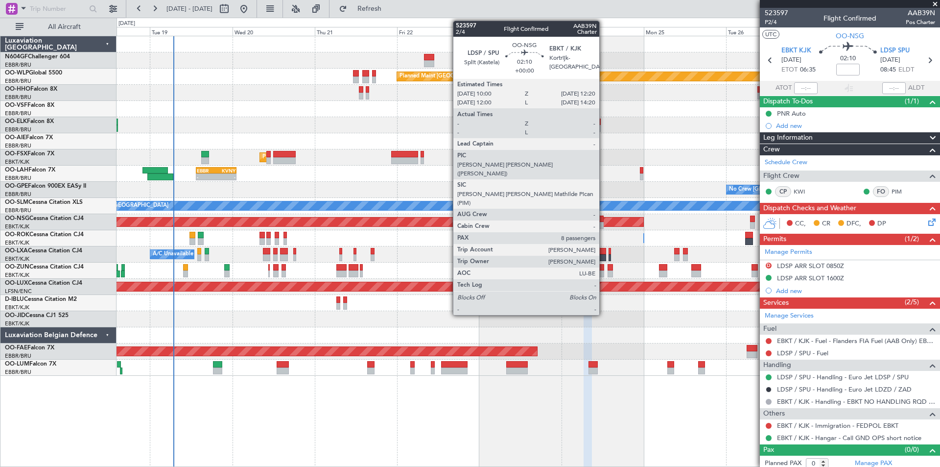
click at [604, 225] on div at bounding box center [600, 225] width 8 height 7
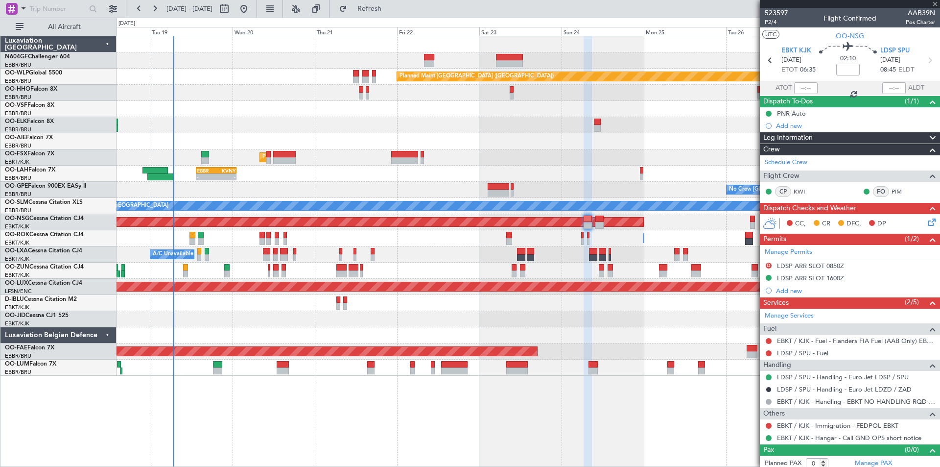
type input "8"
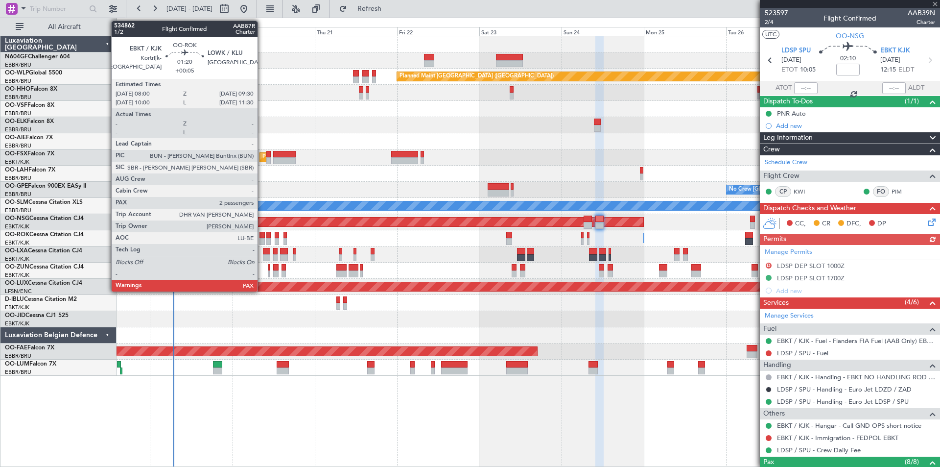
click at [262, 240] on div at bounding box center [262, 241] width 5 height 7
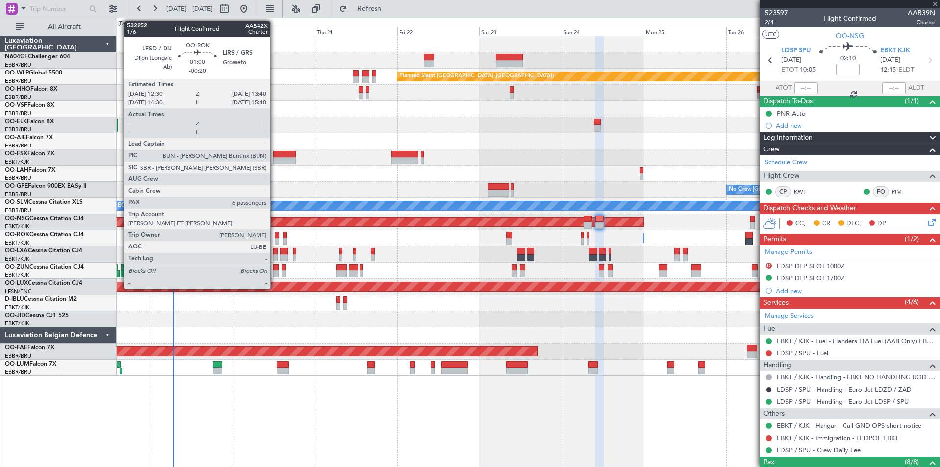
type input "+00:05"
type input "2"
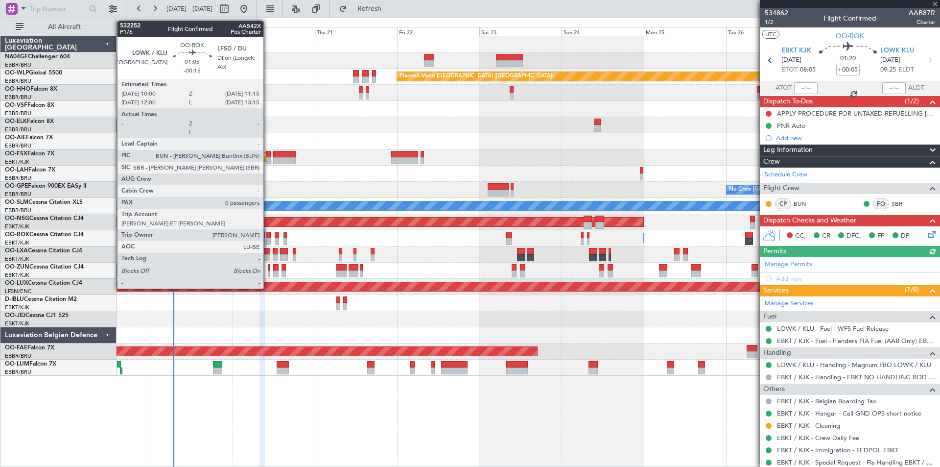
click at [268, 239] on div at bounding box center [268, 241] width 4 height 7
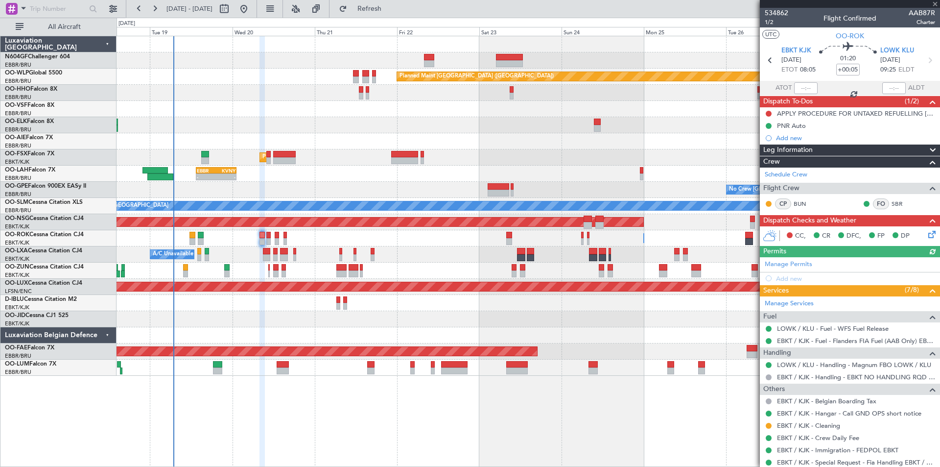
type input "-00:15"
type input "0"
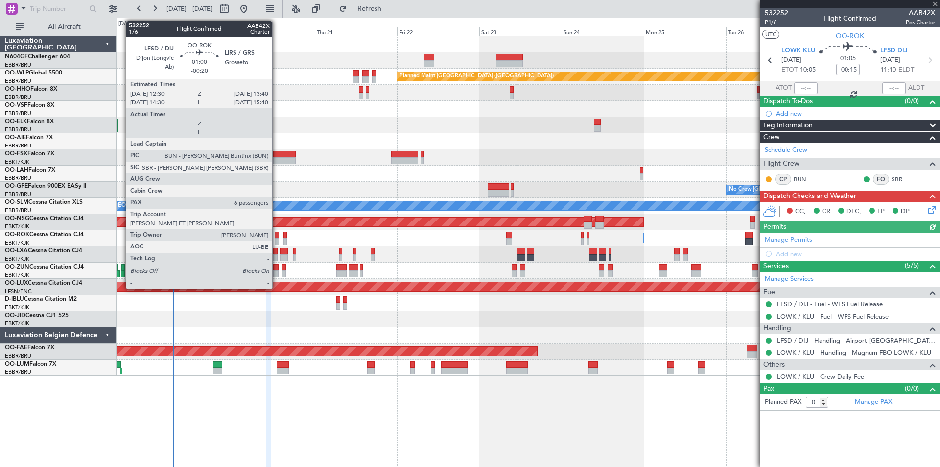
click at [277, 242] on div at bounding box center [277, 241] width 4 height 7
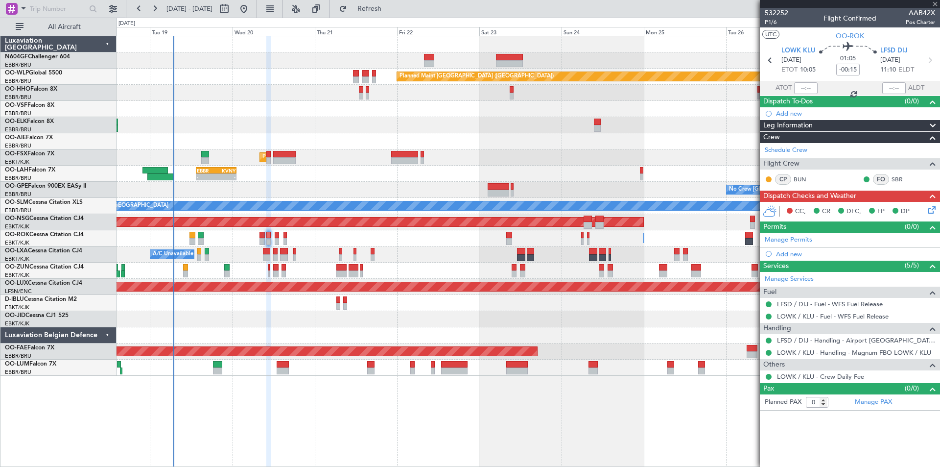
type input "-00:20"
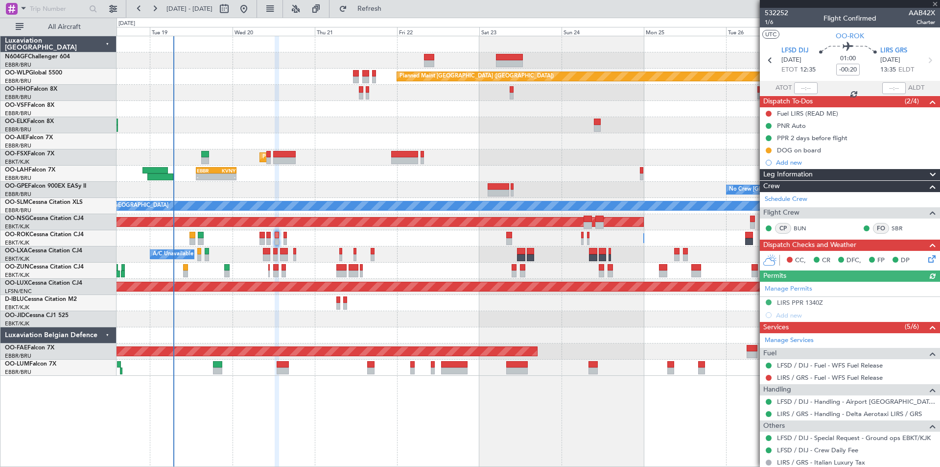
click at [287, 240] on div "Owner Kortrijk-Wevelgem Owner Kortrijk-Wevelgem" at bounding box center [528, 238] width 823 height 16
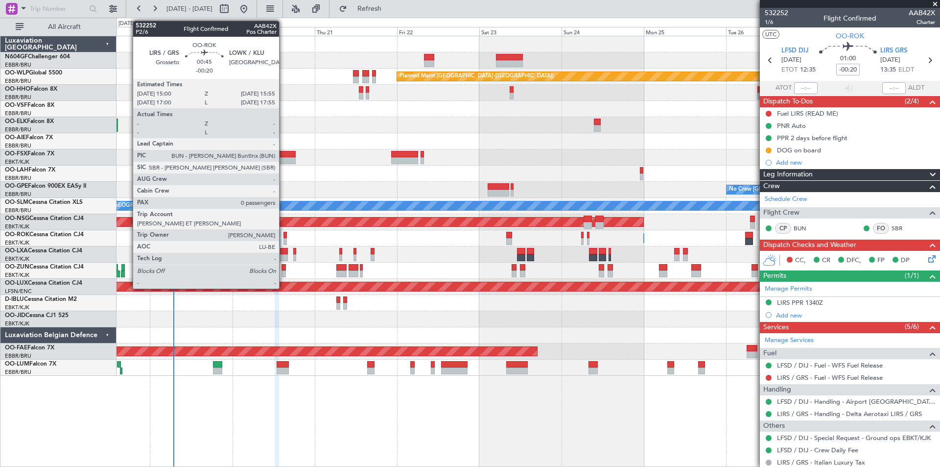
click at [284, 240] on div at bounding box center [285, 241] width 3 height 7
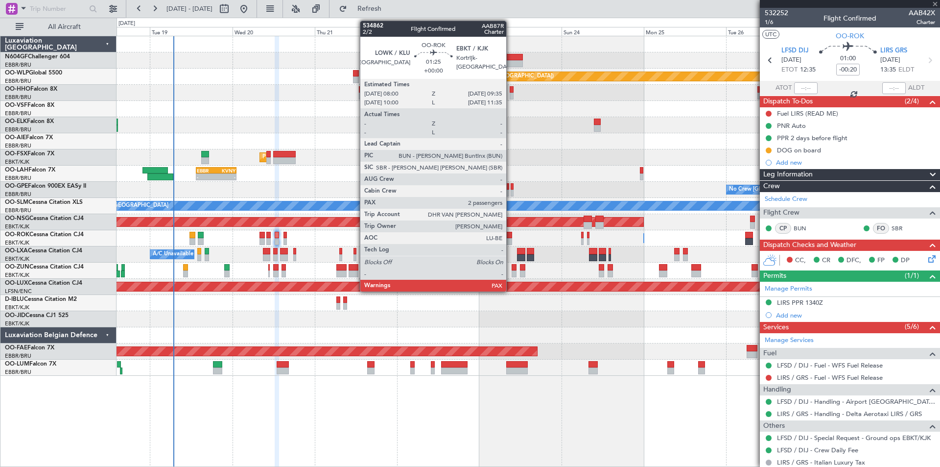
type input "0"
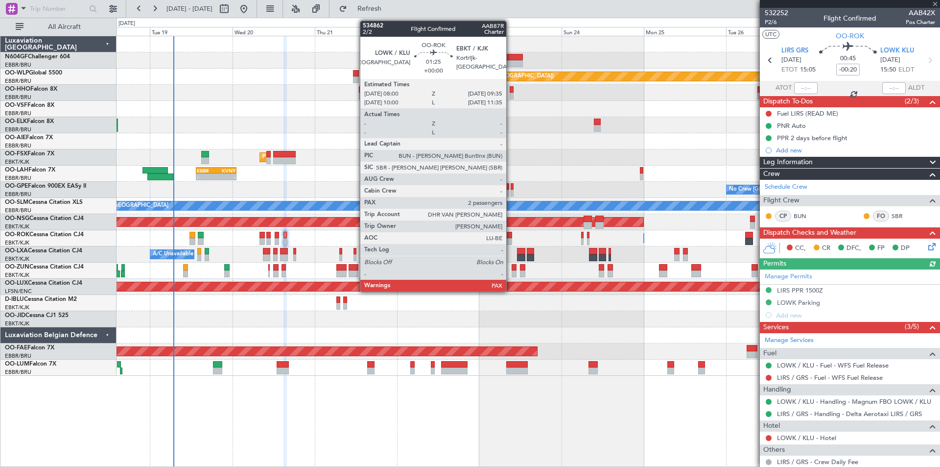
click at [511, 236] on div at bounding box center [509, 235] width 6 height 7
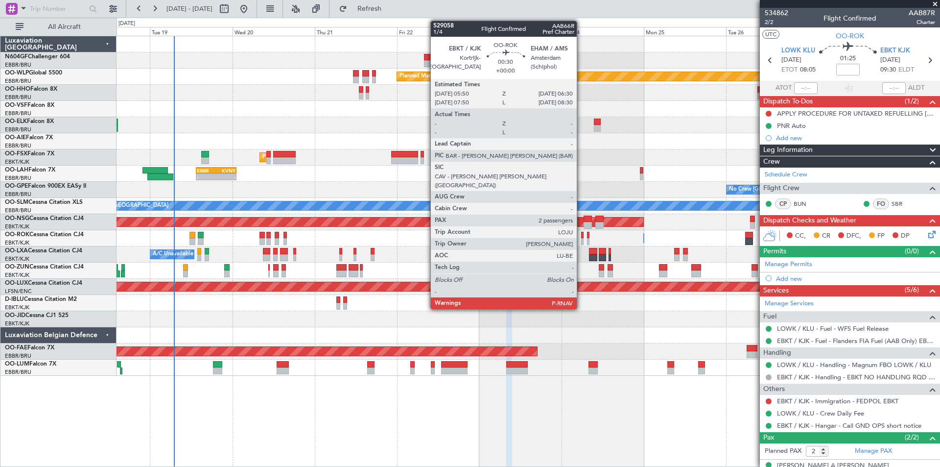
click at [581, 240] on div at bounding box center [582, 241] width 2 height 7
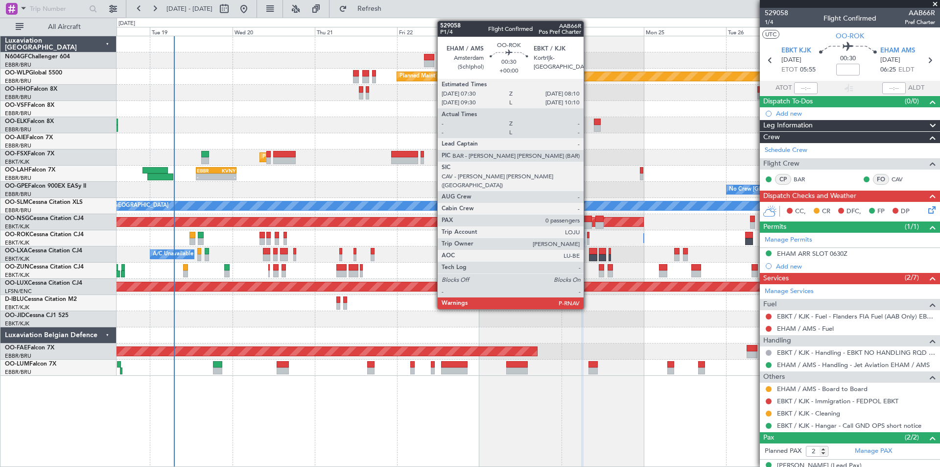
click at [588, 240] on div at bounding box center [588, 241] width 2 height 7
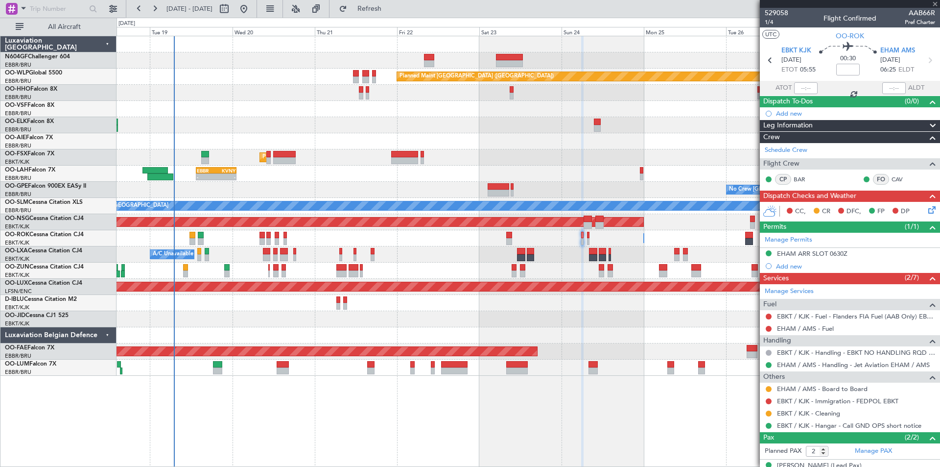
type input "0"
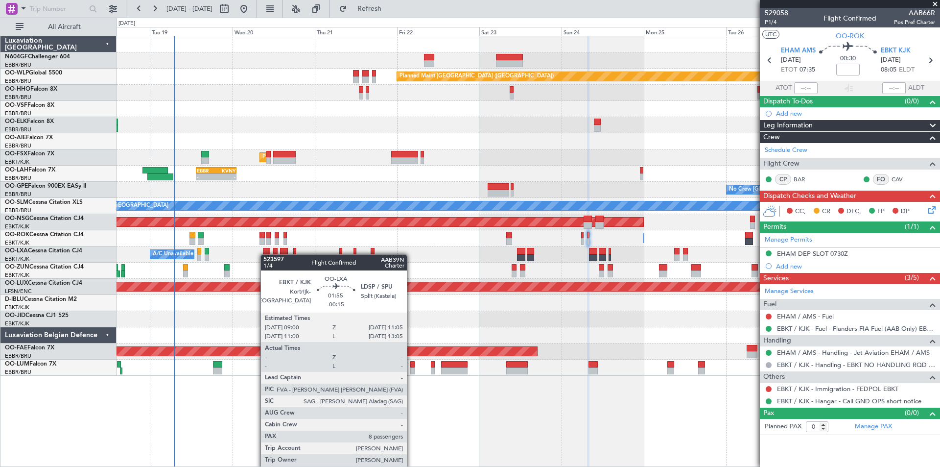
click at [265, 255] on div "Planned Maint Brussels (Brussels National) A/C Unavailable Brussels (Brussels N…" at bounding box center [528, 254] width 823 height 16
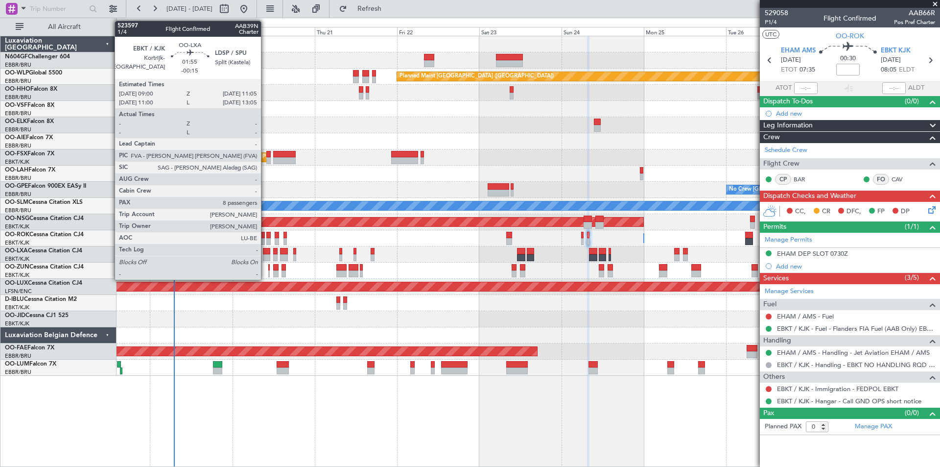
click at [265, 257] on div at bounding box center [266, 257] width 7 height 7
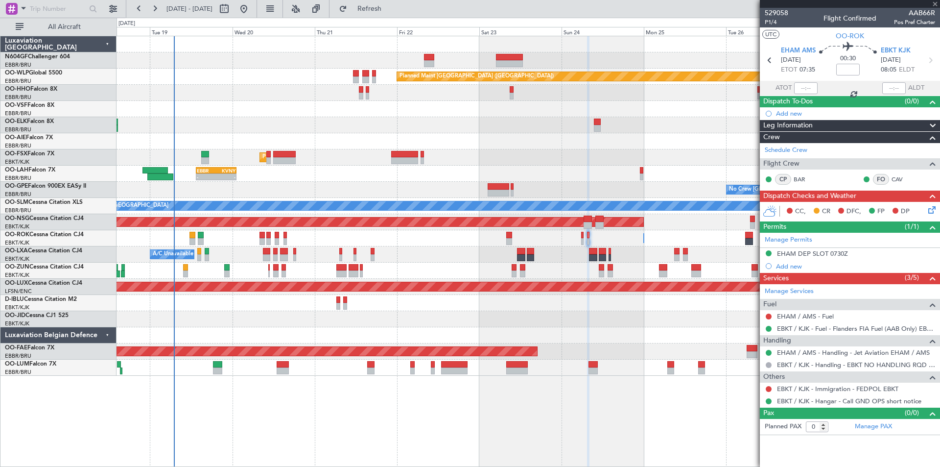
type input "-00:15"
type input "8"
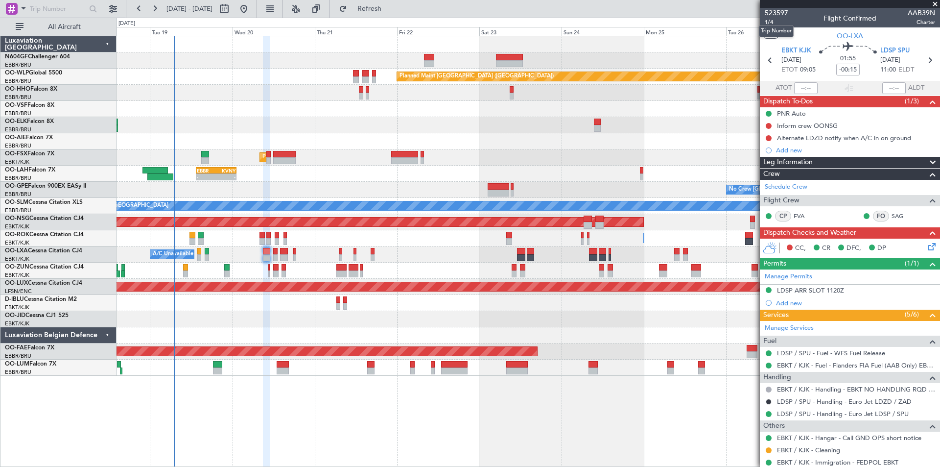
click at [777, 24] on mat-tooltip-component "Trip Number" at bounding box center [776, 31] width 48 height 26
click at [271, 258] on div "Planned Maint Brussels (Brussels National) A/C Unavailable Brussels (Brussels N…" at bounding box center [528, 254] width 823 height 16
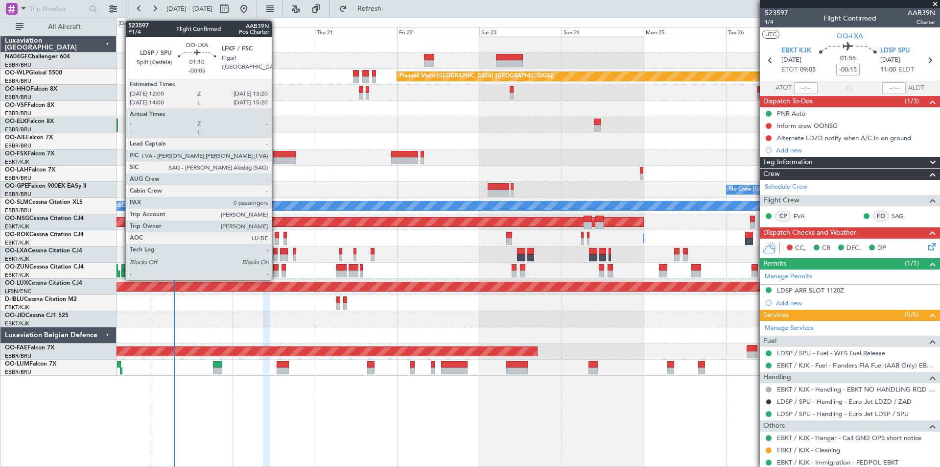
click at [276, 258] on div at bounding box center [275, 257] width 5 height 7
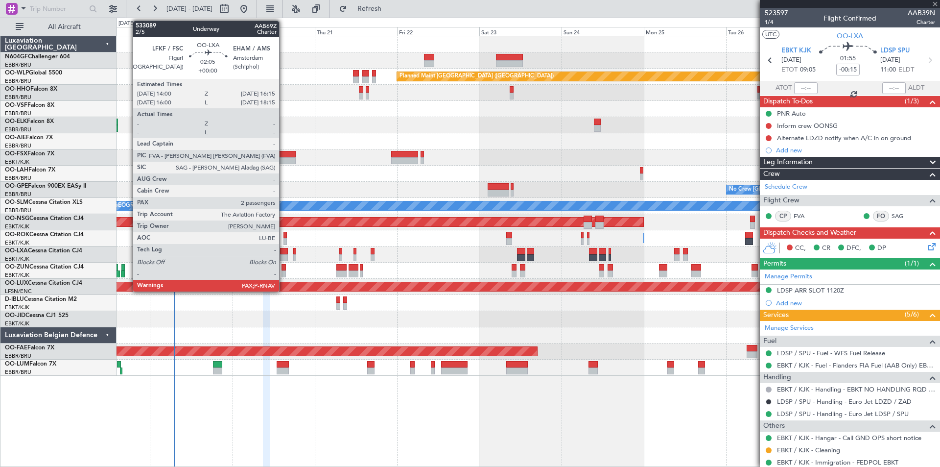
type input "-00:05"
type input "0"
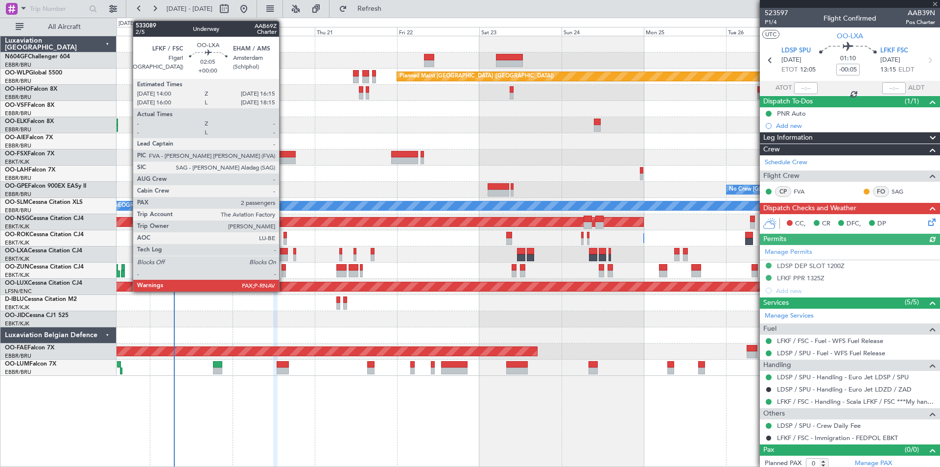
click at [284, 257] on div at bounding box center [284, 257] width 8 height 7
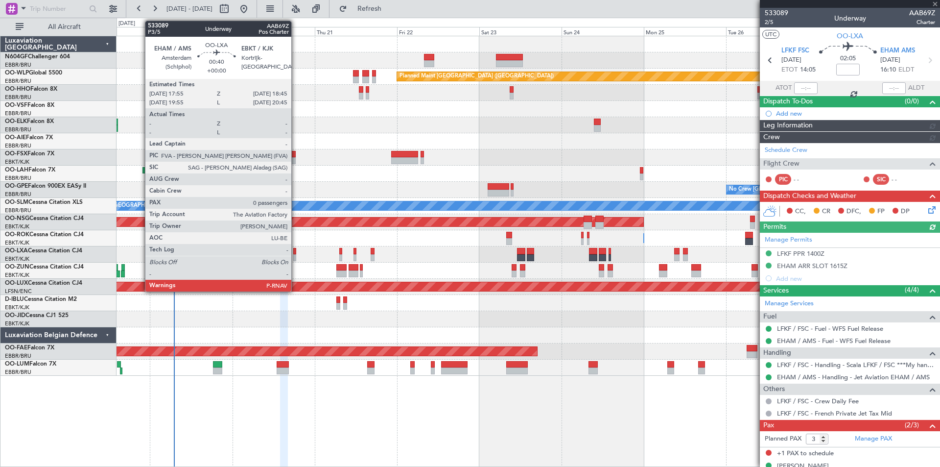
click at [296, 256] on div at bounding box center [294, 257] width 3 height 7
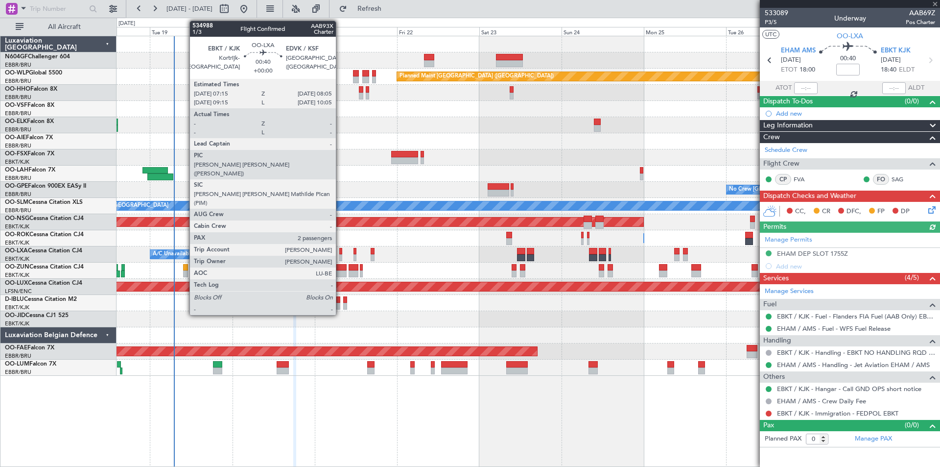
click at [340, 256] on div at bounding box center [340, 257] width 3 height 7
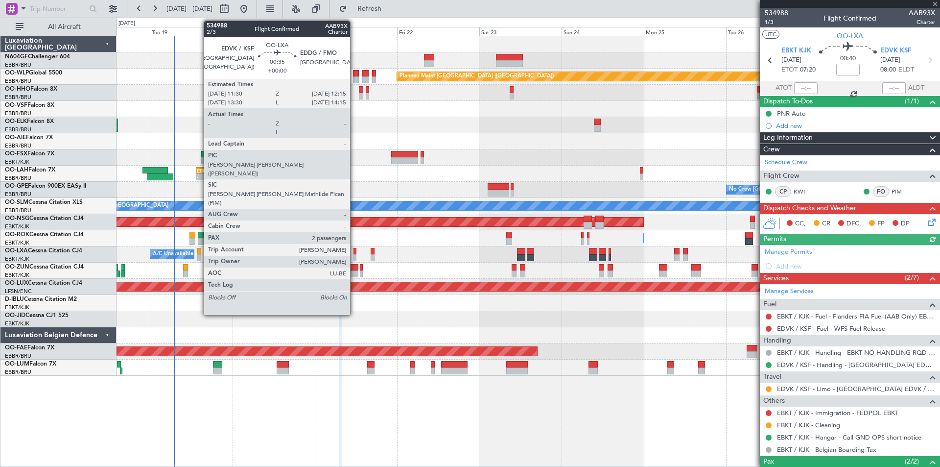
click at [355, 258] on div at bounding box center [355, 257] width 3 height 7
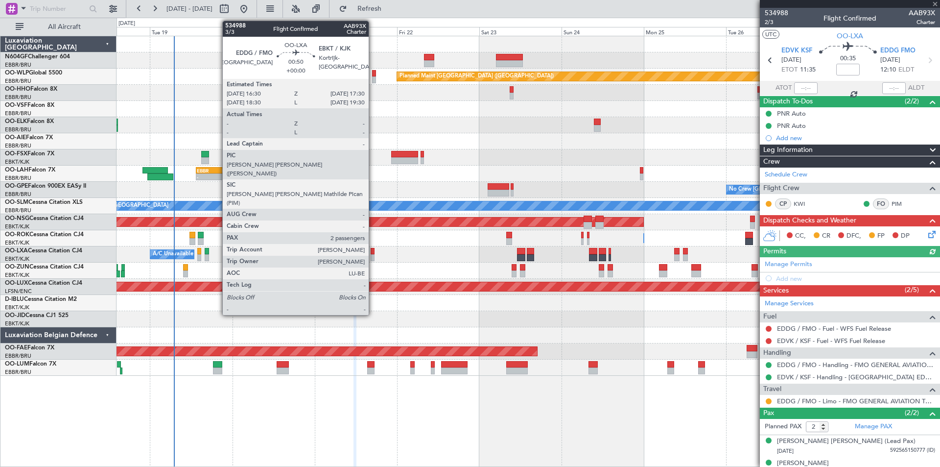
click at [373, 257] on div at bounding box center [373, 257] width 4 height 7
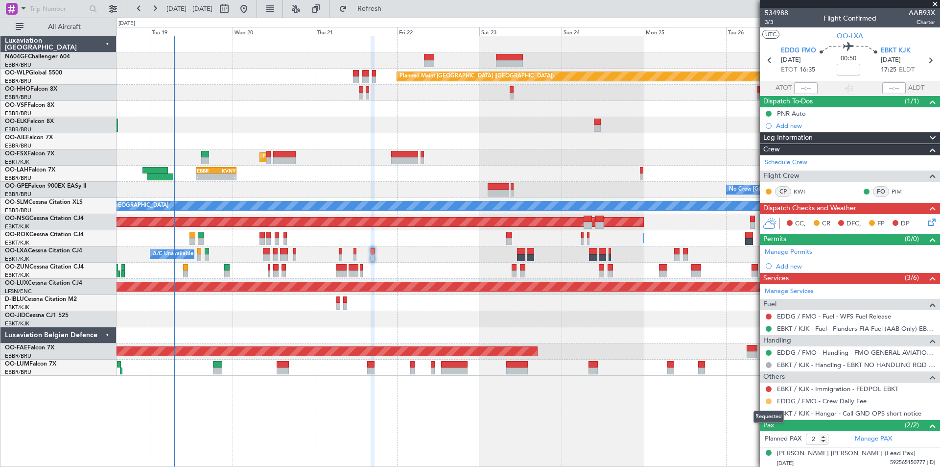
click at [769, 400] on button at bounding box center [769, 401] width 6 height 6
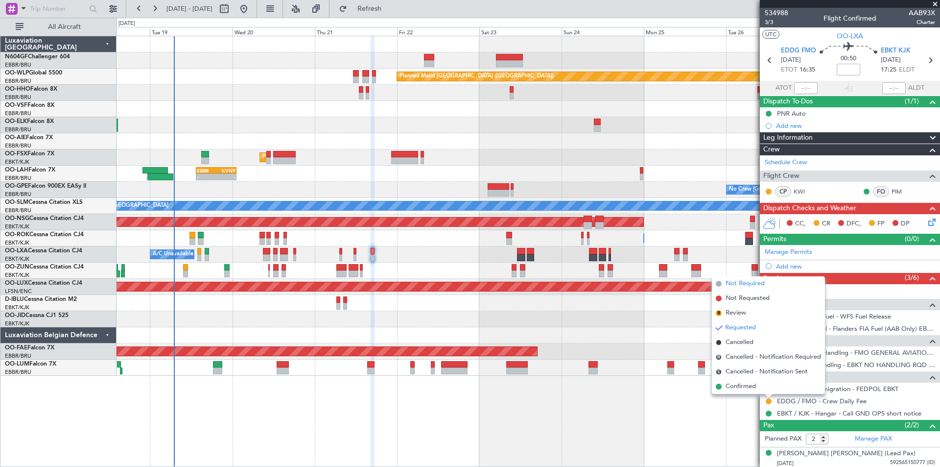
click at [739, 287] on span "Not Required" at bounding box center [745, 284] width 39 height 10
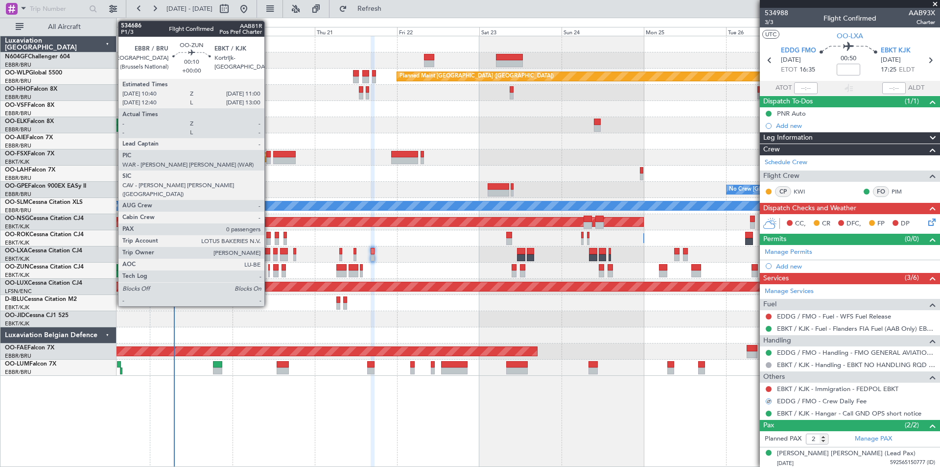
click at [269, 273] on div at bounding box center [268, 273] width 1 height 7
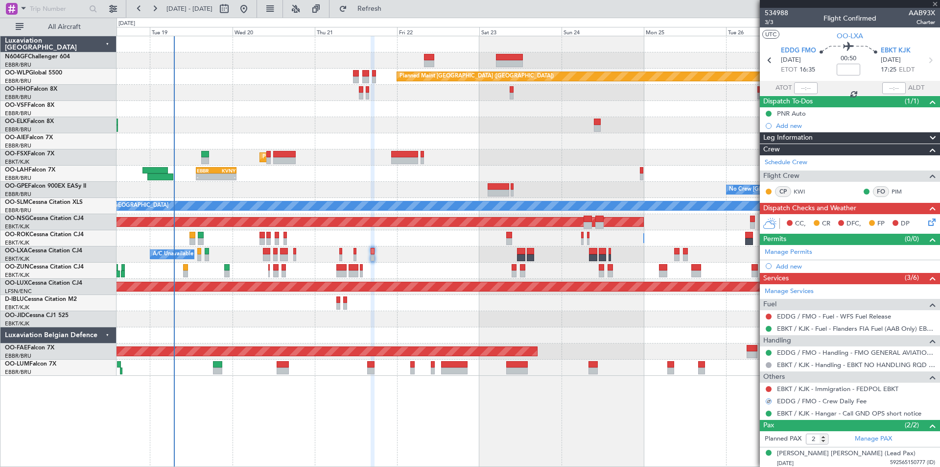
type input "0"
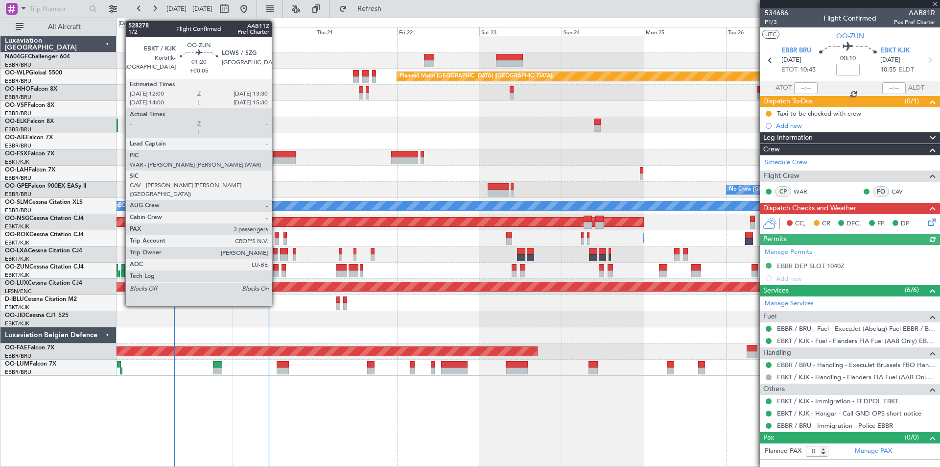
click at [276, 270] on div at bounding box center [275, 273] width 5 height 7
type input "+00:05"
type input "3"
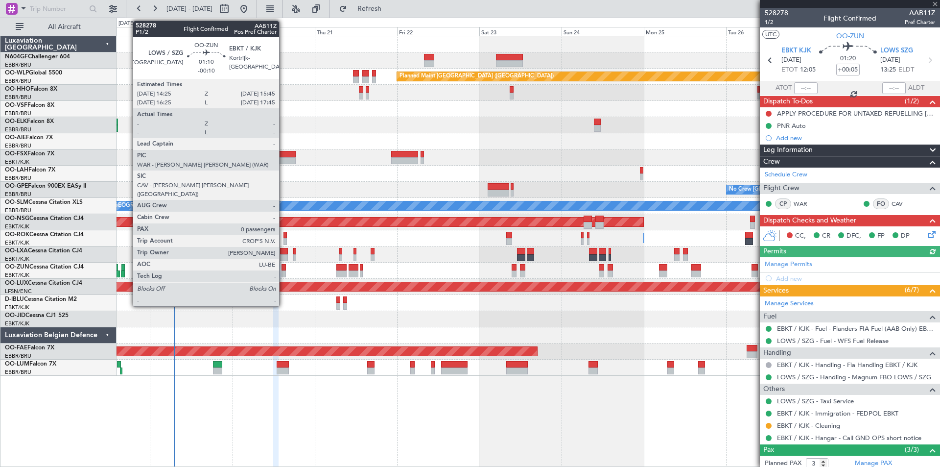
click at [284, 274] on div at bounding box center [284, 273] width 5 height 7
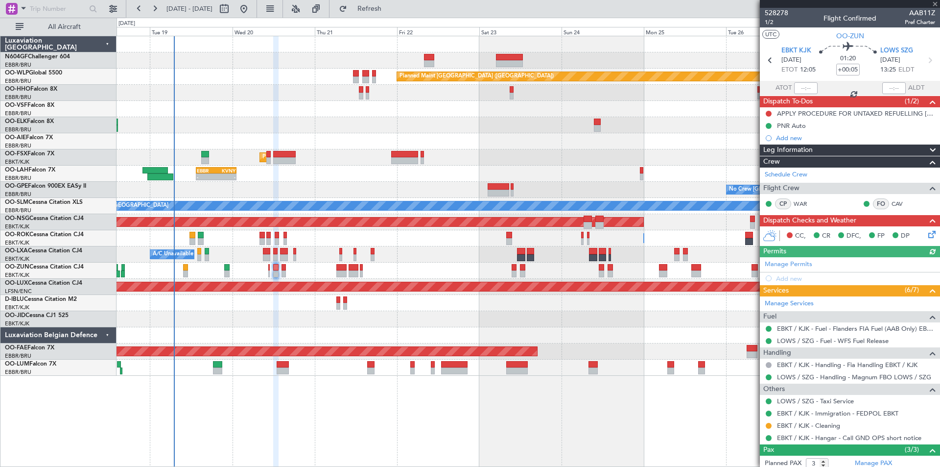
type input "-00:10"
type input "0"
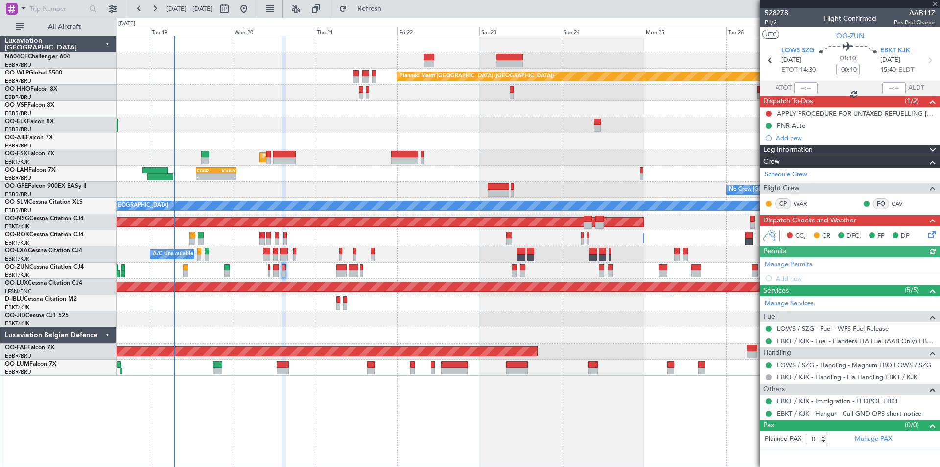
click at [336, 273] on div at bounding box center [528, 271] width 823 height 16
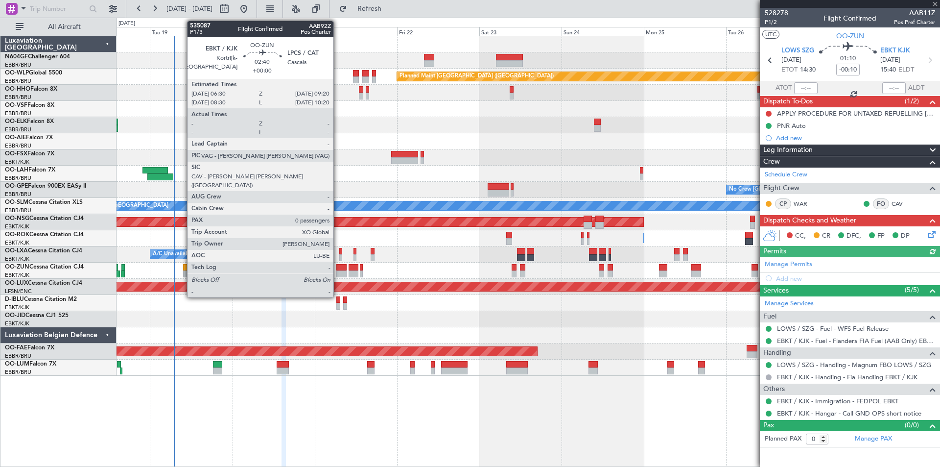
click at [338, 273] on div at bounding box center [341, 273] width 10 height 7
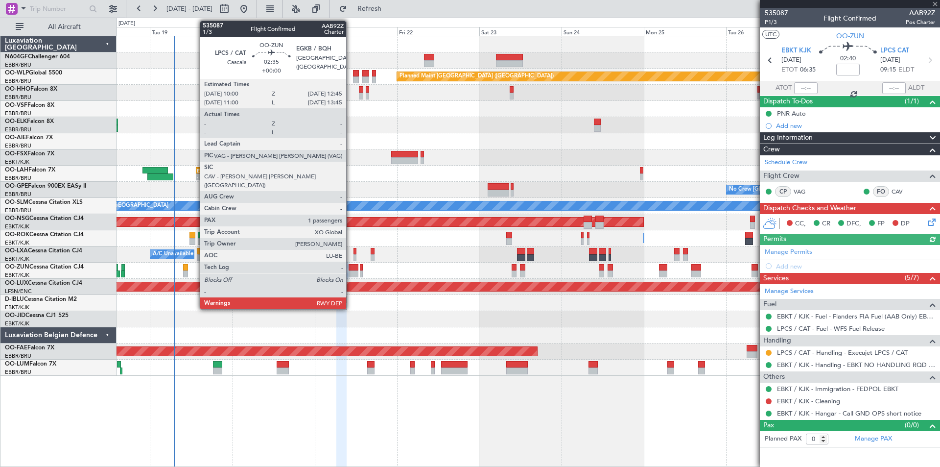
click at [352, 273] on div at bounding box center [354, 273] width 10 height 7
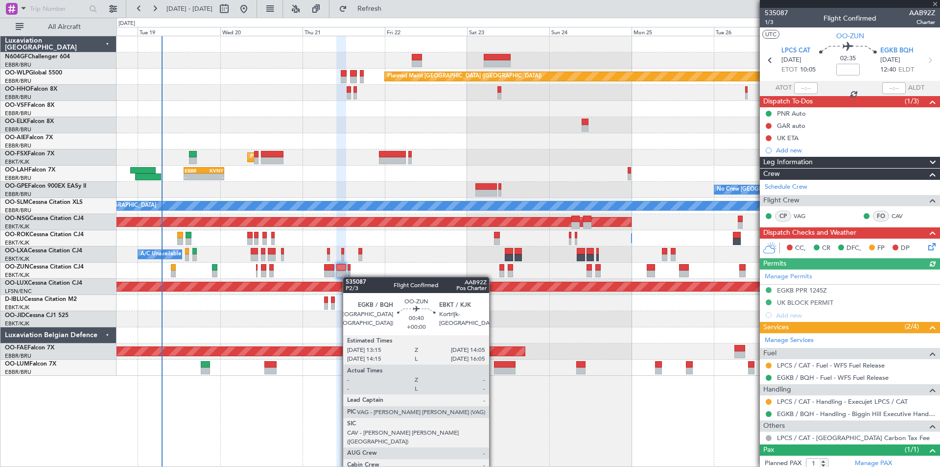
click at [348, 277] on div at bounding box center [349, 273] width 3 height 7
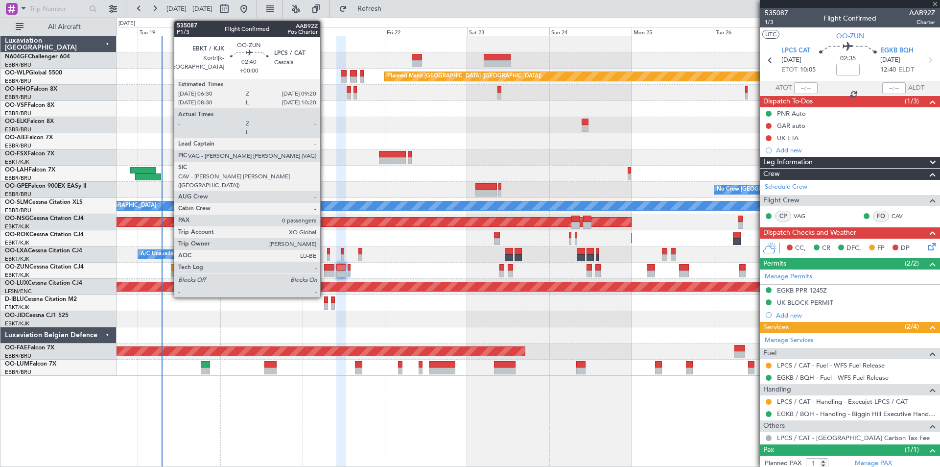
click at [325, 273] on div at bounding box center [329, 273] width 10 height 7
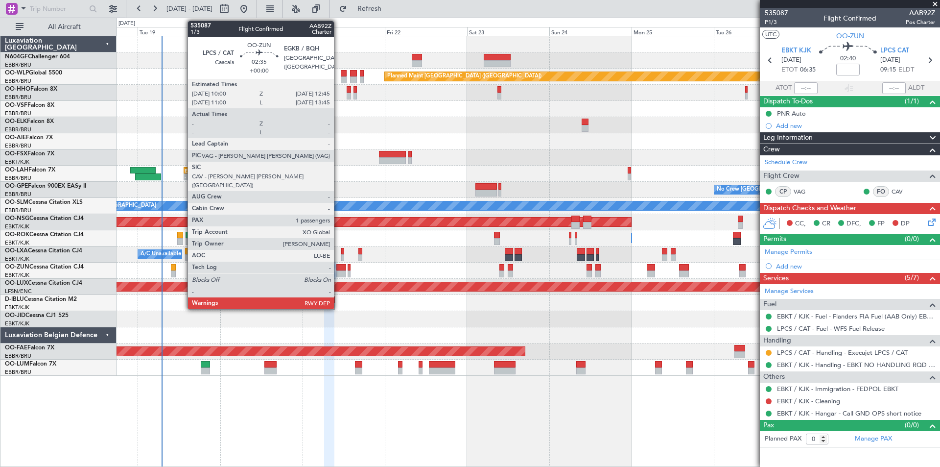
click at [338, 274] on div at bounding box center [341, 273] width 10 height 7
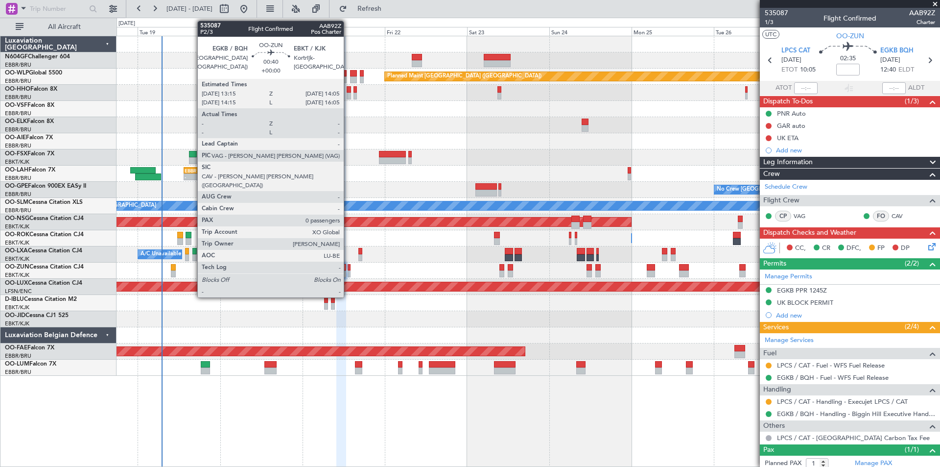
click at [348, 273] on div at bounding box center [349, 273] width 3 height 7
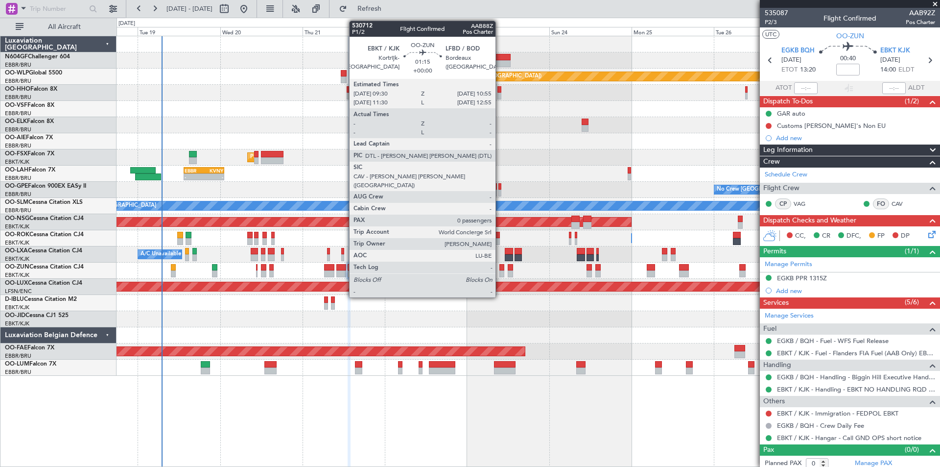
click at [500, 269] on div at bounding box center [502, 267] width 5 height 7
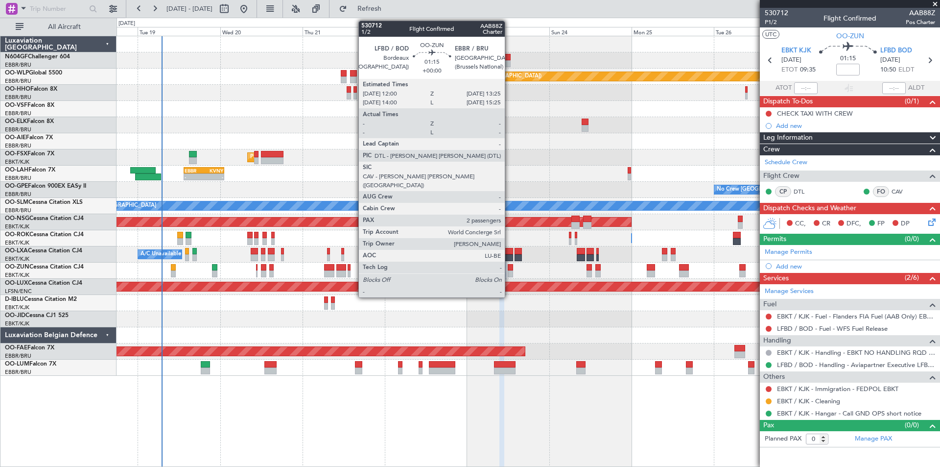
click at [509, 272] on div at bounding box center [510, 273] width 5 height 7
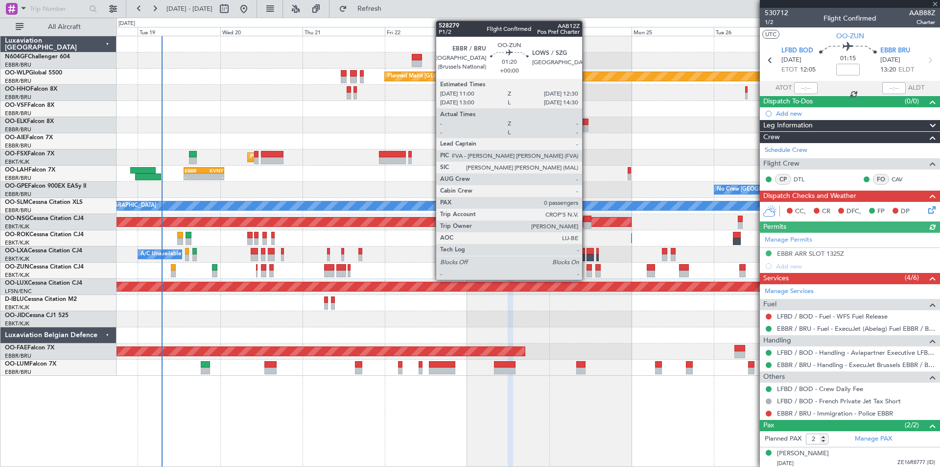
click at [587, 274] on div at bounding box center [589, 273] width 5 height 7
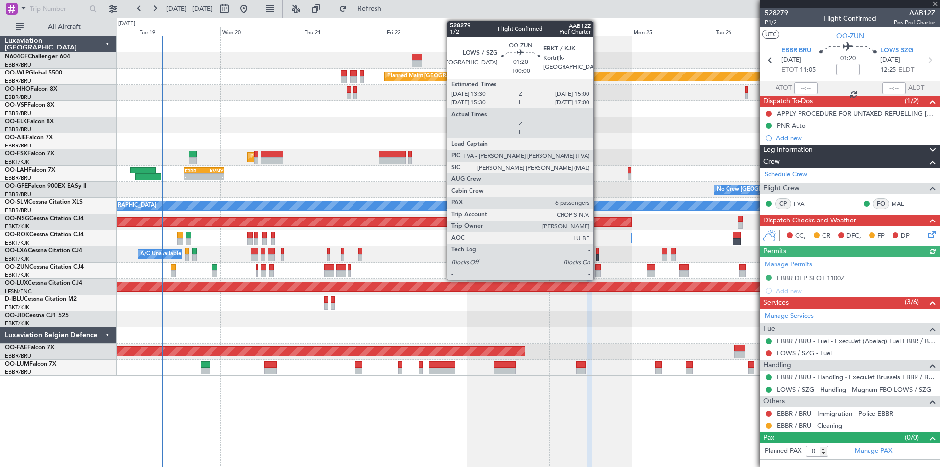
click at [598, 275] on div at bounding box center [598, 273] width 5 height 7
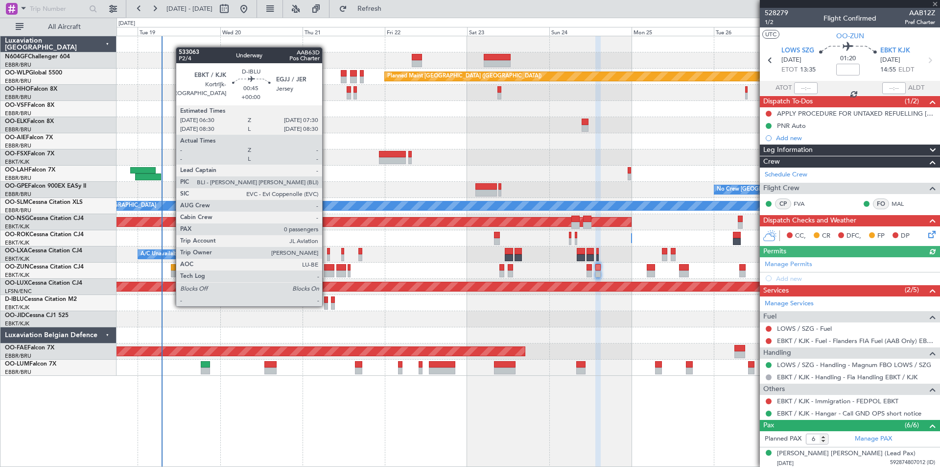
click at [327, 305] on div at bounding box center [326, 306] width 4 height 7
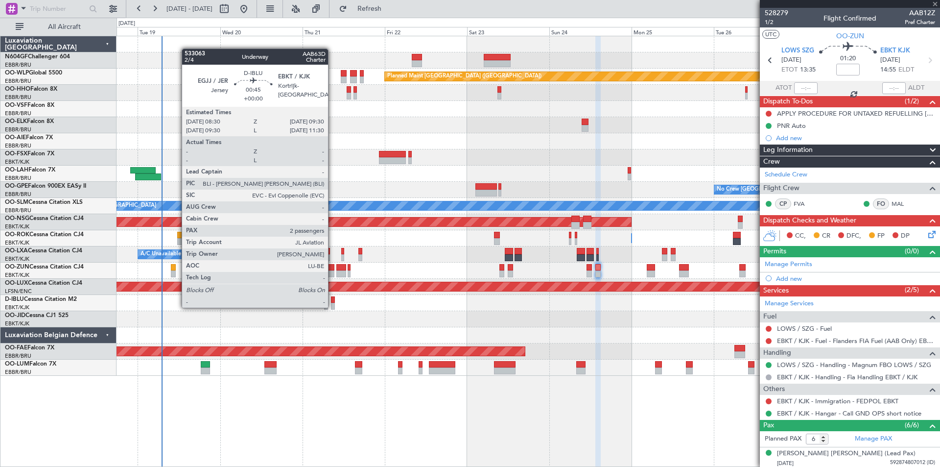
type input "0"
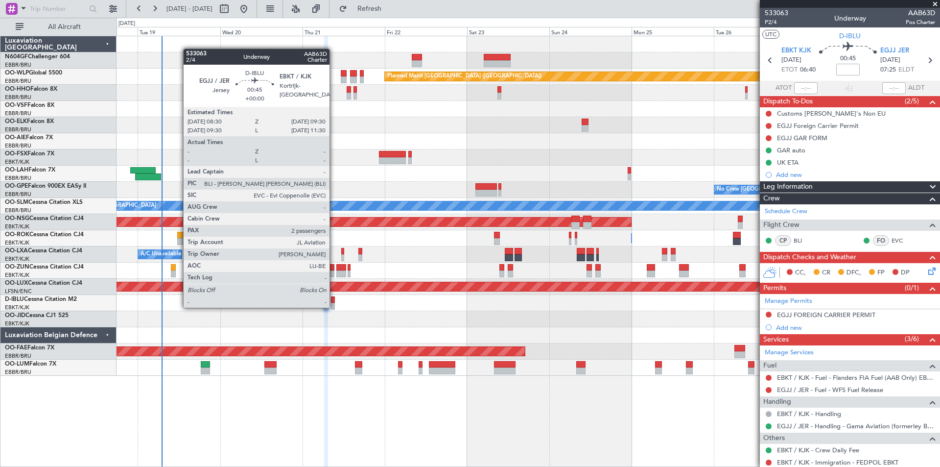
click at [334, 307] on div at bounding box center [333, 306] width 4 height 7
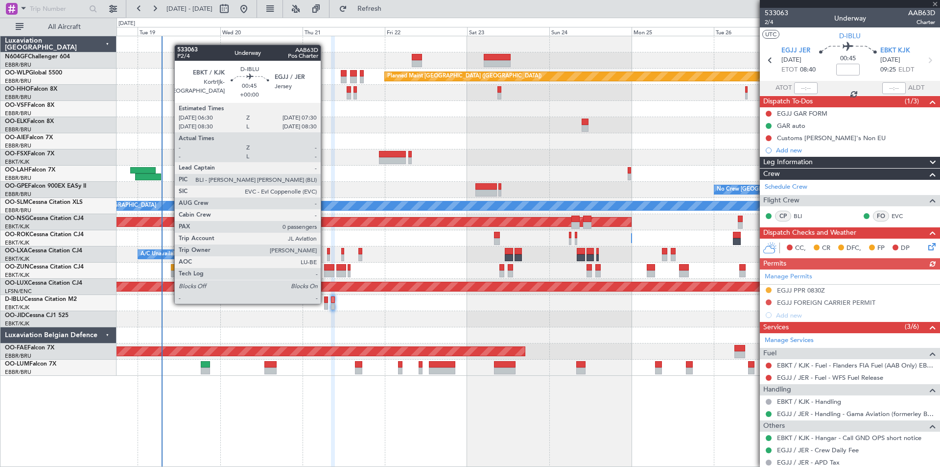
click at [325, 303] on div at bounding box center [326, 306] width 4 height 7
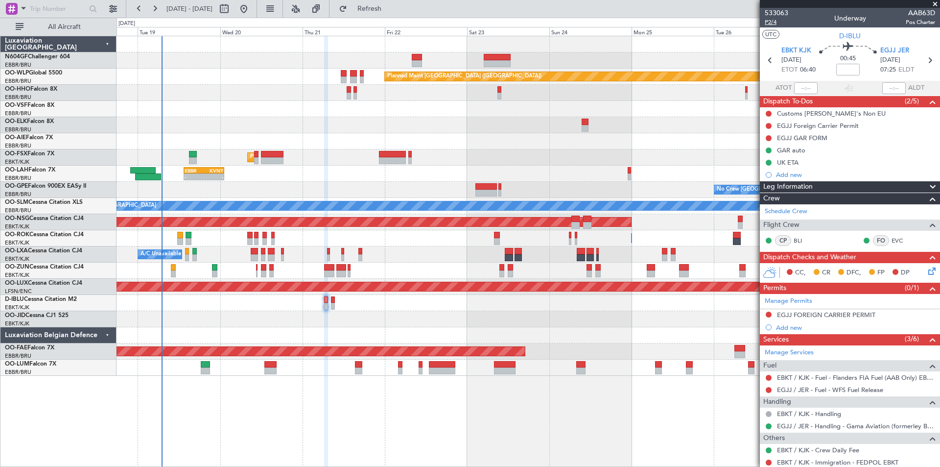
click at [772, 24] on span "P2/4" at bounding box center [777, 22] width 24 height 8
click at [329, 303] on div at bounding box center [528, 303] width 823 height 16
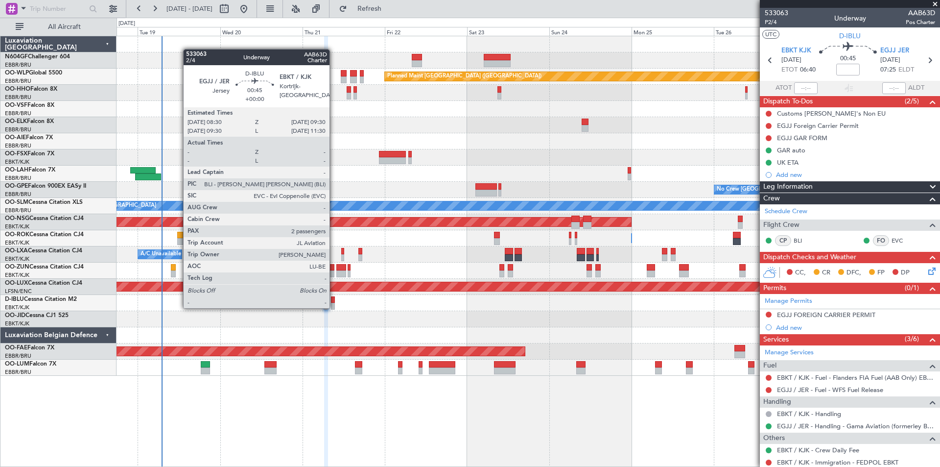
click at [334, 307] on div at bounding box center [333, 306] width 4 height 7
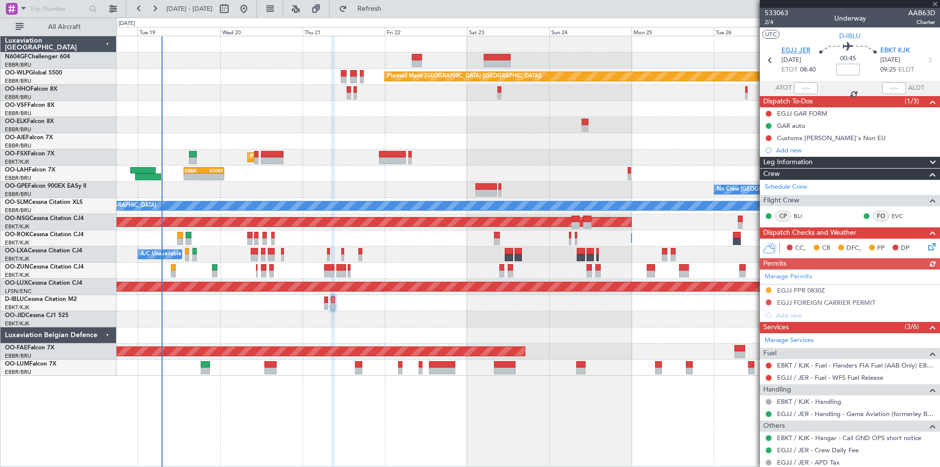
click at [790, 51] on span "EGJJ JER" at bounding box center [796, 51] width 29 height 10
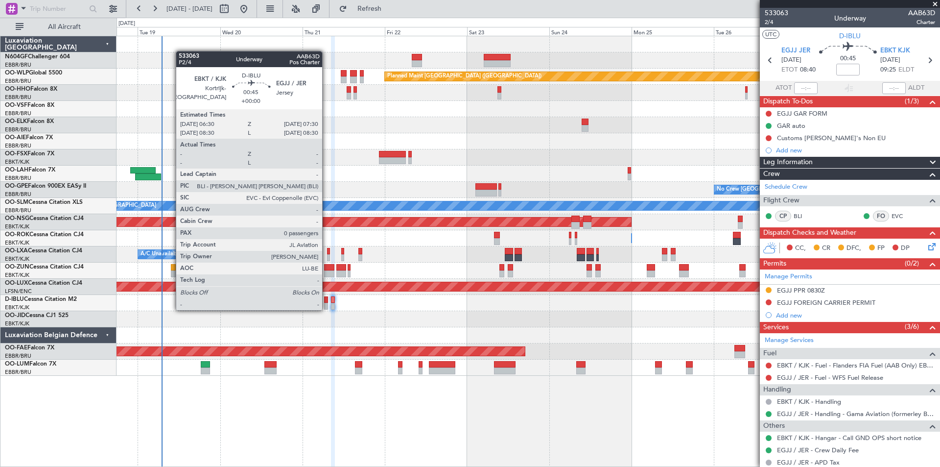
click at [327, 309] on div at bounding box center [326, 306] width 4 height 7
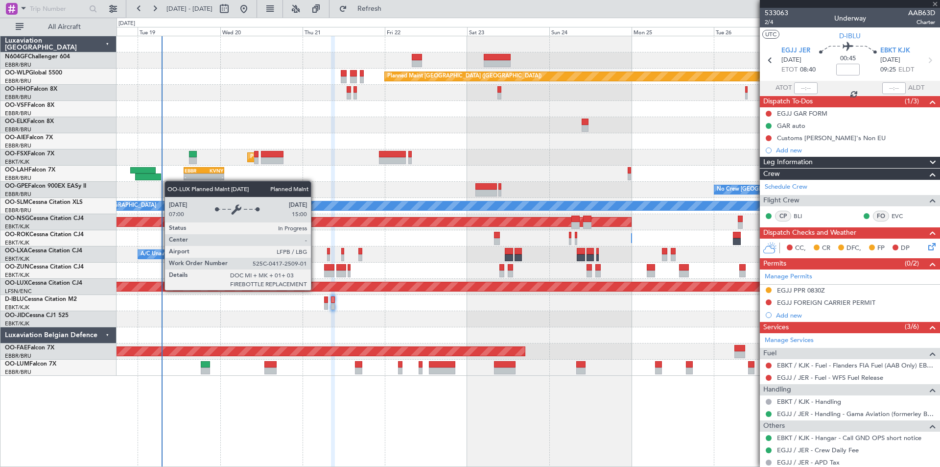
type input "0"
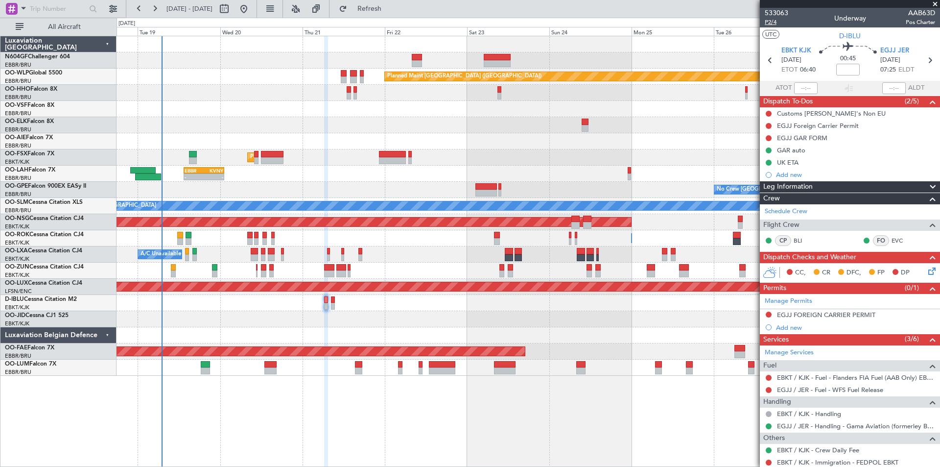
click at [779, 21] on span "P2/4" at bounding box center [777, 22] width 24 height 8
click at [902, 53] on span "EGJJ JER" at bounding box center [895, 51] width 29 height 10
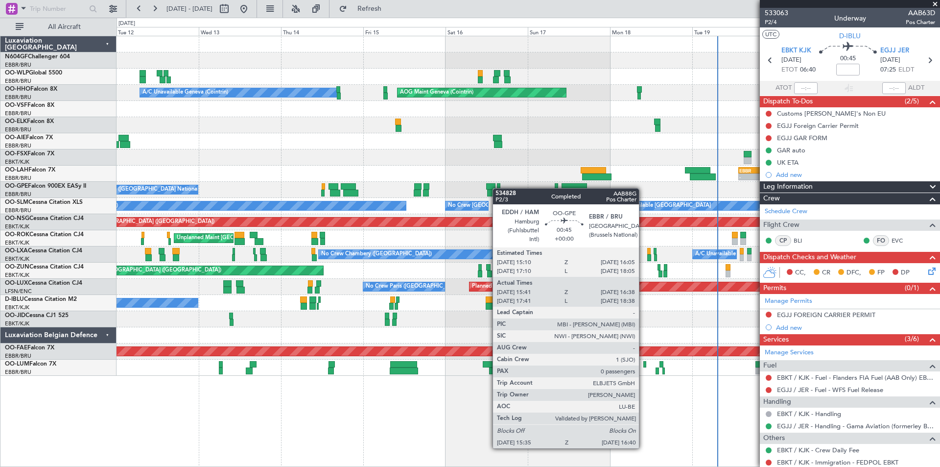
click at [498, 188] on div "Planned Maint Berlin (Brandenburg) AOG Maint Geneva (Cointrin) A/C Unavailable …" at bounding box center [528, 205] width 823 height 339
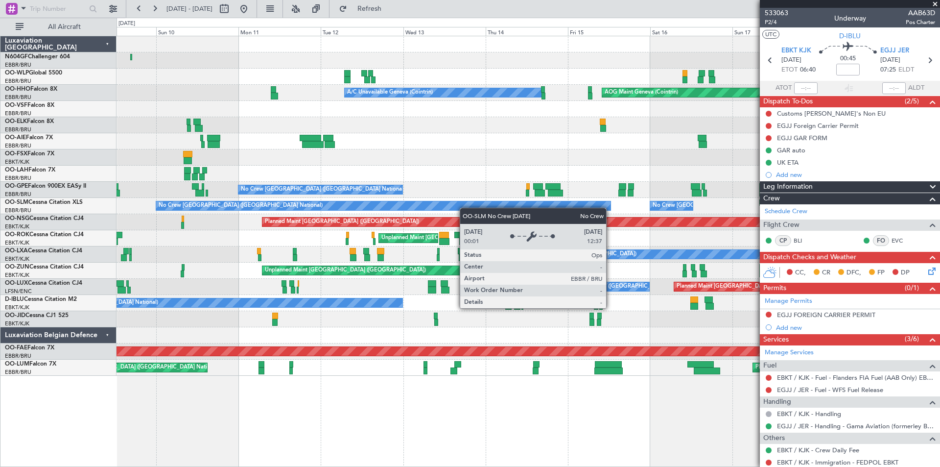
click at [467, 209] on div "Planned Maint Milan (Linate) Planned Maint Berlin (Brandenburg) AOG Maint Genev…" at bounding box center [528, 205] width 823 height 339
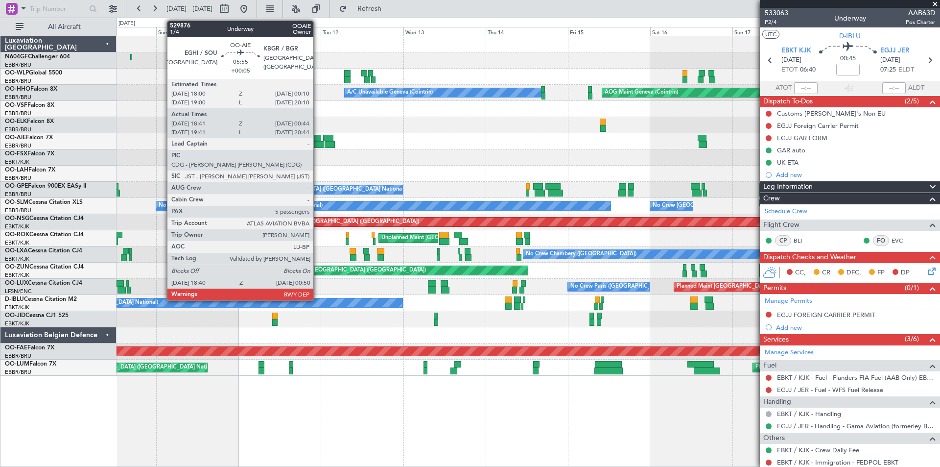
click at [318, 145] on div at bounding box center [313, 144] width 22 height 7
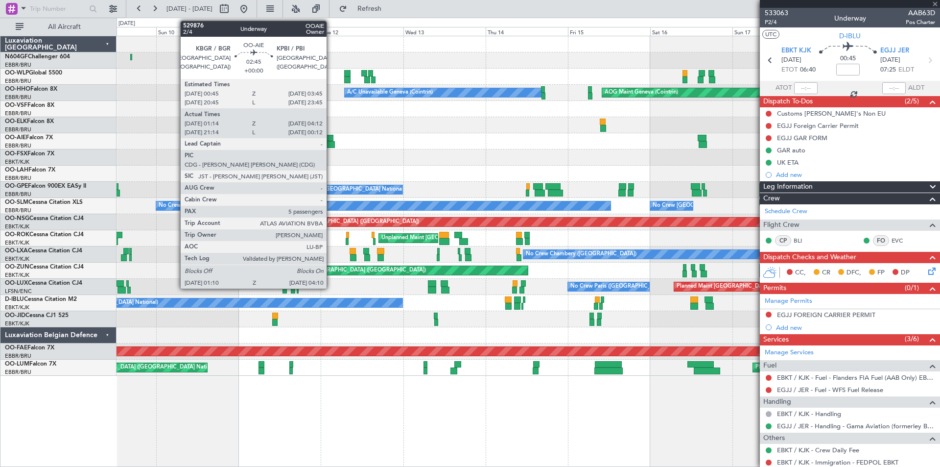
type input "+00:05"
type input "18:51"
type input "00:39"
type input "5"
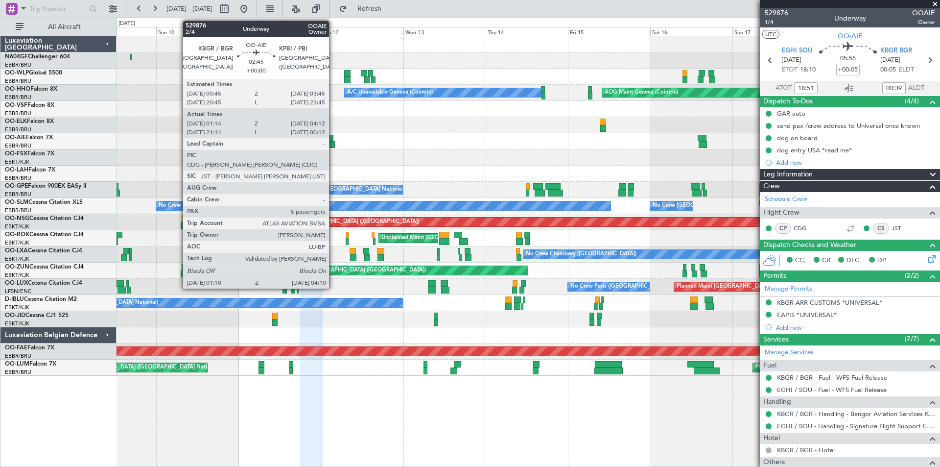
click at [334, 140] on div at bounding box center [328, 138] width 11 height 7
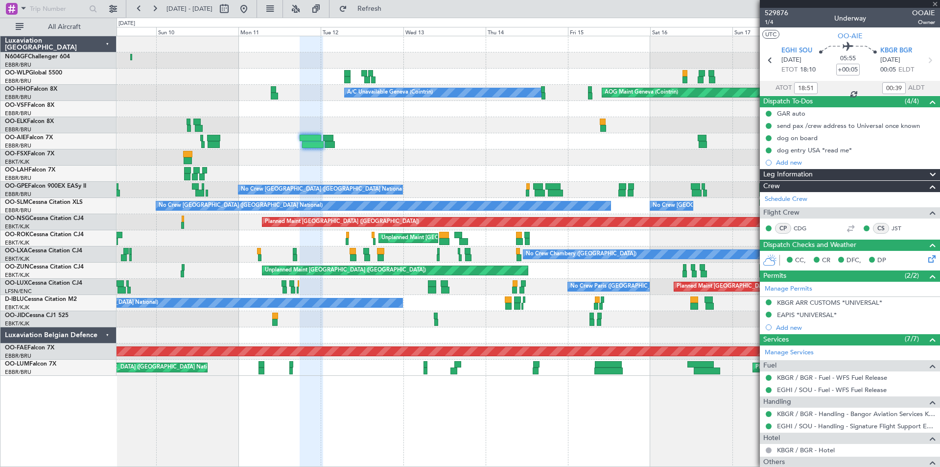
type input "01:24"
type input "04:07"
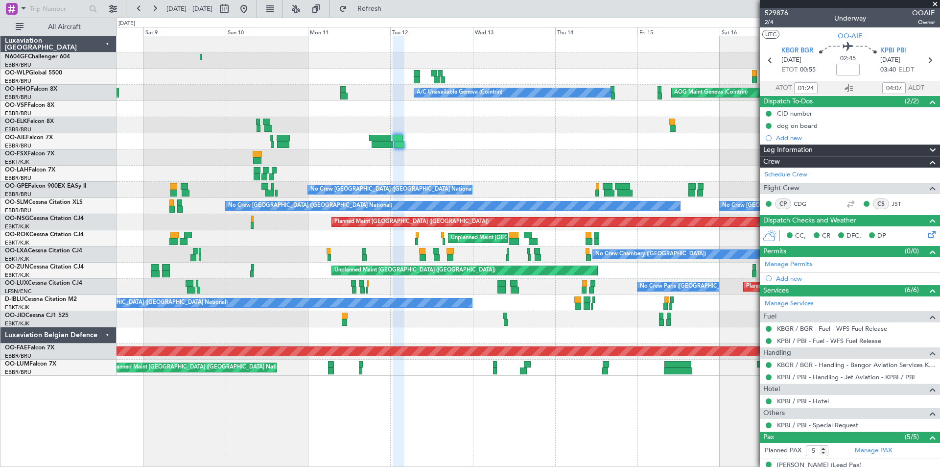
click at [352, 184] on div "Planned Maint Milan (Linate) AOG Maint Geneva (Cointrin) A/C Unavailable Geneva…" at bounding box center [528, 205] width 823 height 339
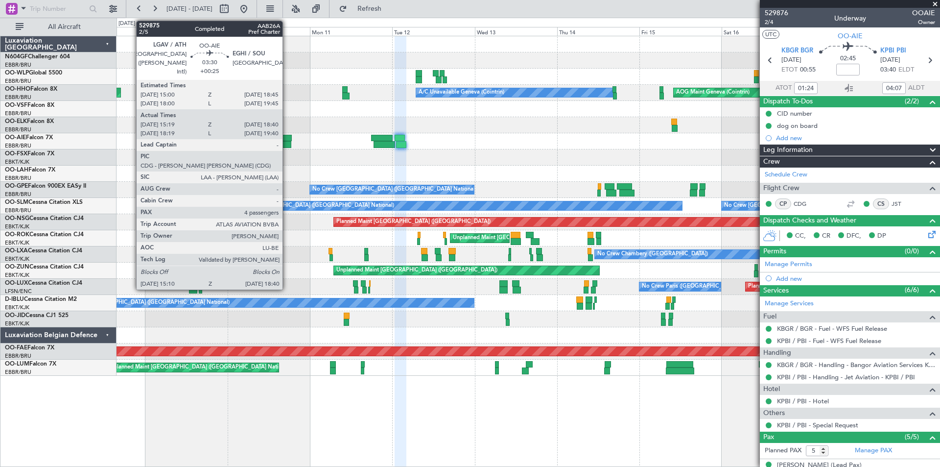
click at [287, 144] on div at bounding box center [285, 144] width 12 height 7
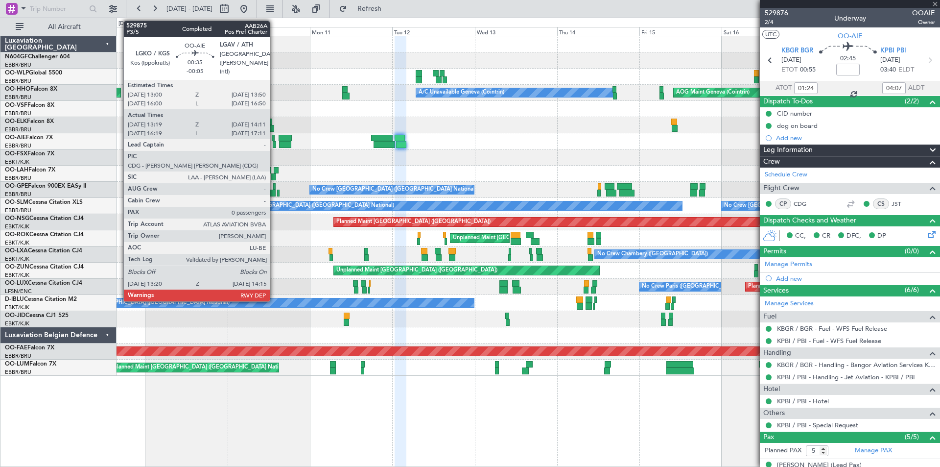
type input "+00:25"
type input "15:29"
type input "18:35"
type input "4"
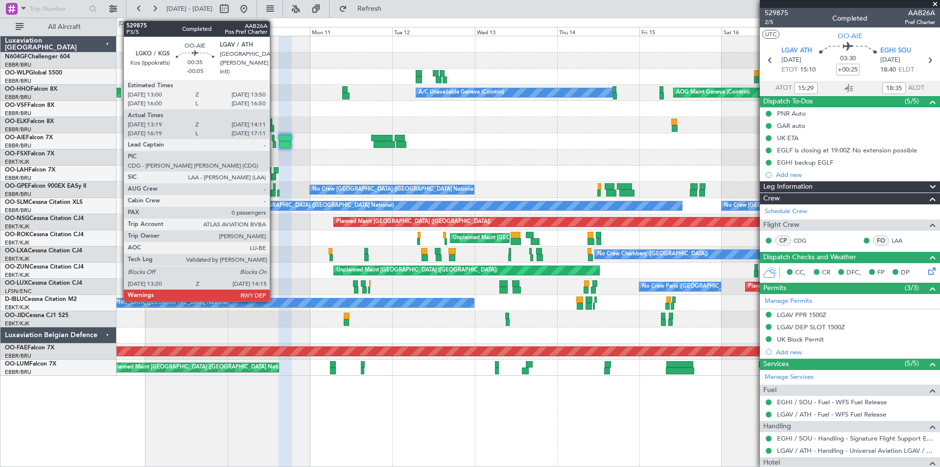
click at [274, 147] on div at bounding box center [274, 144] width 3 height 7
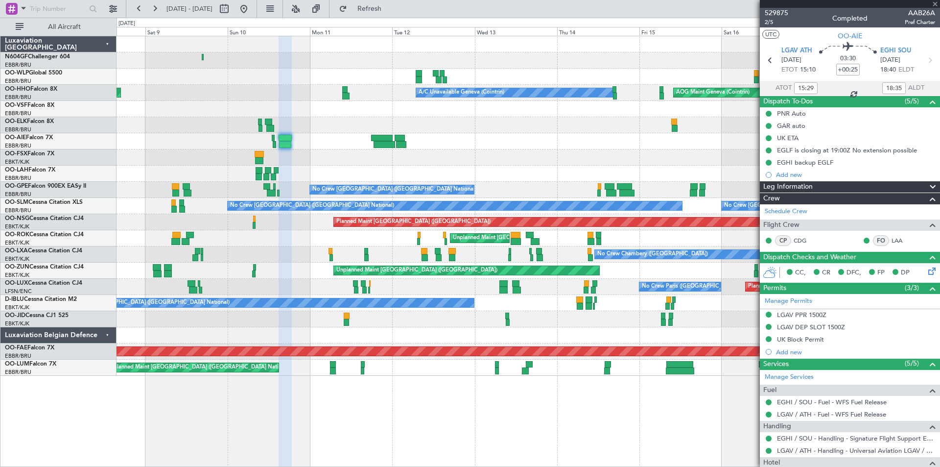
type input "-00:05"
type input "13:29"
type input "14:06"
type input "0"
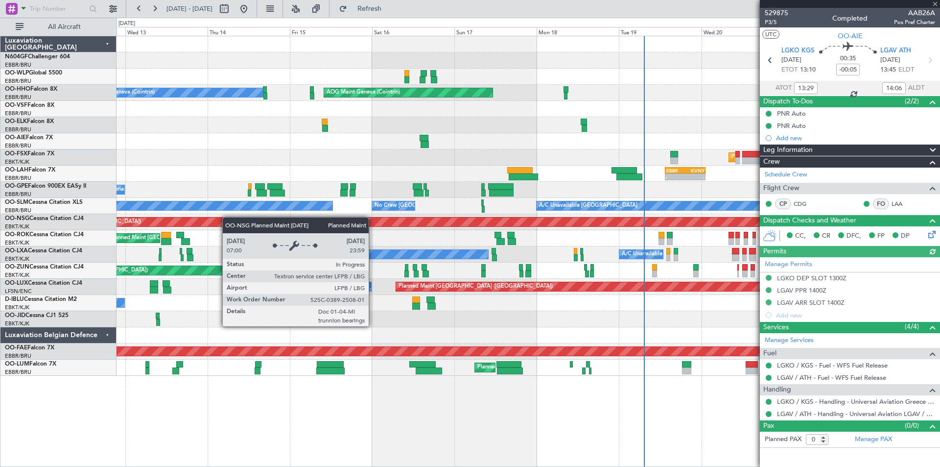
click at [177, 216] on div "Planned Maint Berlin (Brandenburg) AOG Maint Geneva (Cointrin) A/C Unavailable …" at bounding box center [528, 205] width 823 height 339
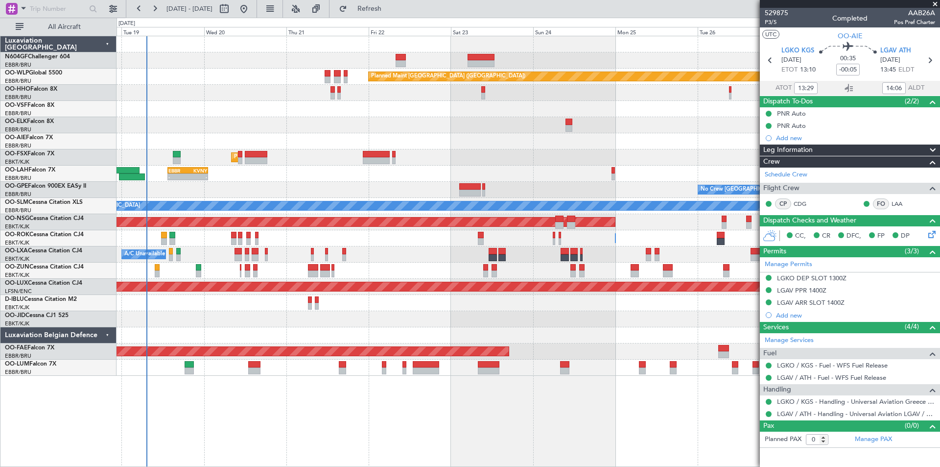
click at [456, 235] on div "Planned Maint Berlin (Brandenburg) AOG Maint Geneva (Cointrin) Planned Maint Ko…" at bounding box center [528, 205] width 823 height 339
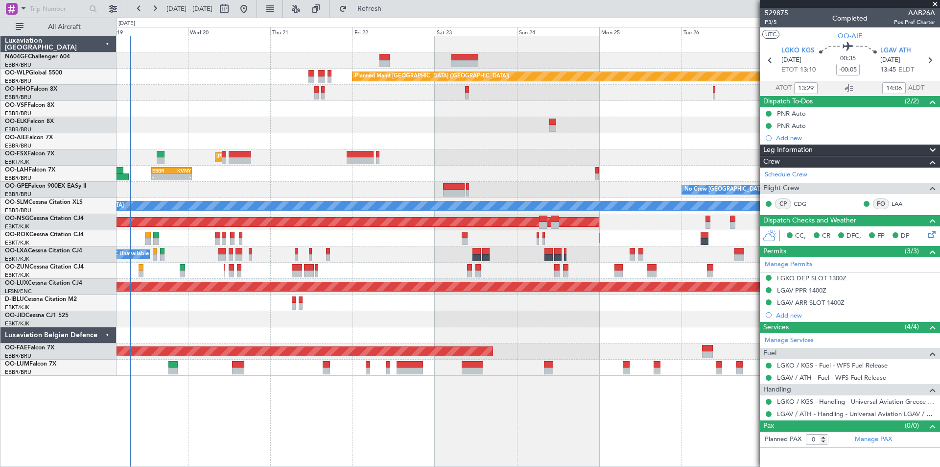
click at [481, 165] on div "Planned Maint Berlin (Brandenburg) AOG Maint Geneva (Cointrin) Planned Maint Ko…" at bounding box center [528, 205] width 823 height 339
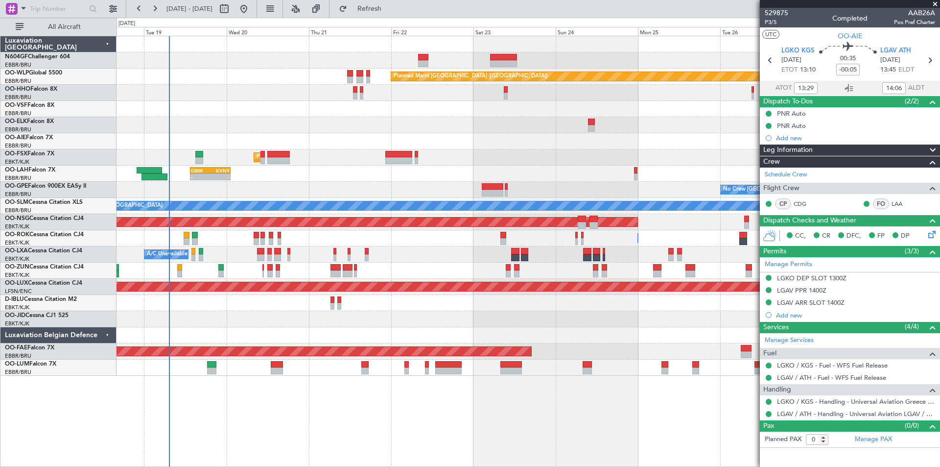
click at [462, 259] on div "Planned Maint [GEOGRAPHIC_DATA] ([GEOGRAPHIC_DATA]) AOG Maint Geneva ([GEOGRAPH…" at bounding box center [528, 205] width 823 height 339
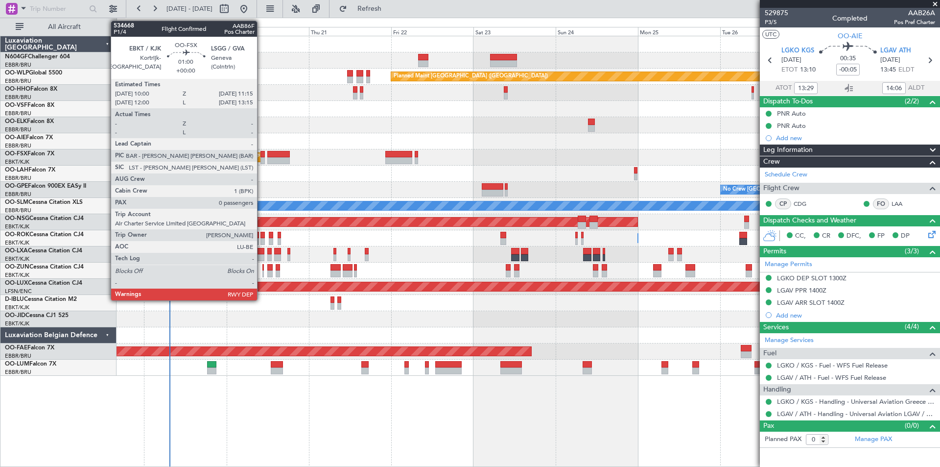
click at [262, 161] on div at bounding box center [263, 160] width 4 height 7
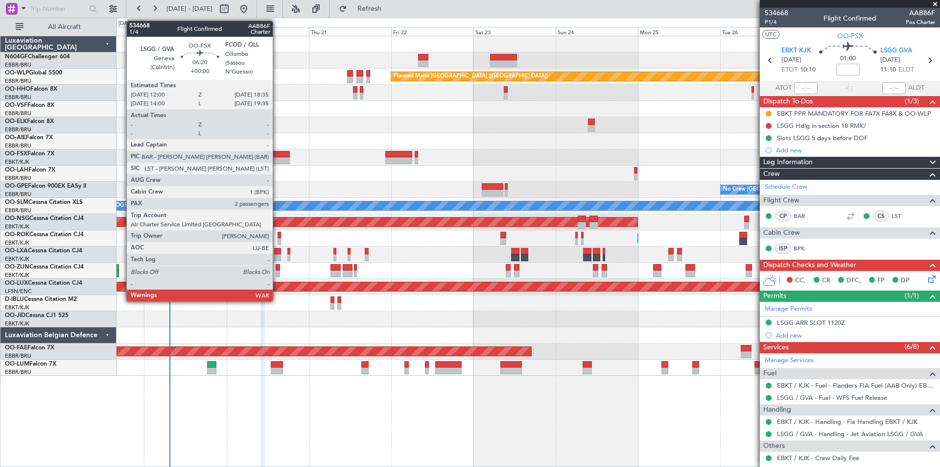
click at [277, 153] on div at bounding box center [278, 154] width 23 height 7
type input "2"
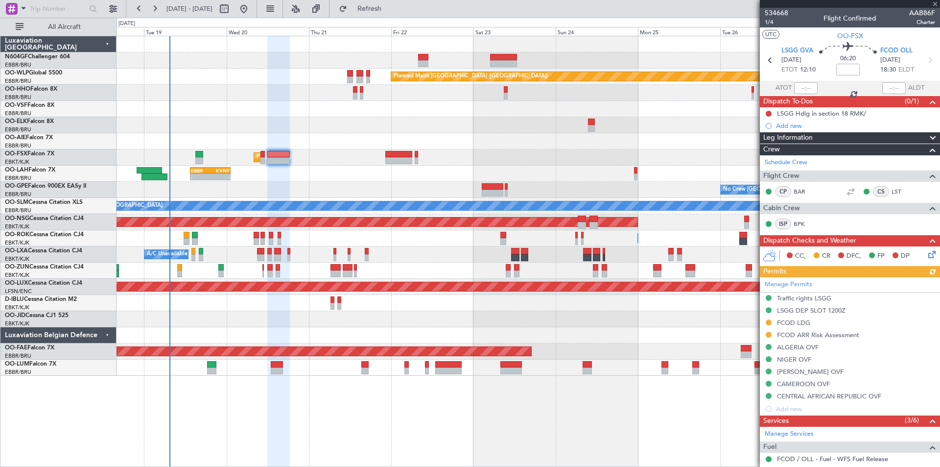
scroll to position [178, 0]
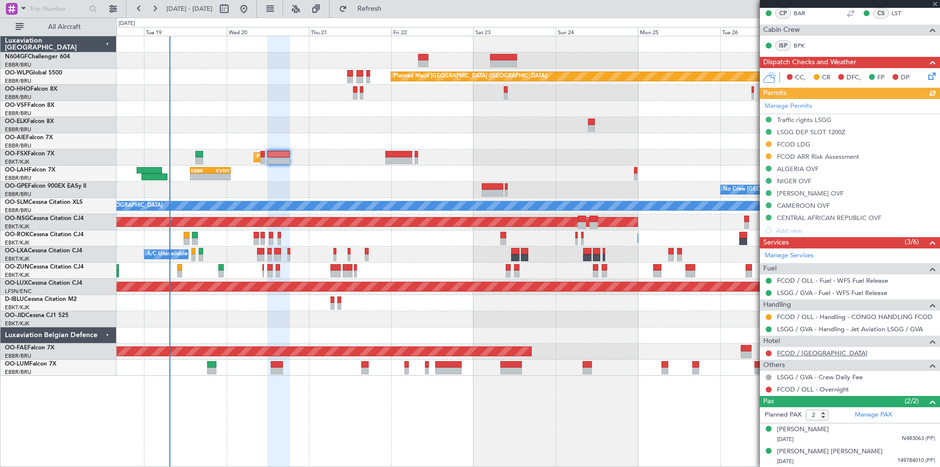
click at [816, 355] on link "FCOD / [GEOGRAPHIC_DATA]" at bounding box center [822, 353] width 91 height 8
type input "+00:10"
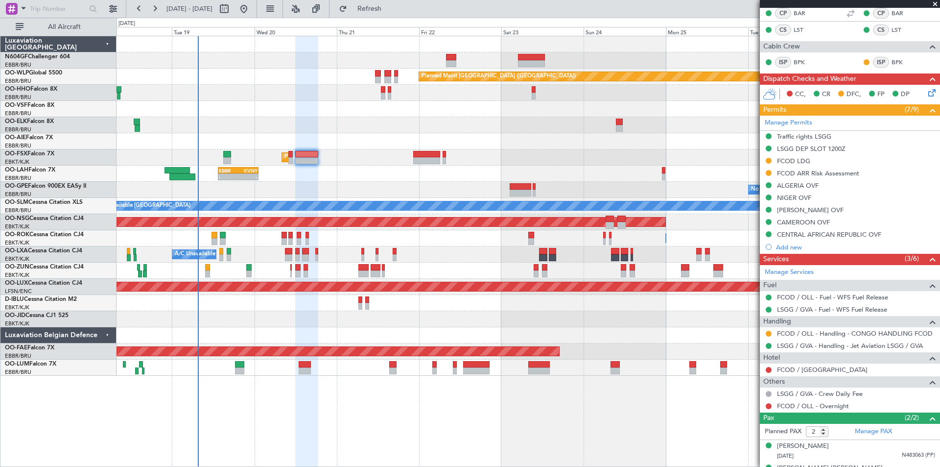
click at [246, 344] on div "Planned Maint Berlin (Brandenburg) AOG Maint Geneva (Cointrin) Planned Maint Ko…" at bounding box center [528, 205] width 823 height 339
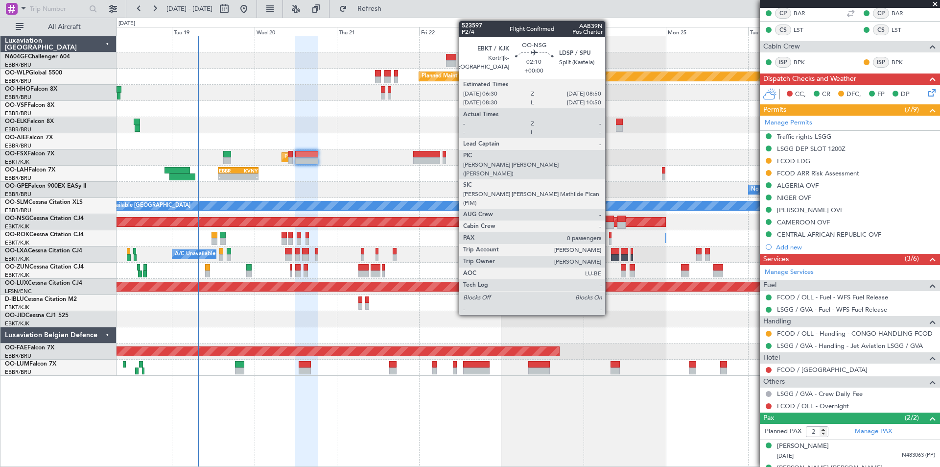
click at [610, 224] on div at bounding box center [610, 225] width 8 height 7
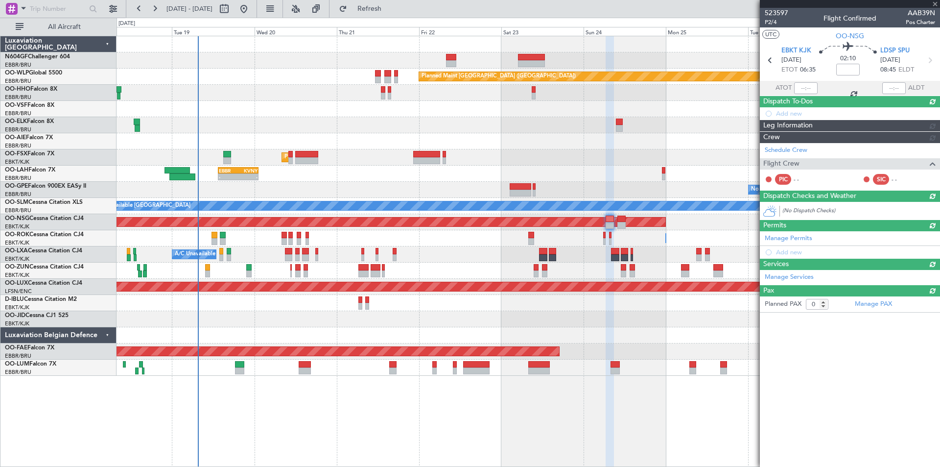
scroll to position [0, 0]
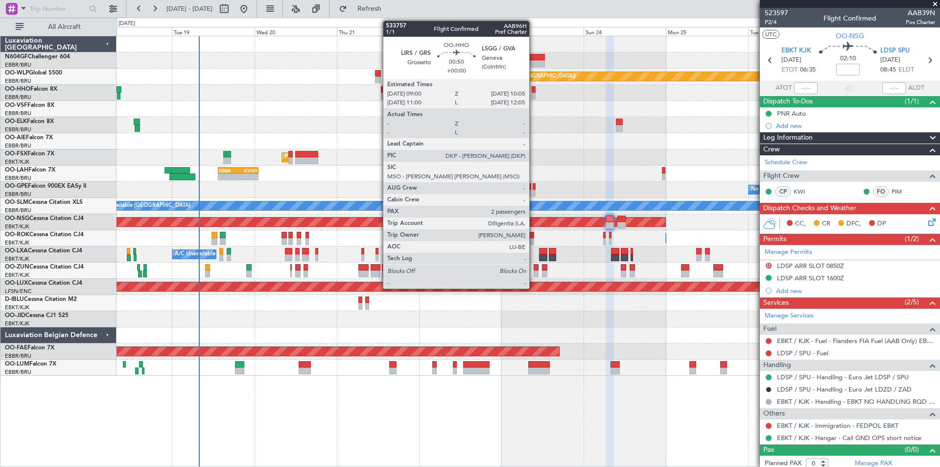
click at [534, 96] on div at bounding box center [534, 96] width 4 height 7
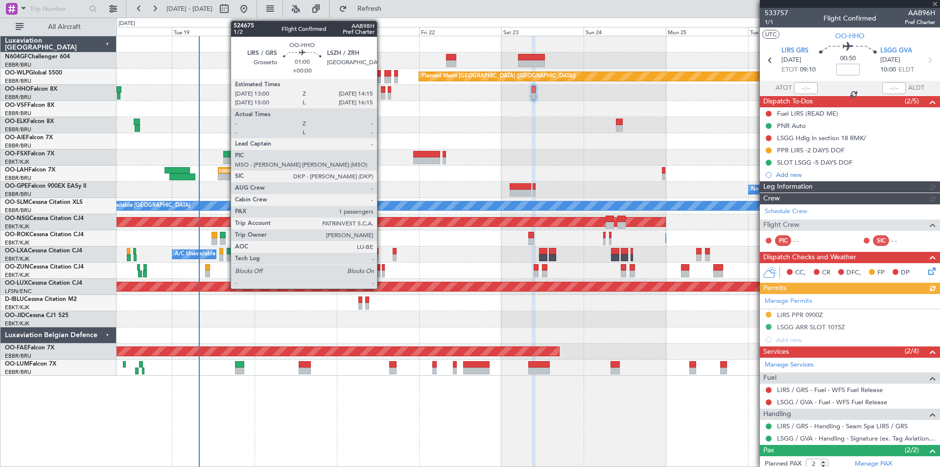
click at [382, 94] on div at bounding box center [383, 96] width 4 height 7
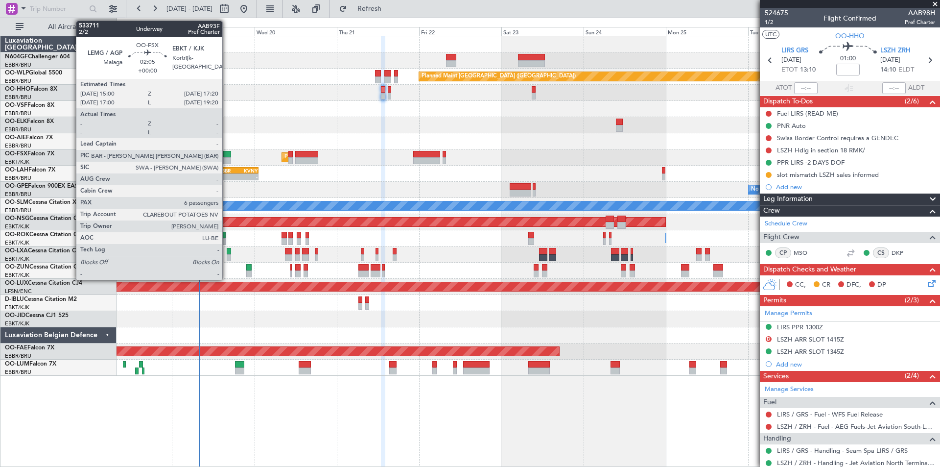
click at [227, 155] on div at bounding box center [227, 154] width 8 height 7
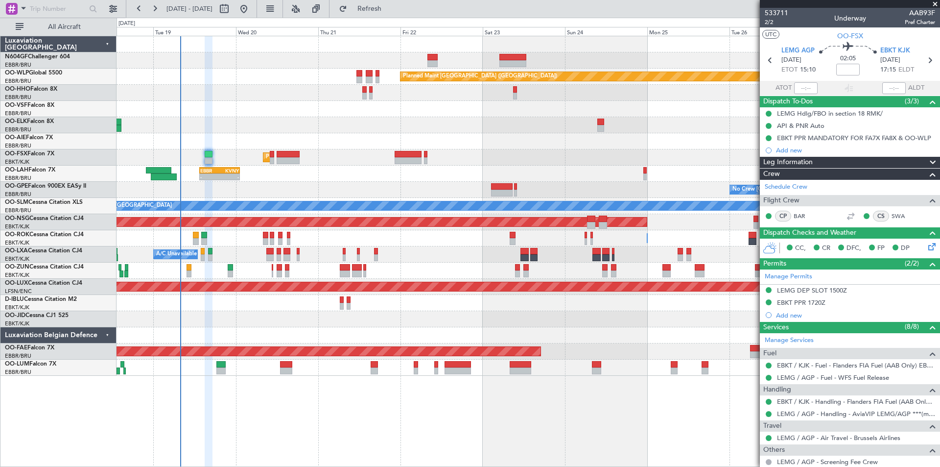
click at [287, 336] on div "Planned Maint Berlin (Brandenburg) AOG Maint Geneva (Cointrin) Planned Maint Ko…" at bounding box center [528, 205] width 823 height 339
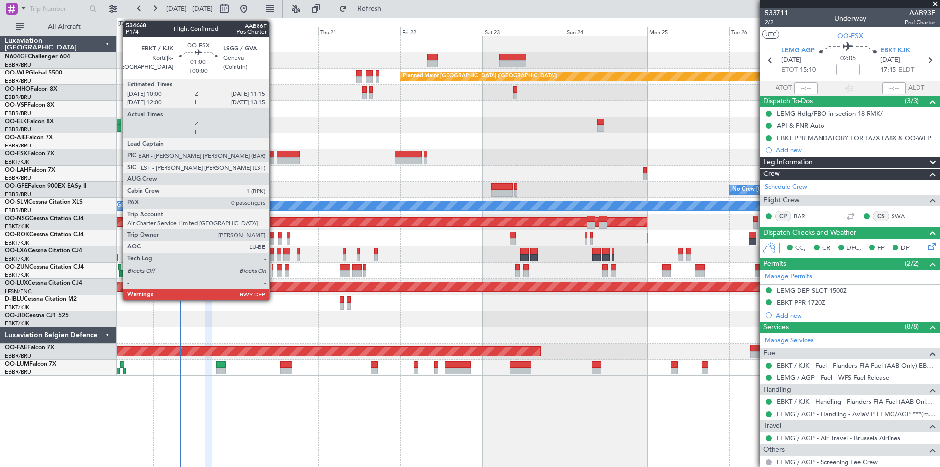
click at [274, 158] on div at bounding box center [272, 160] width 4 height 7
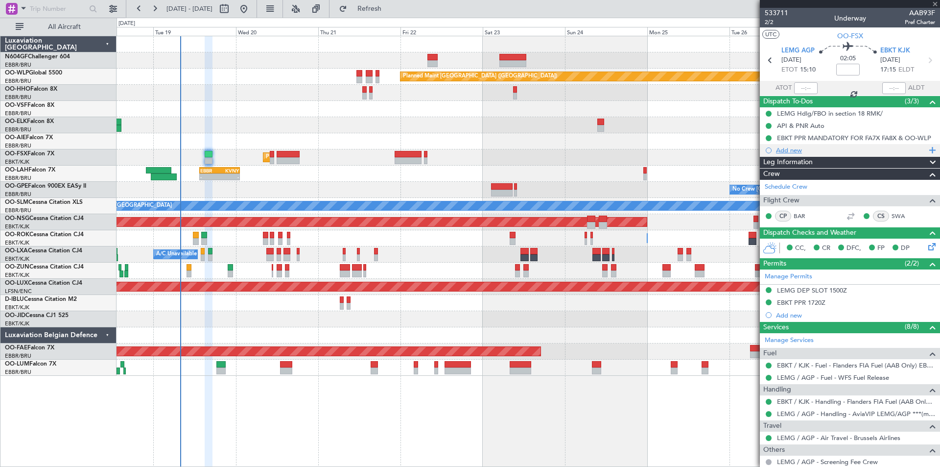
type input "0"
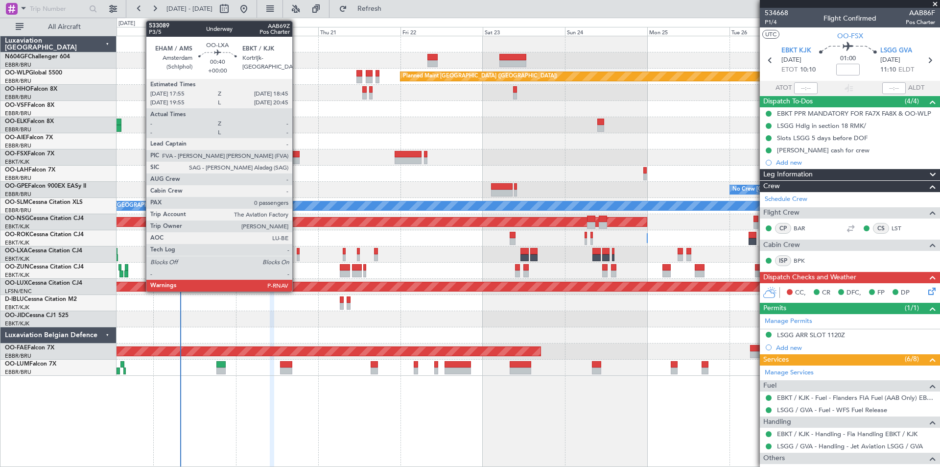
click at [297, 256] on div at bounding box center [298, 257] width 3 height 7
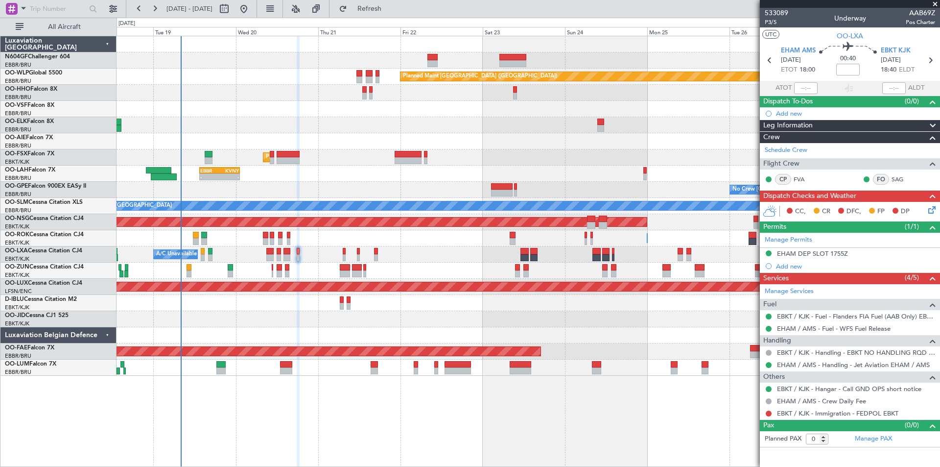
click at [227, 339] on div at bounding box center [528, 335] width 823 height 16
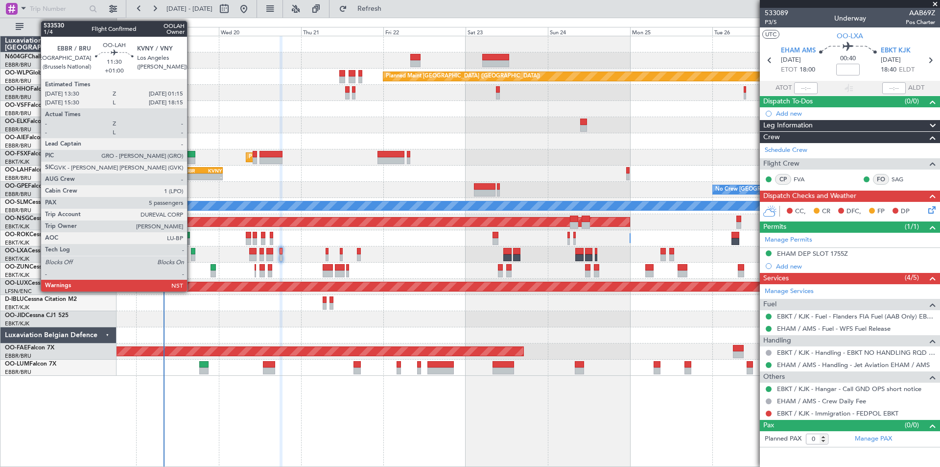
click at [191, 170] on div "EBBR" at bounding box center [192, 171] width 19 height 6
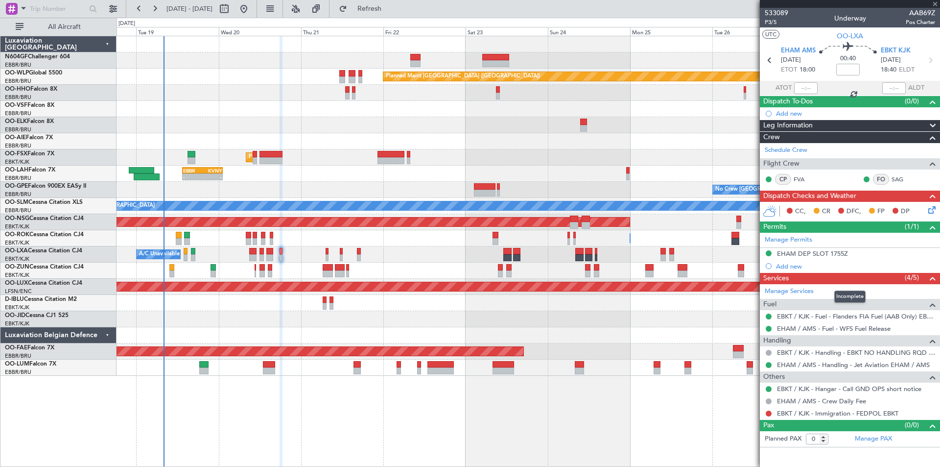
type input "+01:00"
type input "5"
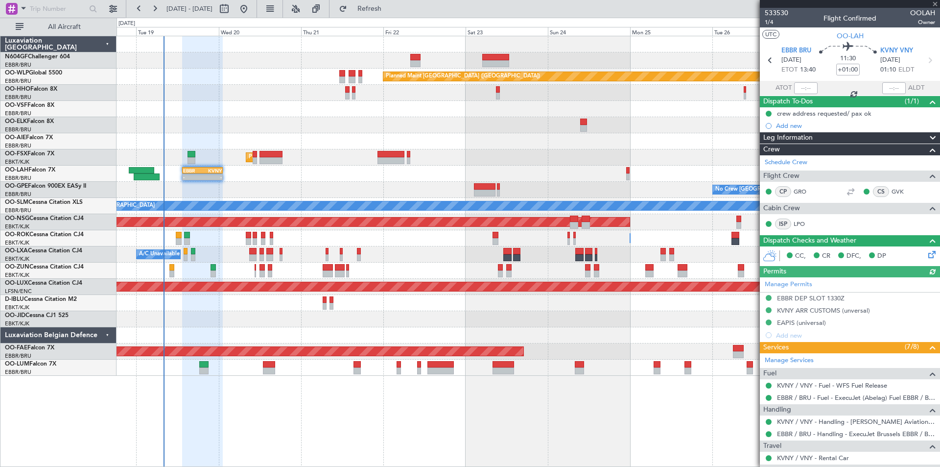
scroll to position [195, 0]
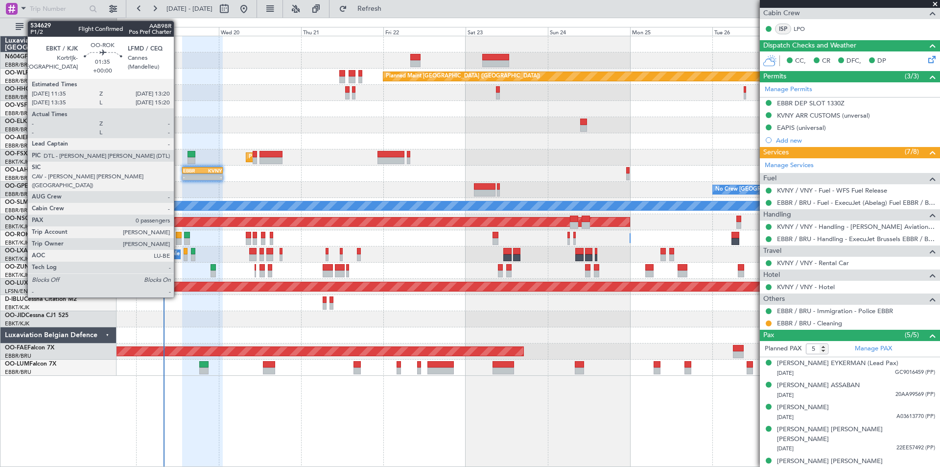
click at [178, 239] on div at bounding box center [179, 241] width 6 height 7
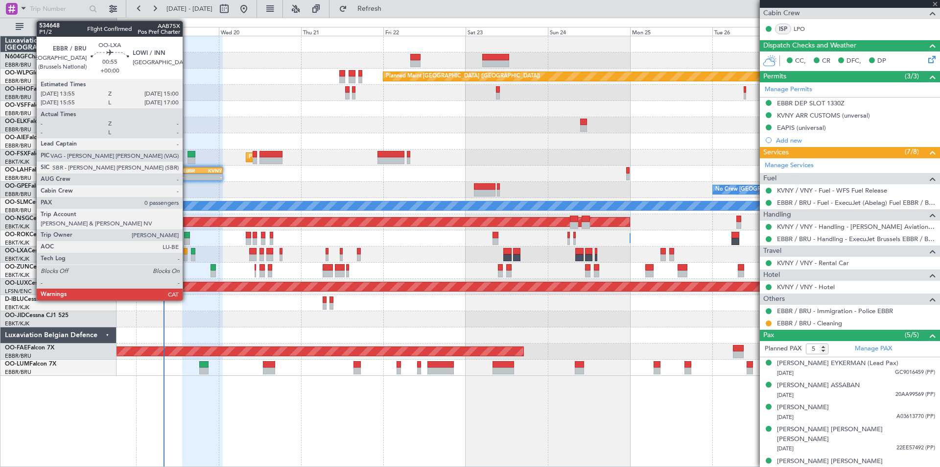
type input "0"
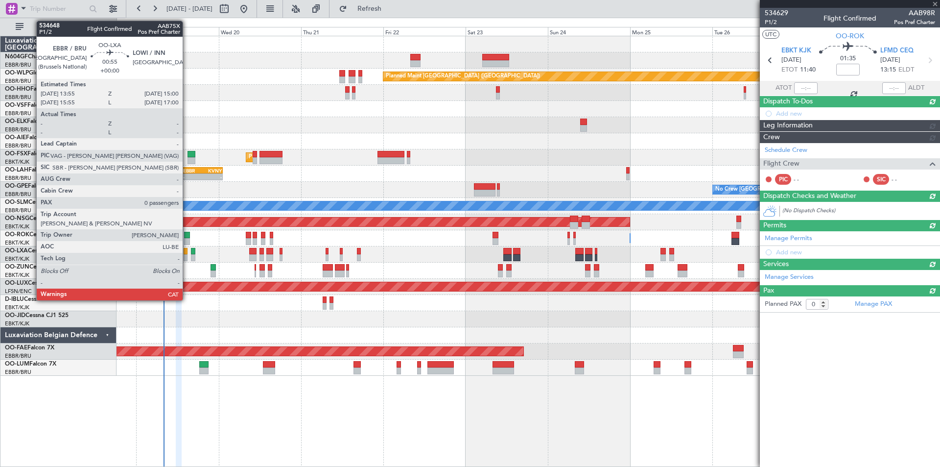
scroll to position [0, 0]
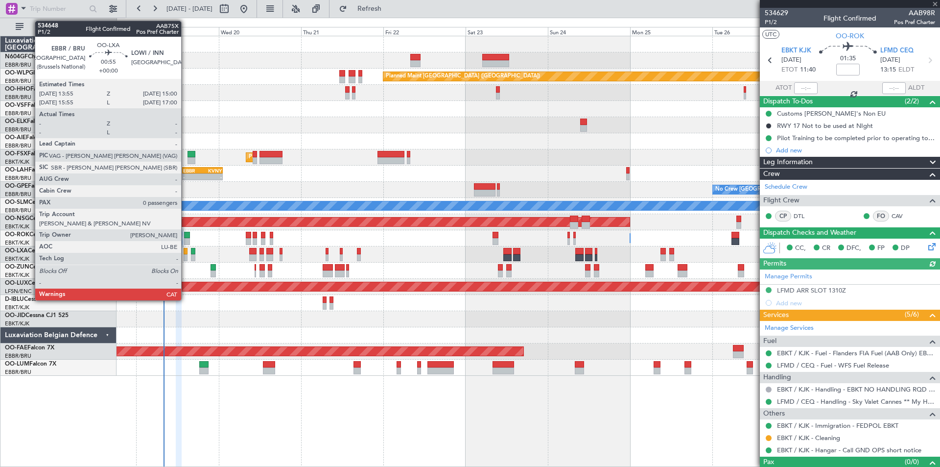
click at [186, 255] on div at bounding box center [186, 257] width 4 height 7
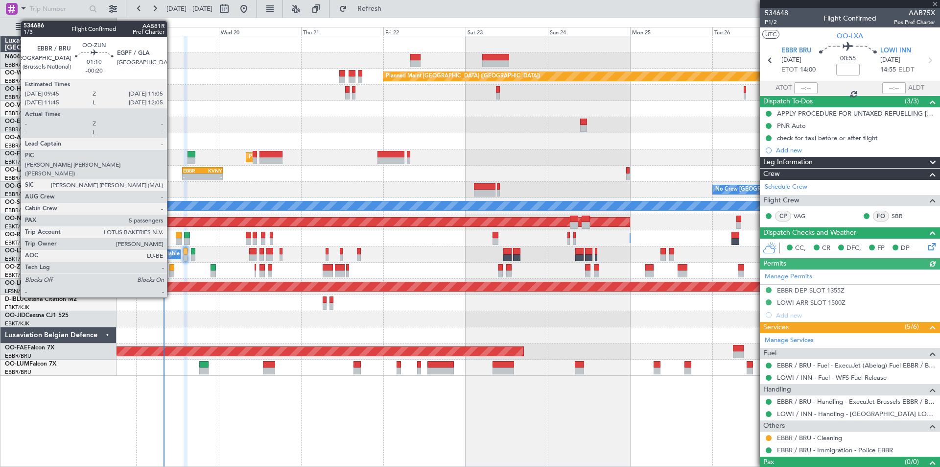
click at [171, 274] on div at bounding box center [171, 273] width 5 height 7
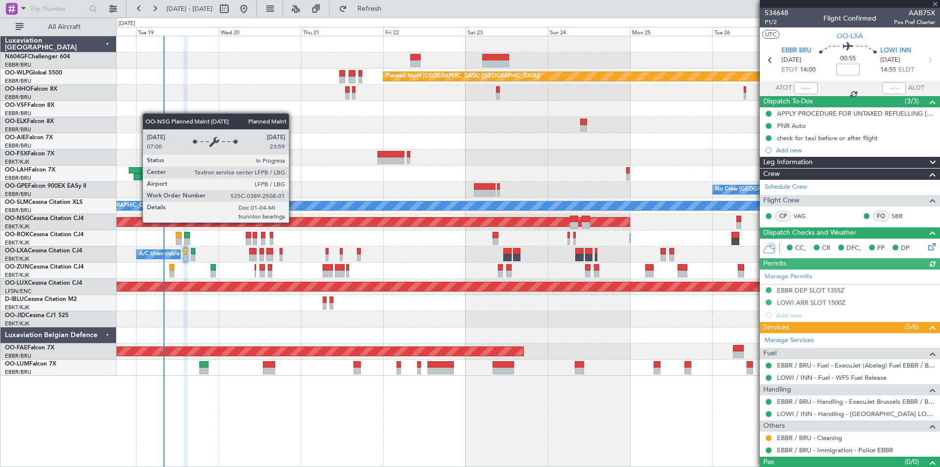
type input "-00:20"
type input "5"
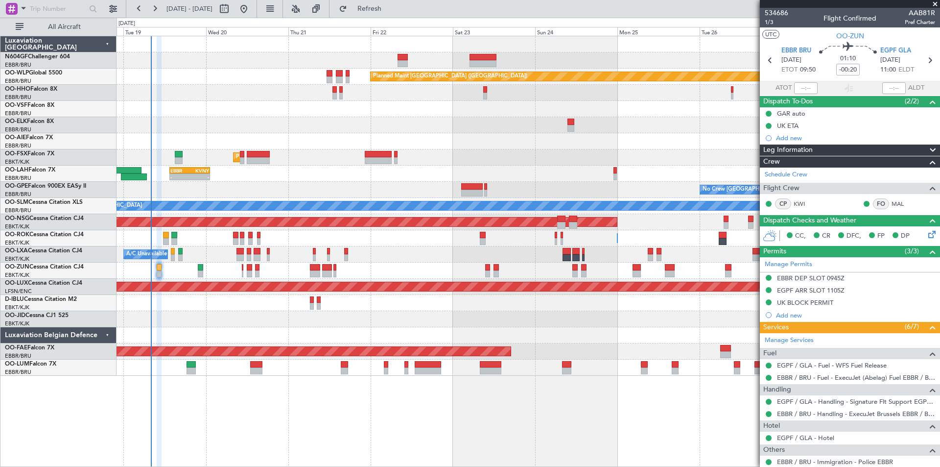
click at [592, 176] on div "Planned Maint Berlin (Brandenburg) AOG Maint Geneva (Cointrin) Planned Maint Ko…" at bounding box center [528, 205] width 823 height 339
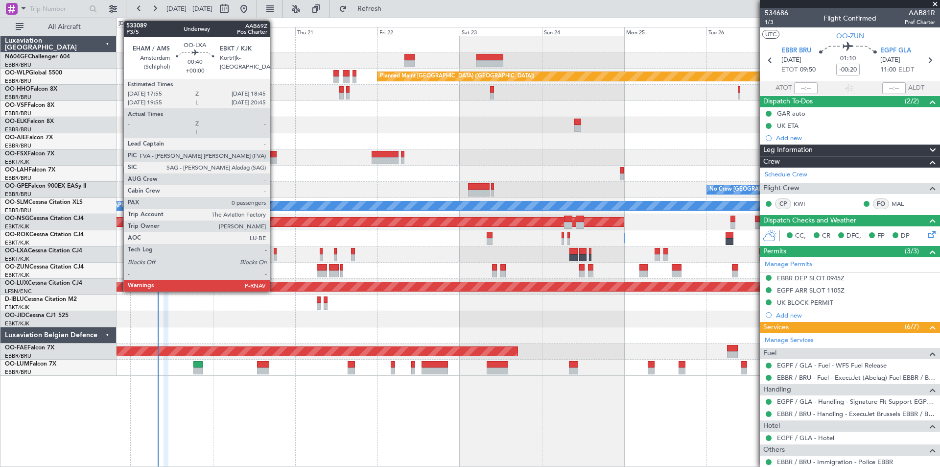
click at [274, 257] on div at bounding box center [275, 257] width 3 height 7
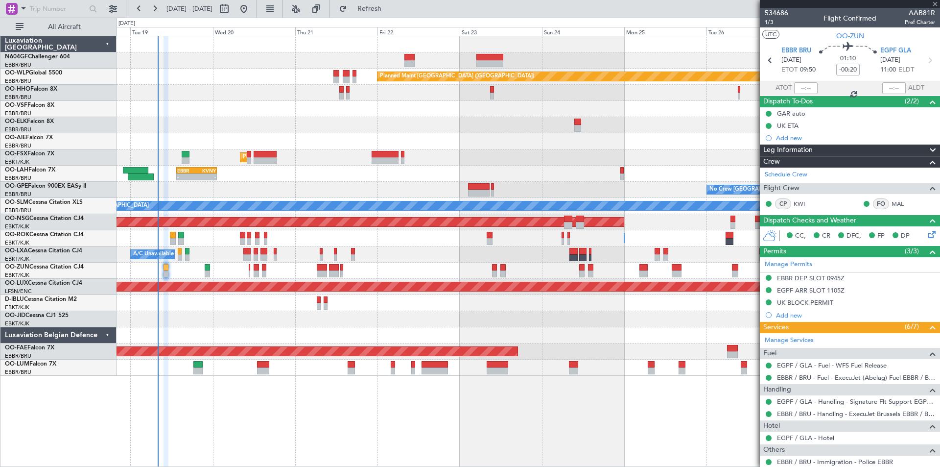
type input "0"
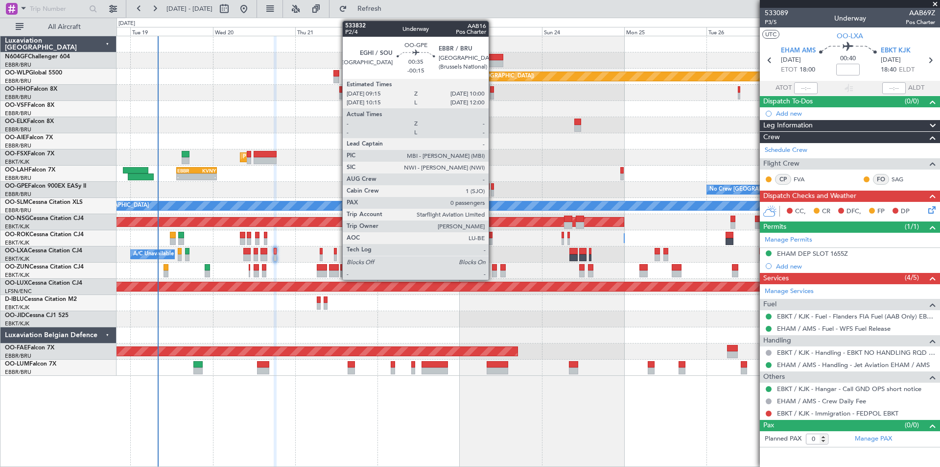
click at [493, 193] on div at bounding box center [492, 193] width 3 height 7
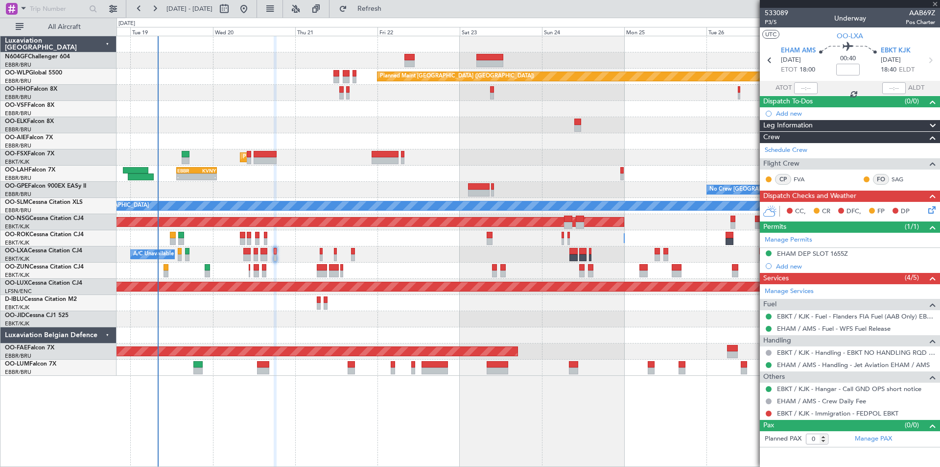
type input "-00:15"
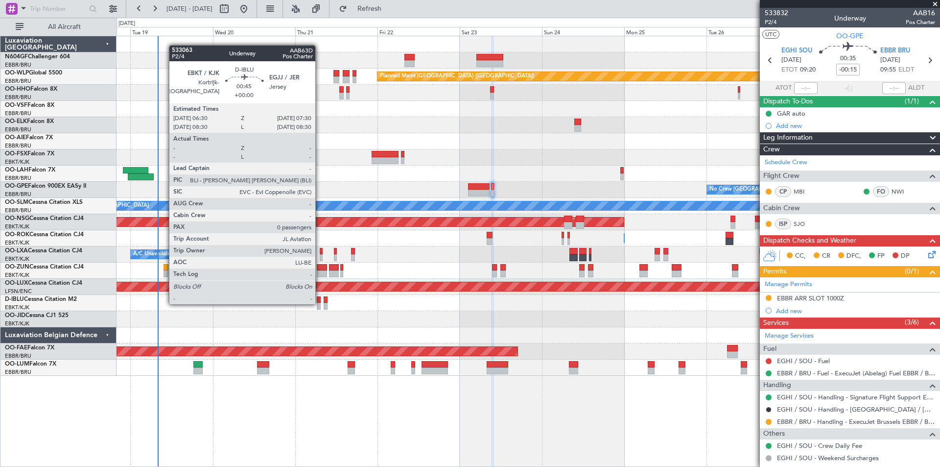
click at [320, 303] on div at bounding box center [319, 306] width 4 height 7
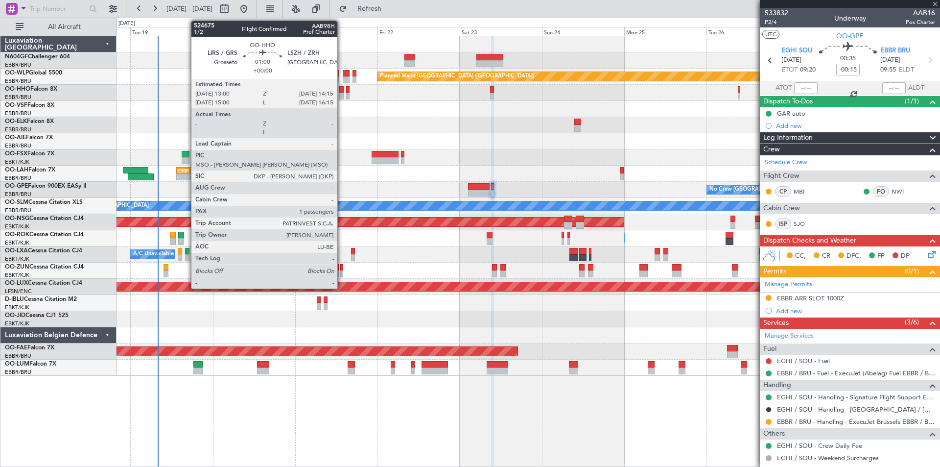
click at [342, 95] on div at bounding box center [341, 96] width 4 height 7
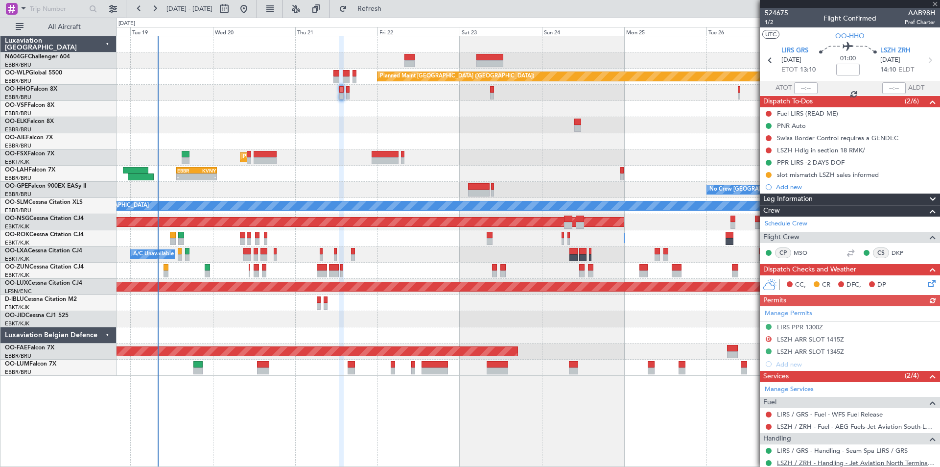
scroll to position [51, 0]
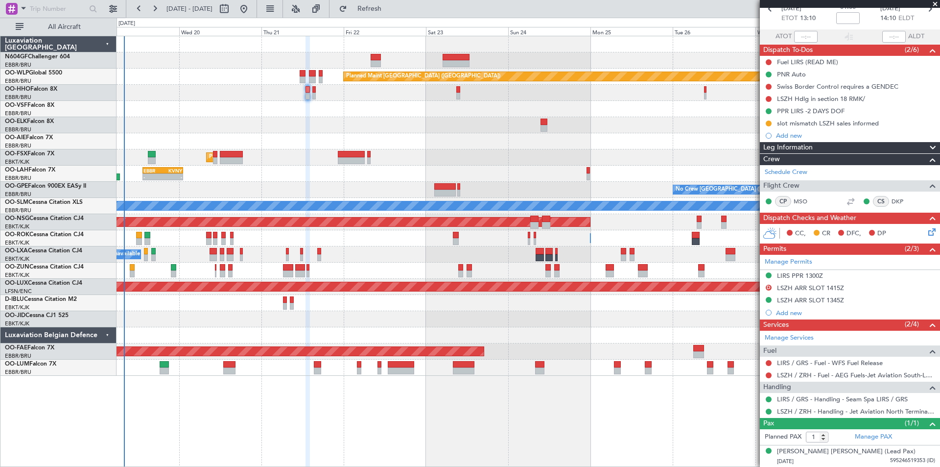
click at [281, 179] on div "Planned Maint Berlin (Brandenburg) AOG Maint Geneva (Cointrin) Planned Maint Ko…" at bounding box center [528, 205] width 823 height 339
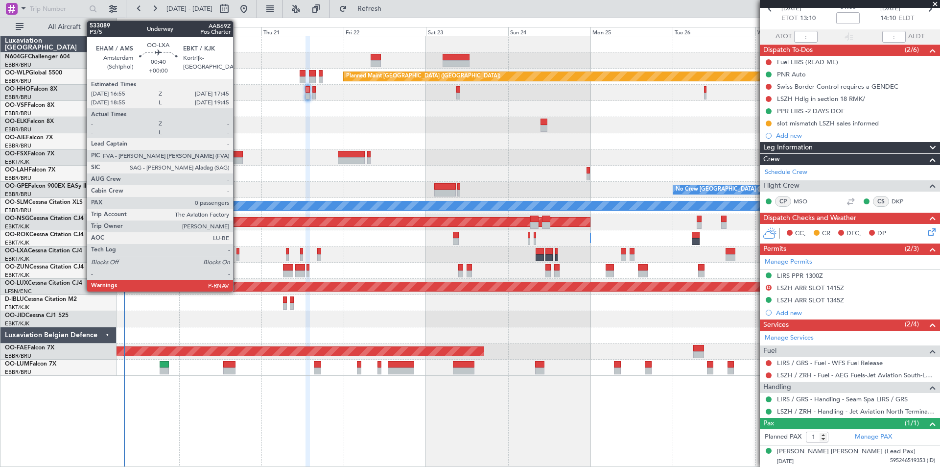
click at [238, 256] on div at bounding box center [238, 257] width 3 height 7
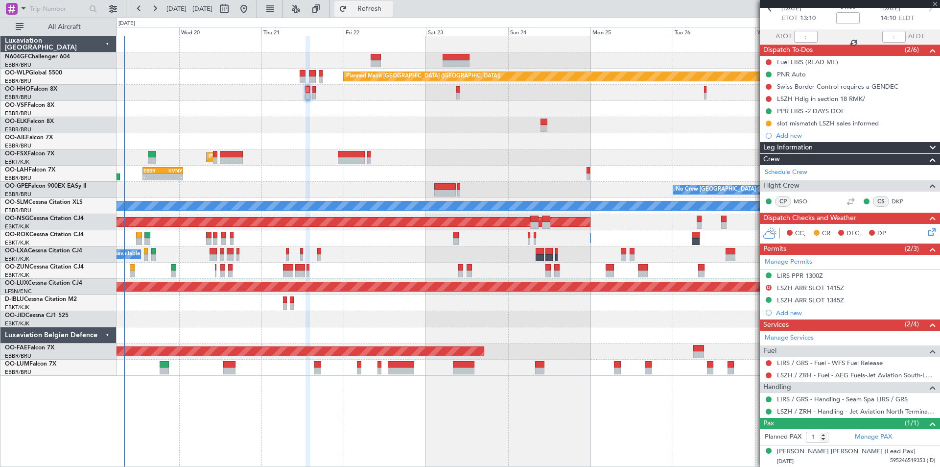
type input "0"
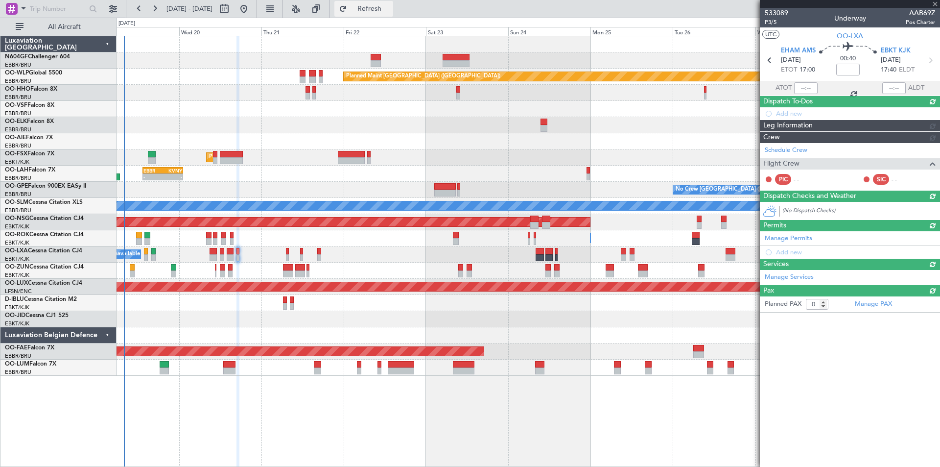
scroll to position [0, 0]
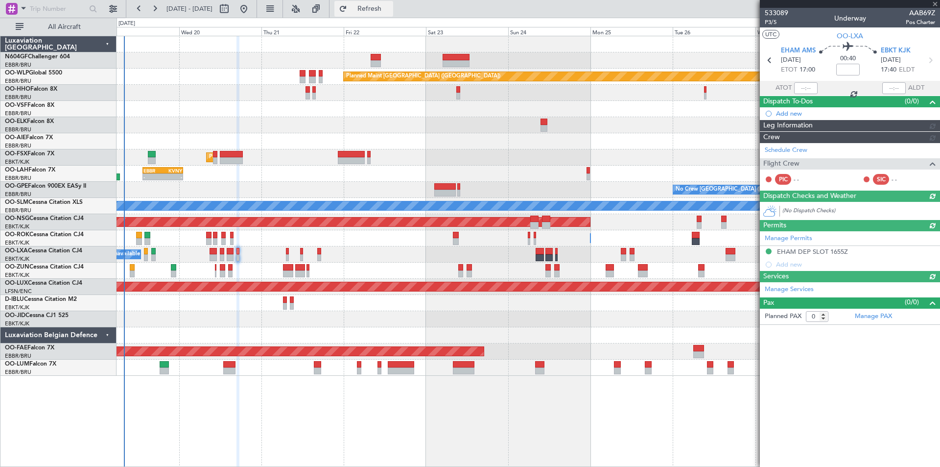
click at [386, 13] on button "Refresh" at bounding box center [364, 9] width 59 height 16
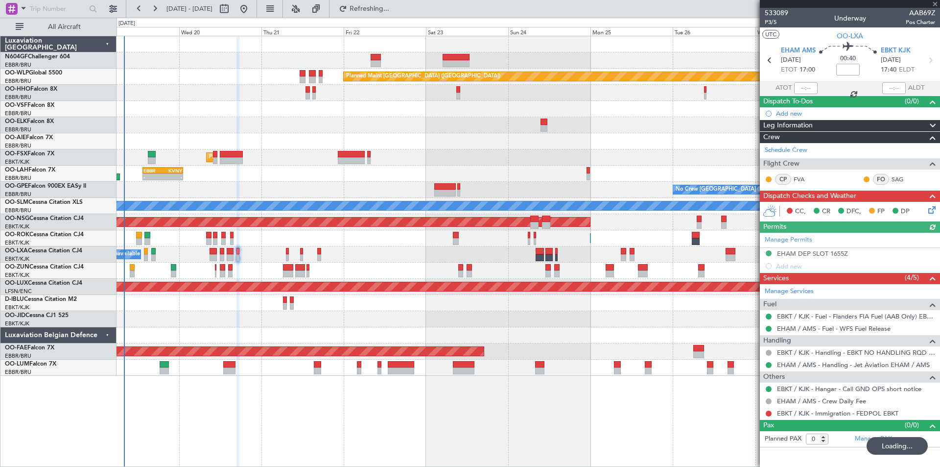
type input "-00:15"
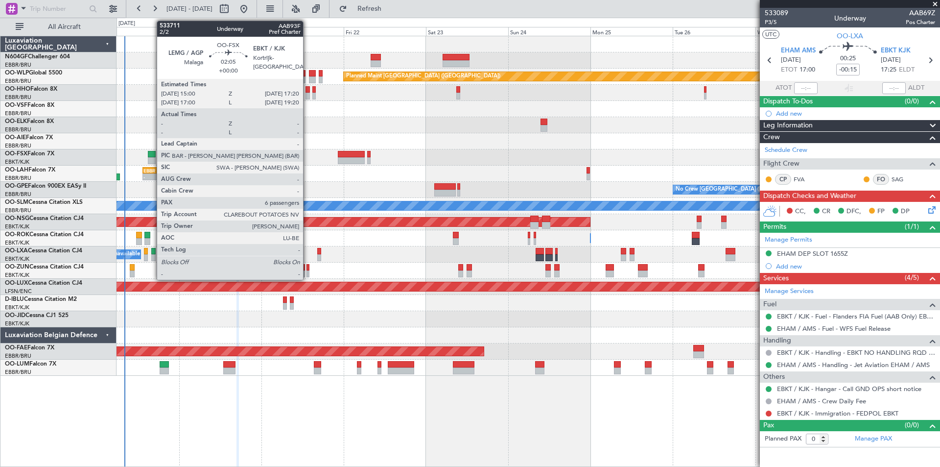
click at [152, 158] on div at bounding box center [152, 160] width 8 height 7
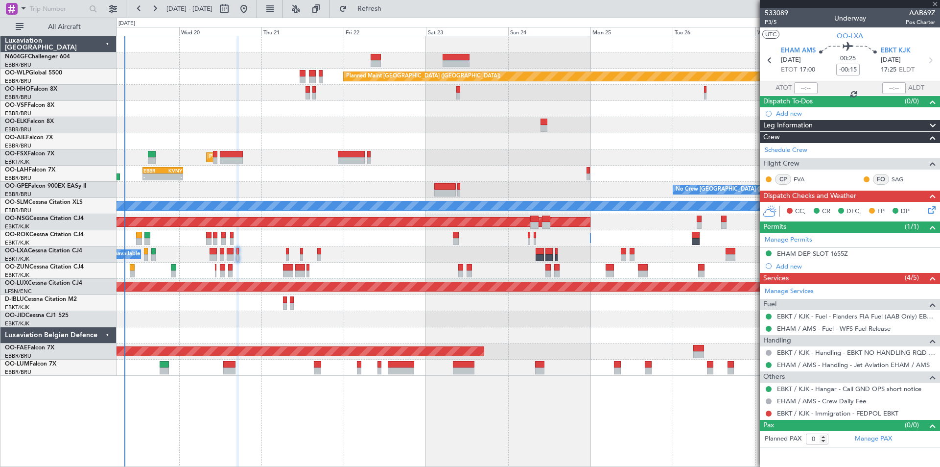
type input "6"
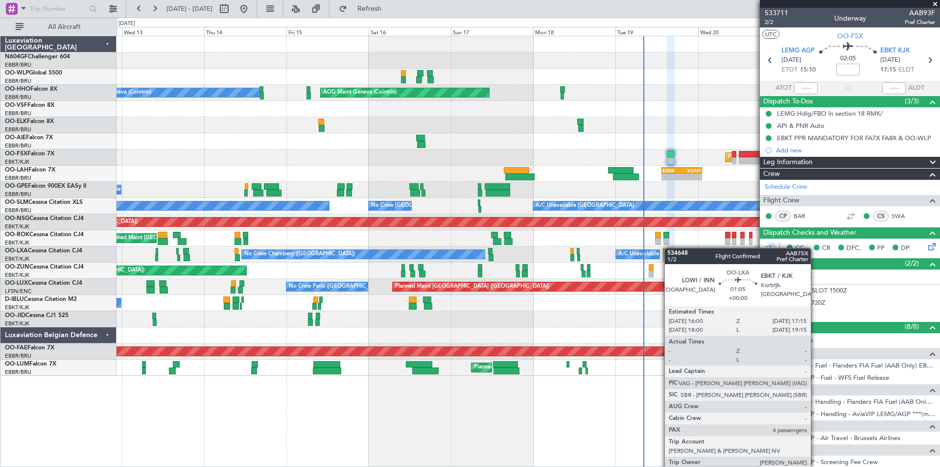
click at [670, 248] on div "Planned Maint Berlin (Brandenburg) AOG Maint Geneva (Cointrin) A/C Unavailable …" at bounding box center [528, 205] width 823 height 339
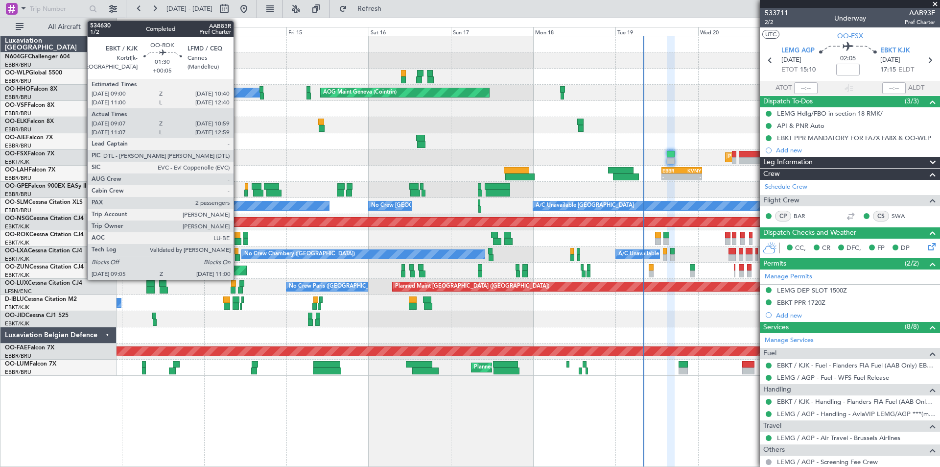
click at [238, 241] on div at bounding box center [238, 241] width 7 height 7
type input "+00:05"
type input "09:12"
type input "10:54"
type input "2"
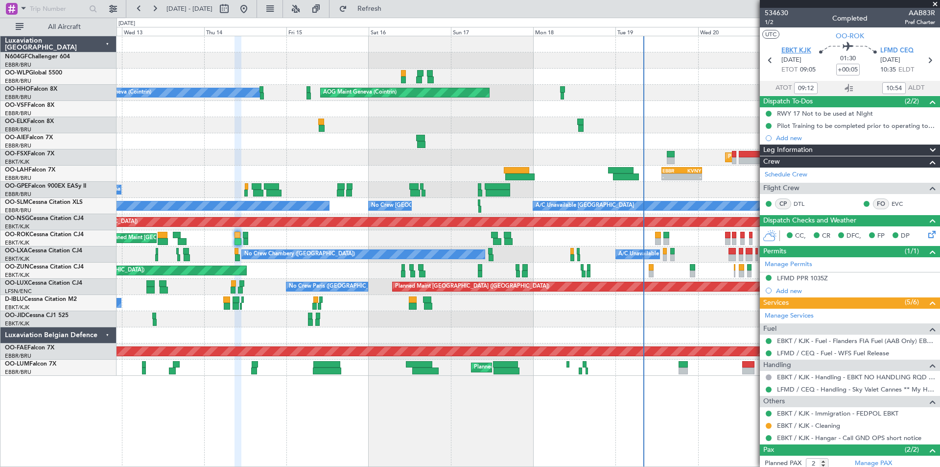
click at [788, 48] on span "EBKT KJK" at bounding box center [797, 51] width 30 height 10
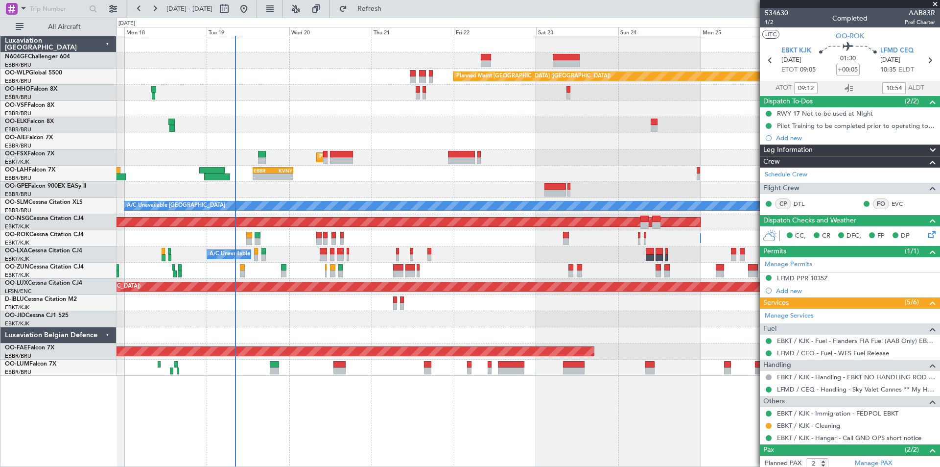
click at [248, 278] on div "Planned Maint Berlin (Brandenburg) AOG Maint Geneva (Cointrin) Planned Maint Ko…" at bounding box center [528, 205] width 823 height 339
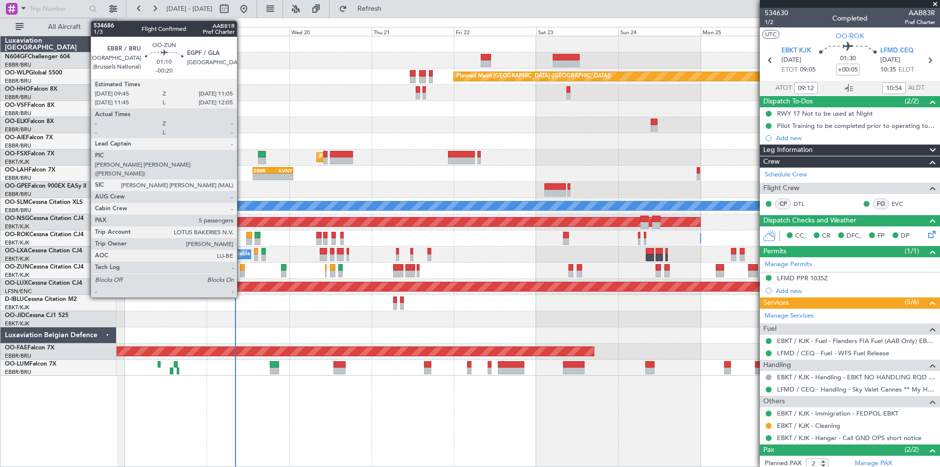
click at [241, 271] on div at bounding box center [242, 273] width 5 height 7
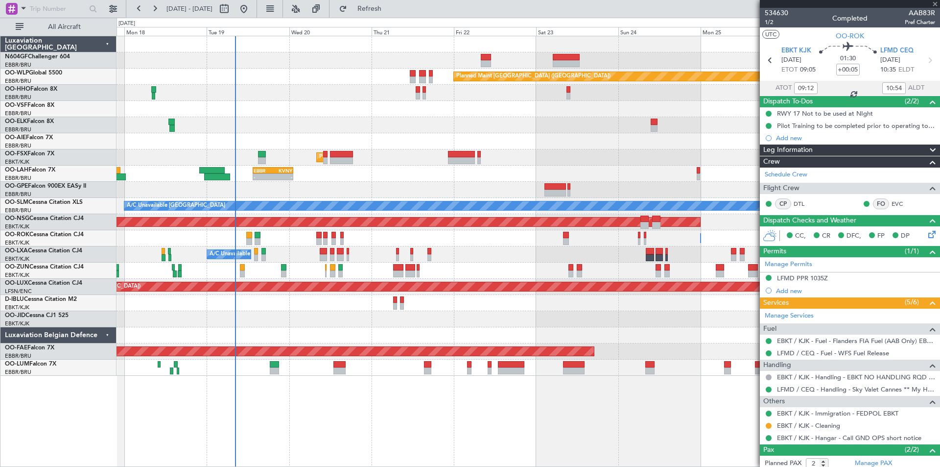
type input "-00:20"
type input "5"
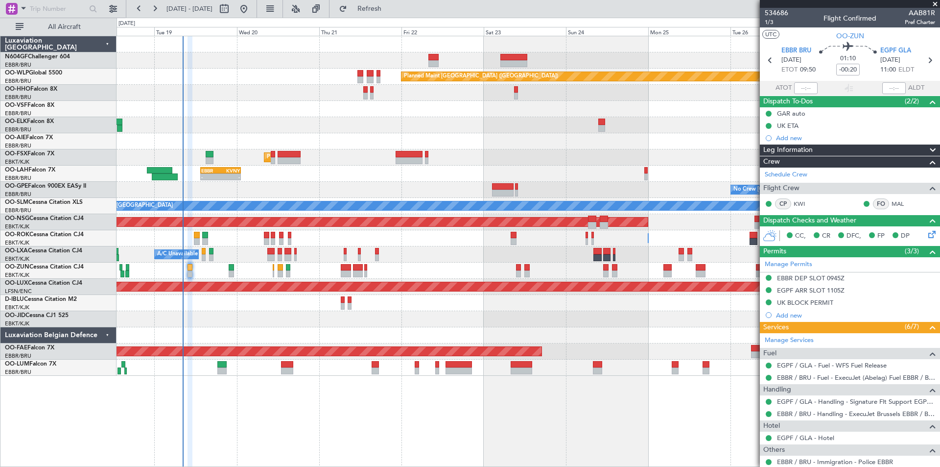
click at [256, 183] on div "Planned Maint Berlin (Brandenburg) AOG Maint Geneva (Cointrin) Planned Maint Ko…" at bounding box center [528, 205] width 823 height 339
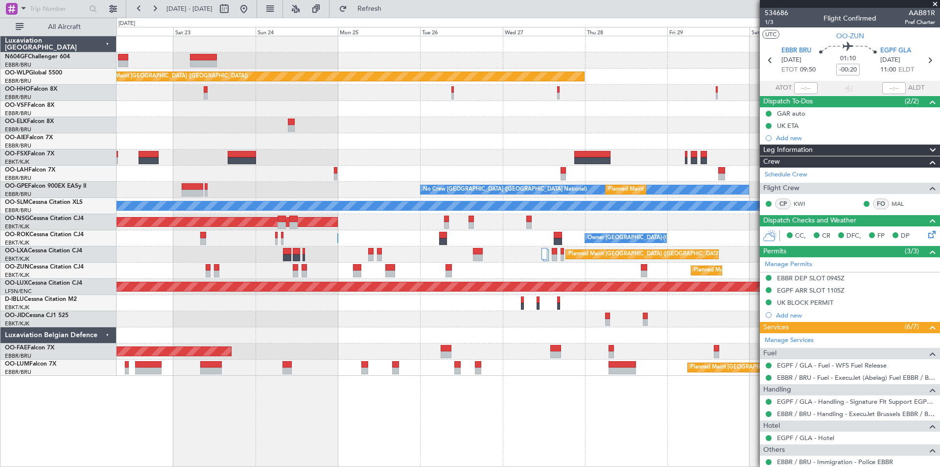
click at [354, 174] on div "Planned Maint Berlin (Brandenburg) Planned Maint London (Farnborough) Planned M…" at bounding box center [528, 205] width 823 height 339
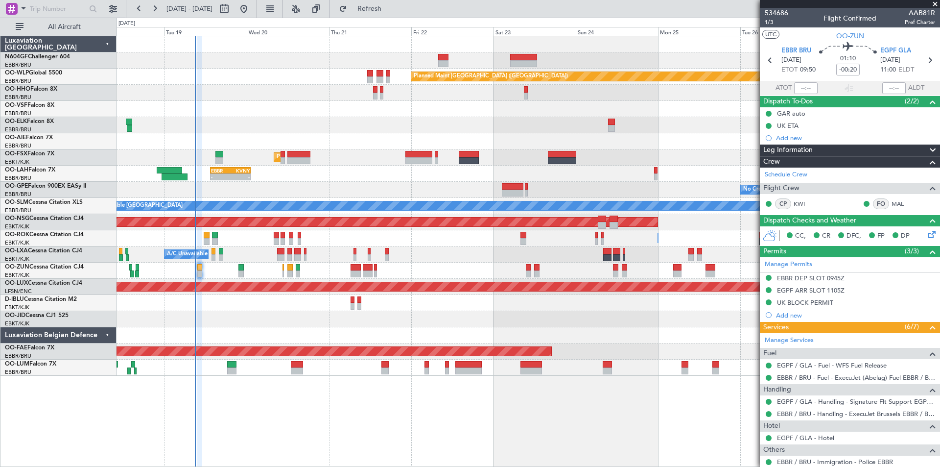
click at [675, 188] on div "Planned Maint Berlin (Brandenburg) AOG Maint Geneva (Cointrin) Planned Maint Ko…" at bounding box center [528, 205] width 823 height 339
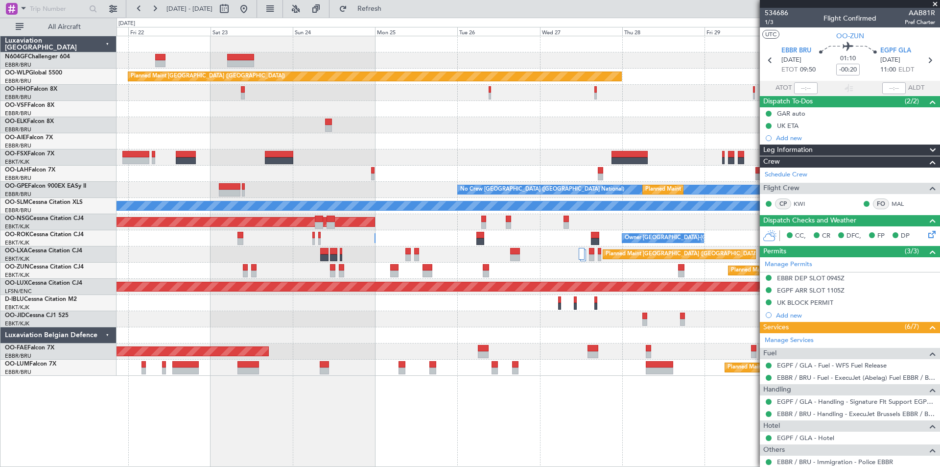
click at [321, 156] on div "Planned Maint Kortrijk-[GEOGRAPHIC_DATA]" at bounding box center [528, 157] width 823 height 16
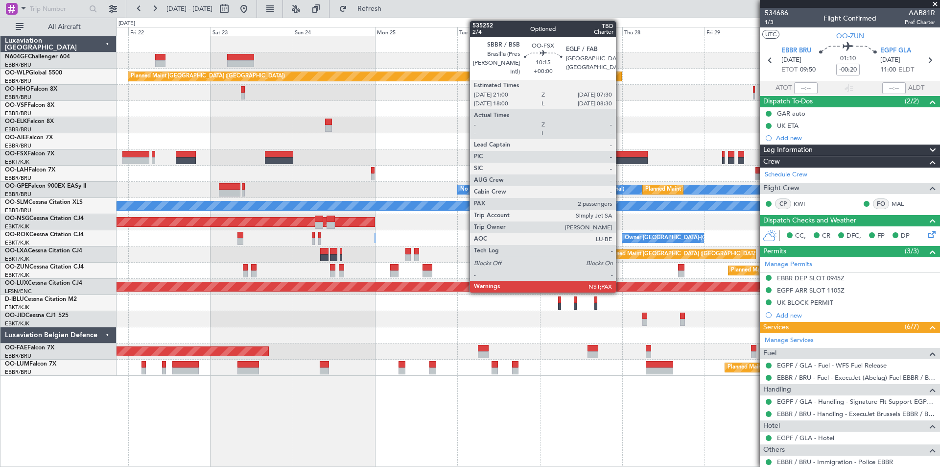
click at [621, 155] on div at bounding box center [630, 154] width 36 height 7
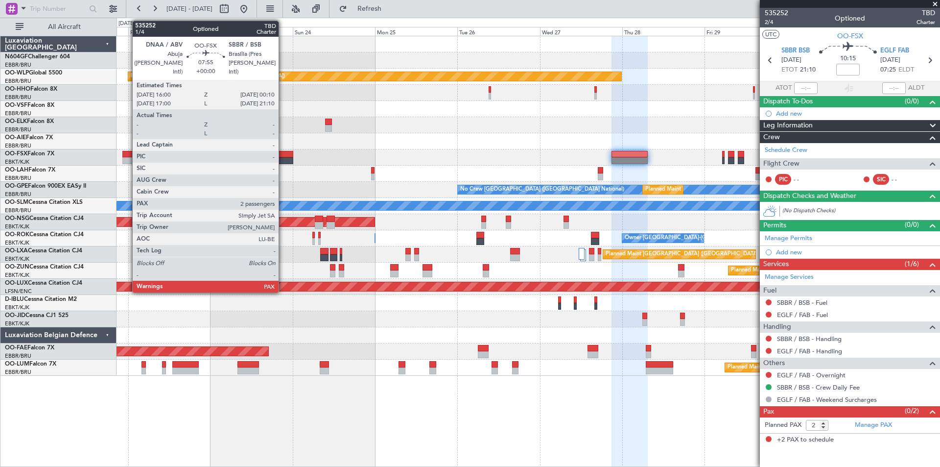
click at [283, 155] on div at bounding box center [279, 154] width 28 height 7
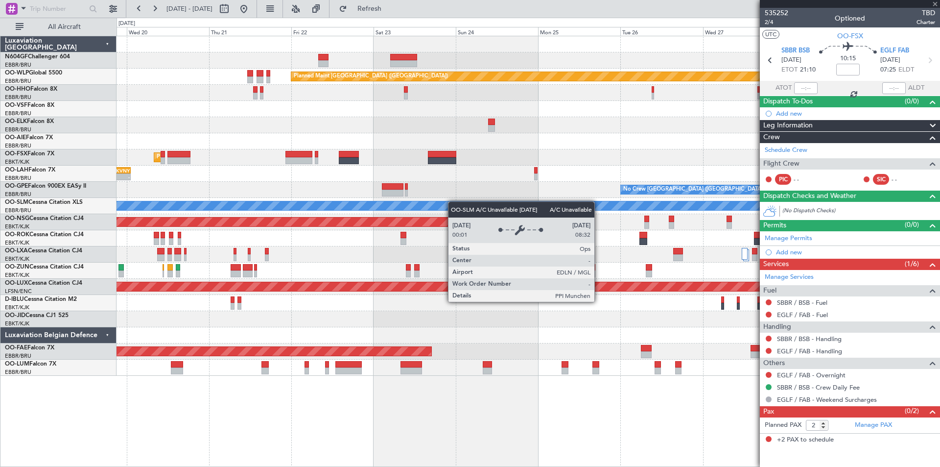
click at [473, 204] on div "Planned Maint Berlin (Brandenburg) AOG Maint Geneva (Cointrin) Planned Maint Ko…" at bounding box center [528, 205] width 823 height 339
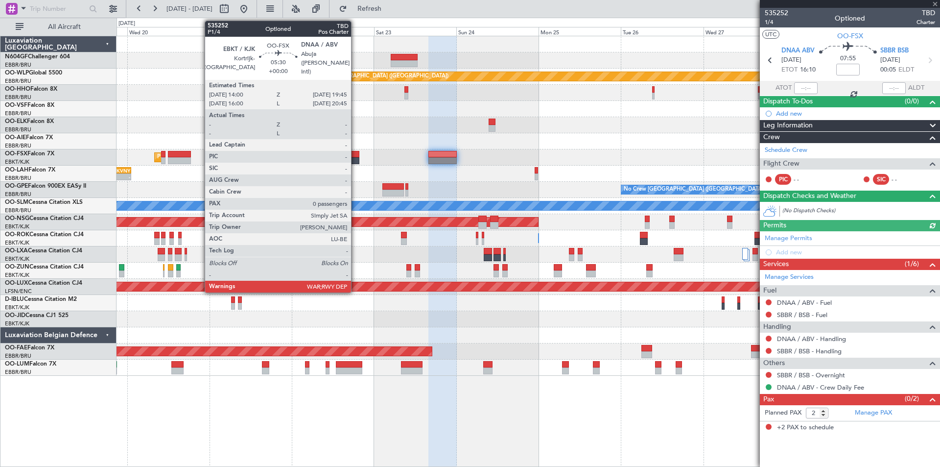
click at [356, 162] on div at bounding box center [349, 160] width 20 height 7
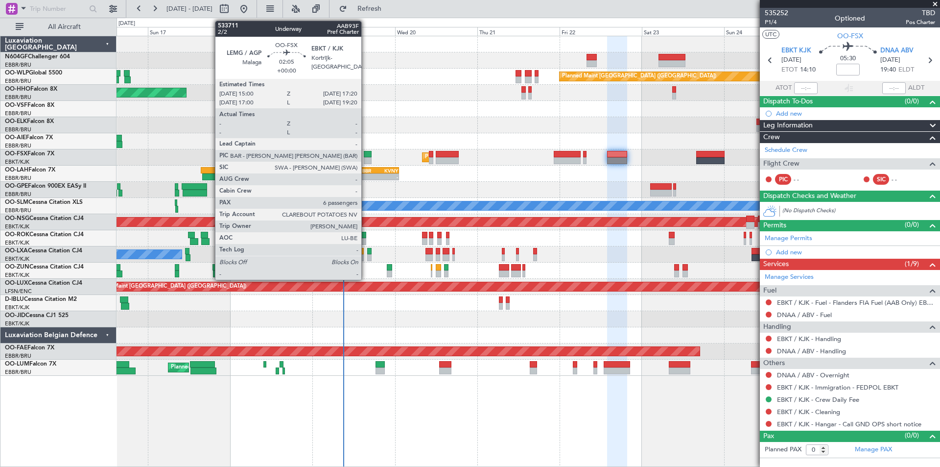
click at [366, 159] on div at bounding box center [368, 160] width 8 height 7
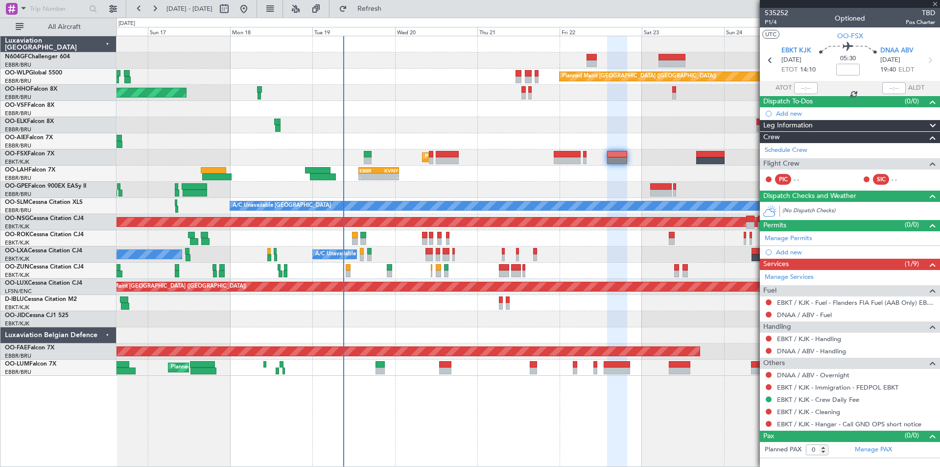
type input "6"
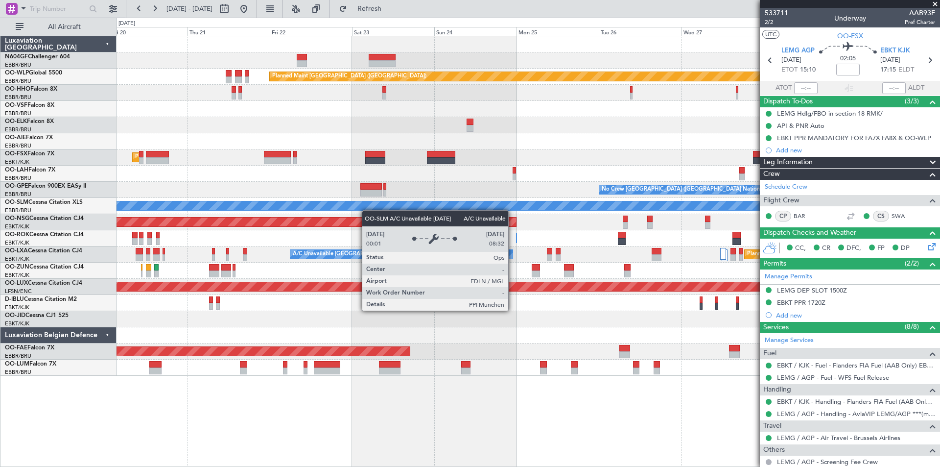
click at [253, 188] on div "Planned Maint Berlin (Brandenburg) Planned Maint London (Farnborough) Planned M…" at bounding box center [528, 205] width 823 height 339
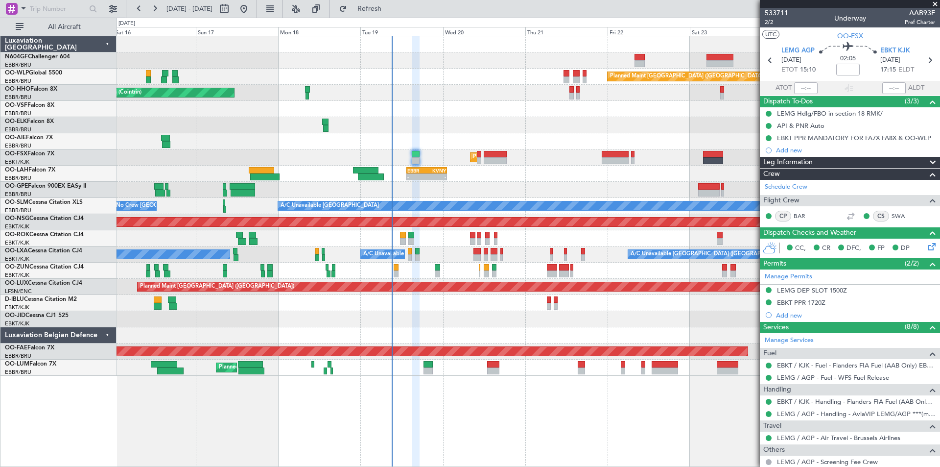
click at [644, 416] on div "Planned Maint Berlin (Brandenburg) AOG Maint Geneva (Cointrin) A/C Unavailable …" at bounding box center [529, 251] width 824 height 431
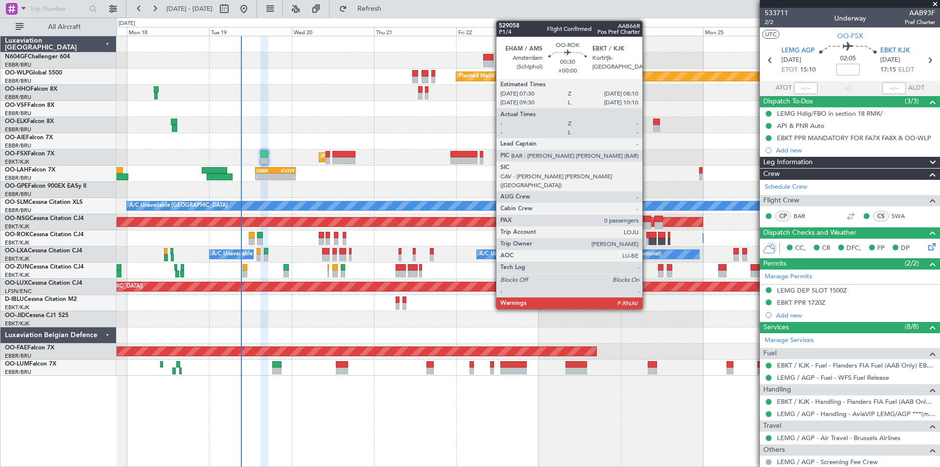
click at [647, 239] on div at bounding box center [647, 241] width 2 height 7
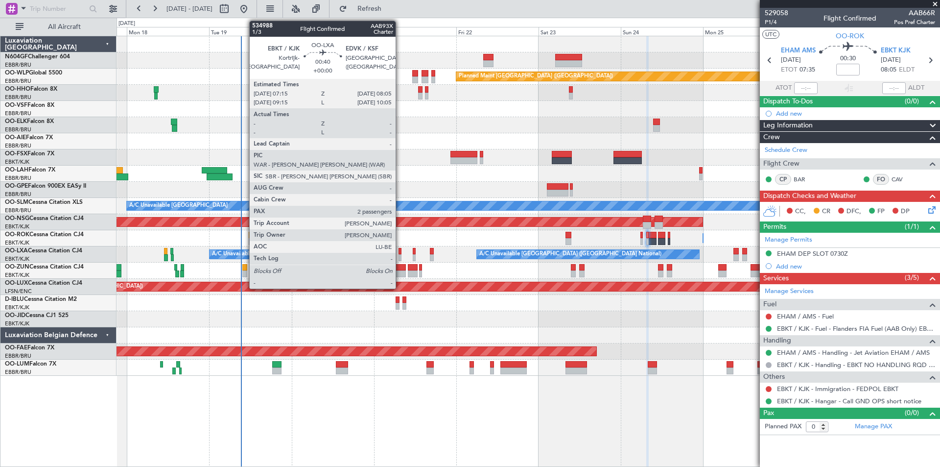
click at [400, 258] on div at bounding box center [400, 257] width 3 height 7
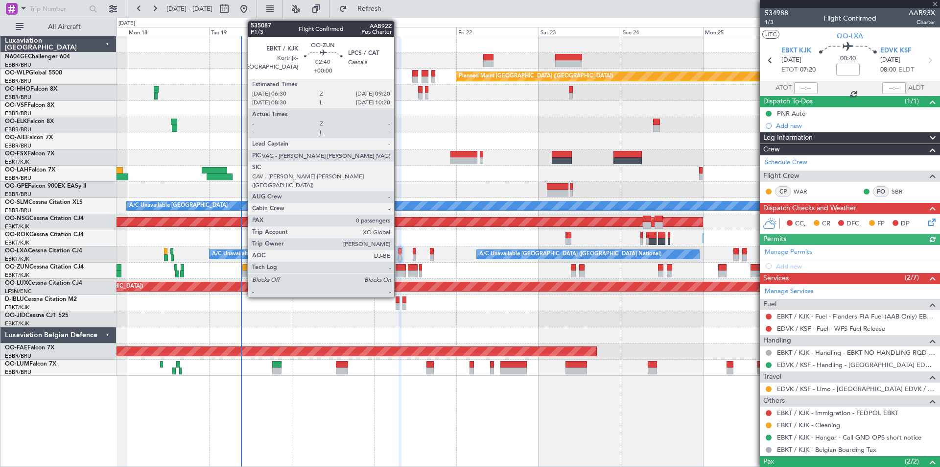
click at [399, 271] on div at bounding box center [401, 273] width 10 height 7
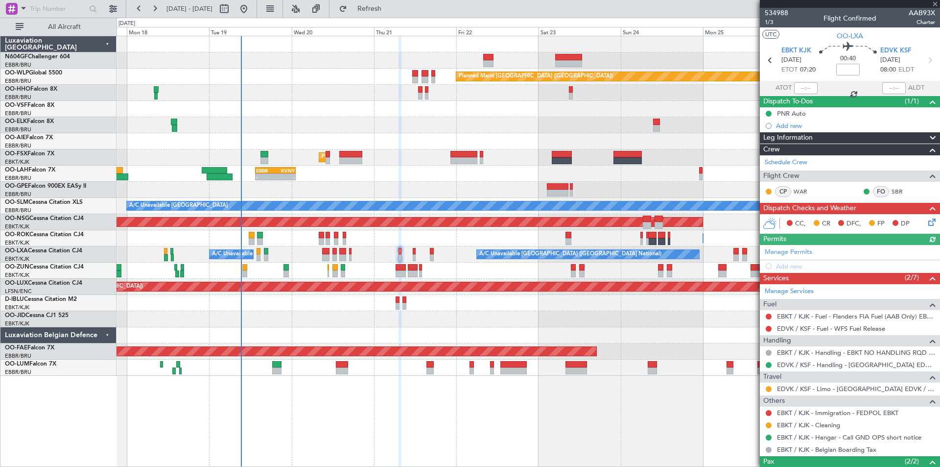
type input "0"
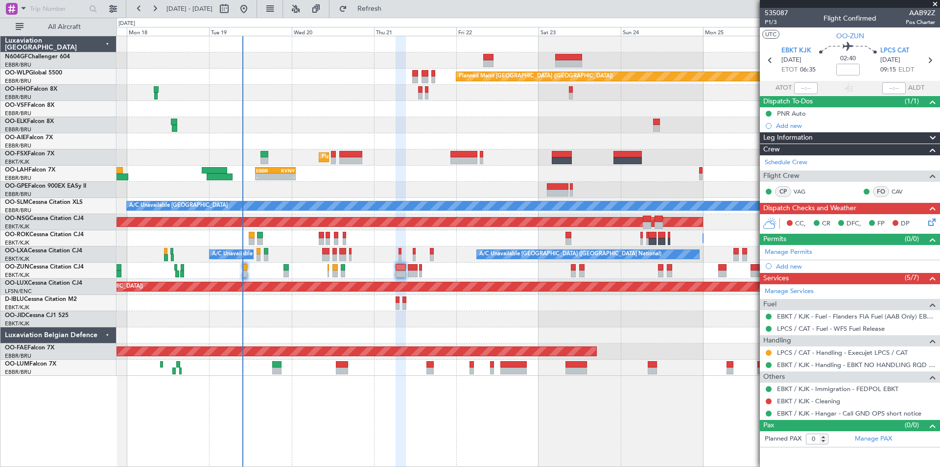
click at [0, 212] on div "Planned Maint [GEOGRAPHIC_DATA] ([GEOGRAPHIC_DATA]) AOG Maint Geneva ([GEOGRAPH…" at bounding box center [470, 242] width 940 height 449
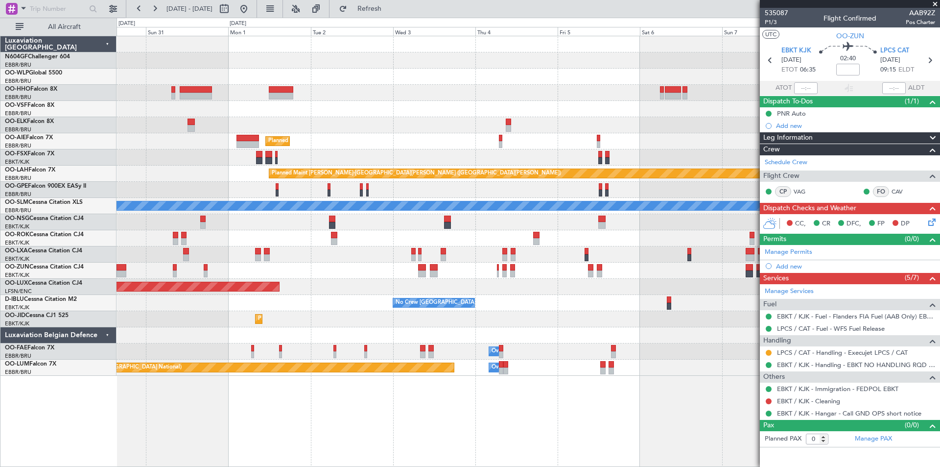
click at [0, 195] on div "Planned Maint Kortrijk-[GEOGRAPHIC_DATA] Planned Maint [GEOGRAPHIC_DATA] ([GEOG…" at bounding box center [470, 242] width 940 height 449
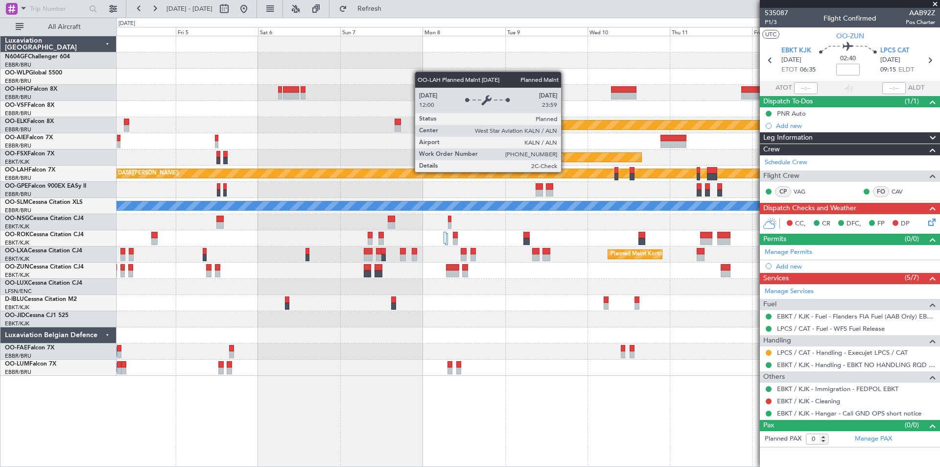
click at [116, 186] on div "Planned Maint Kortrijk-[GEOGRAPHIC_DATA] Planned Maint [GEOGRAPHIC_DATA]-[GEOGR…" at bounding box center [470, 242] width 940 height 449
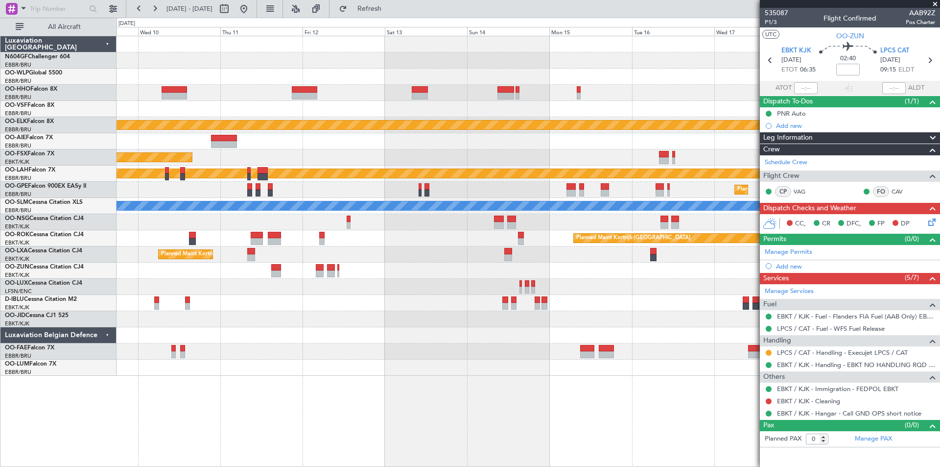
click at [199, 164] on div "Planned Maint Kortrijk-[GEOGRAPHIC_DATA] Planned Maint [GEOGRAPHIC_DATA]-[GEOGR…" at bounding box center [528, 205] width 823 height 339
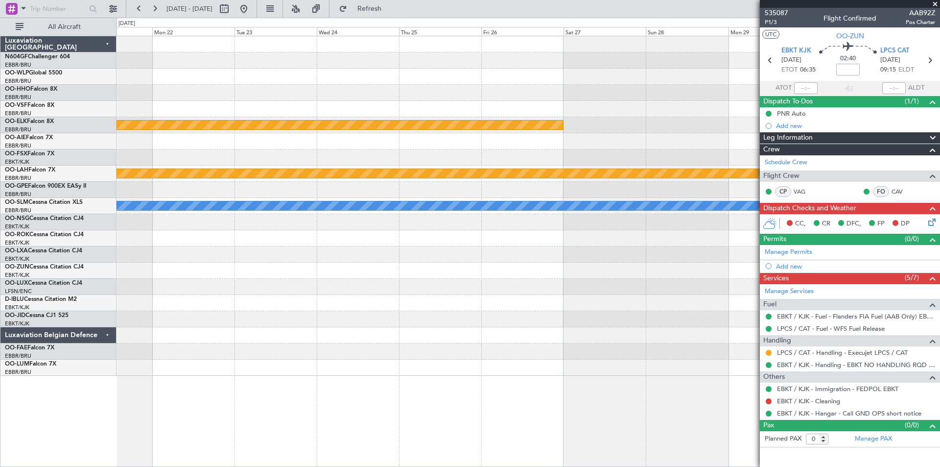
click at [52, 163] on div "Planned Maint Kortrijk-[GEOGRAPHIC_DATA] Planned [GEOGRAPHIC_DATA][PERSON_NAME]…" at bounding box center [470, 242] width 940 height 449
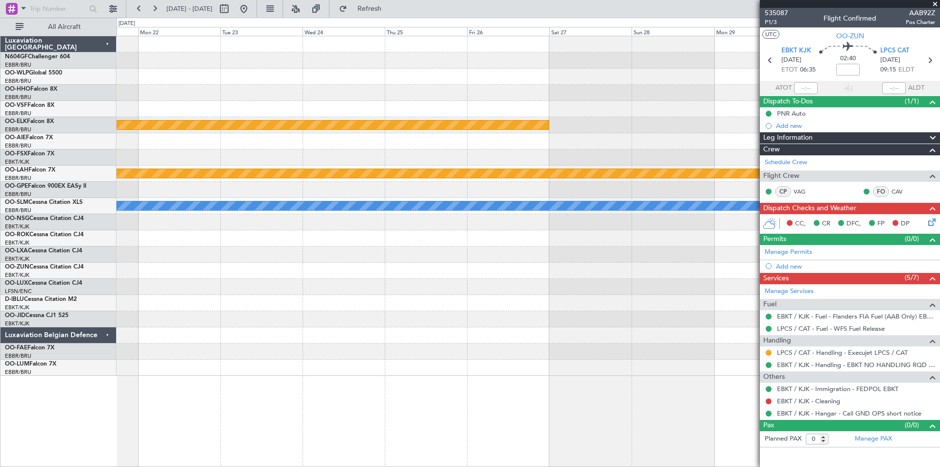
click at [940, 164] on fb-app "[DATE] - [DATE] Refresh Quick Links All Aircraft Planned Maint [GEOGRAPHIC_DATA…" at bounding box center [470, 236] width 940 height 459
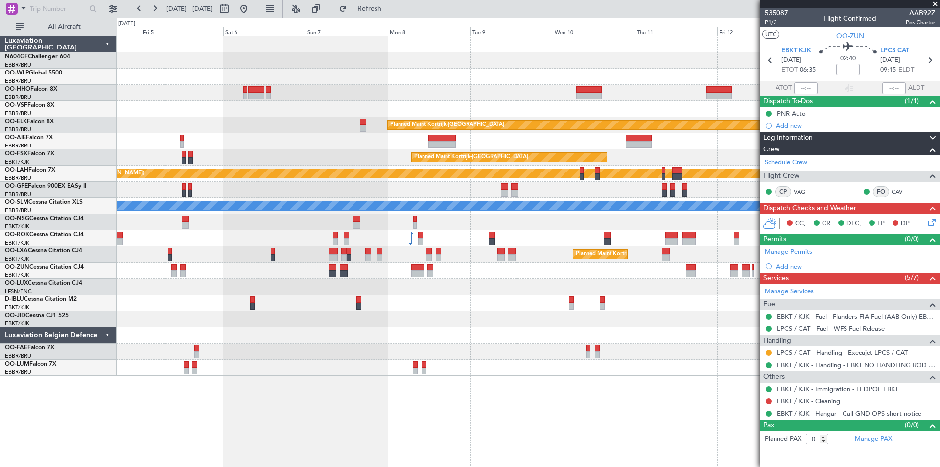
click at [940, 161] on fb-app "[DATE] - [DATE] Refresh Quick Links All Aircraft Planned Maint [GEOGRAPHIC_DATA…" at bounding box center [470, 236] width 940 height 459
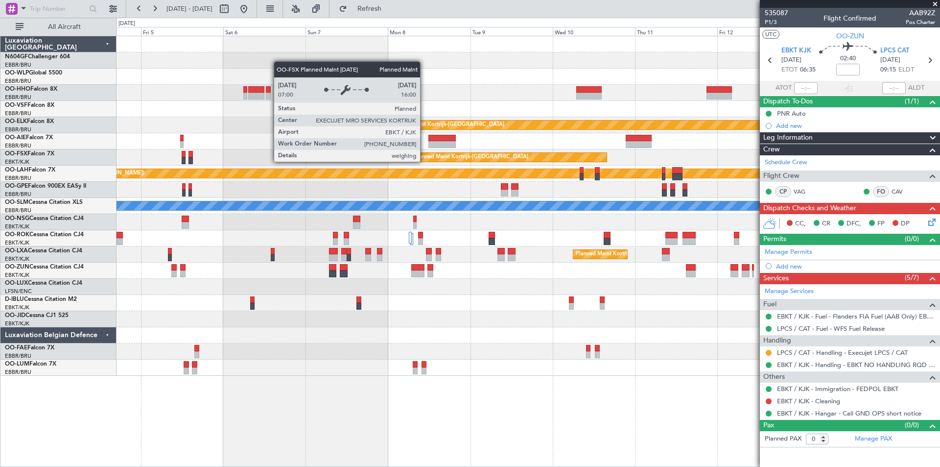
click at [935, 158] on fb-app "[DATE] - [DATE] Refresh Quick Links All Aircraft Planned Maint [GEOGRAPHIC_DATA…" at bounding box center [470, 236] width 940 height 459
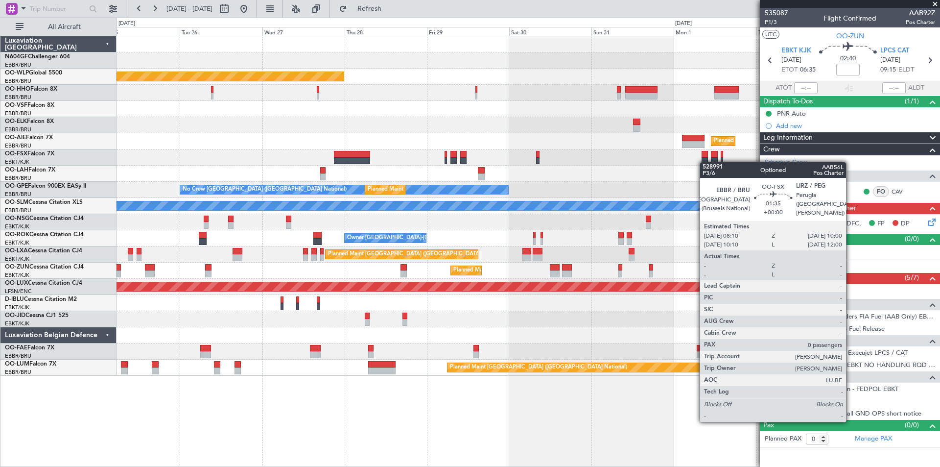
click at [878, 166] on fb-app "[DATE] - [DATE] Refresh Quick Links All Aircraft Planned Maint [GEOGRAPHIC_DATA…" at bounding box center [470, 236] width 940 height 459
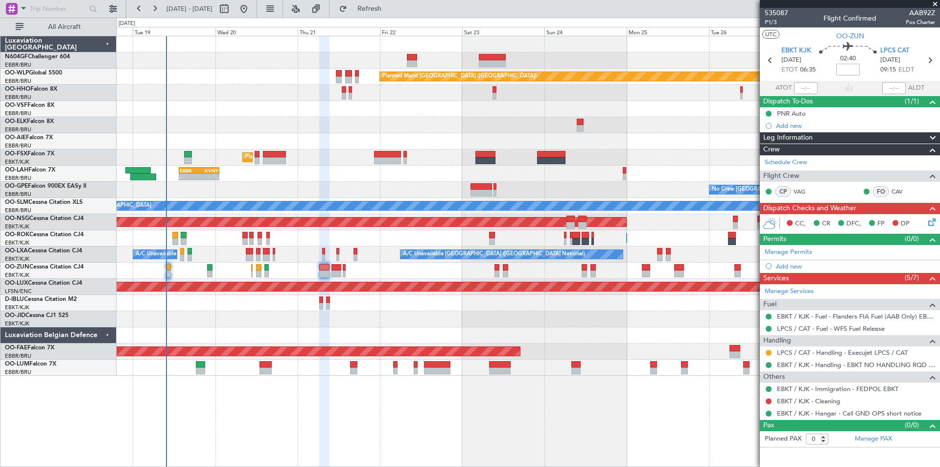
click at [760, 144] on fb-app "[DATE] - [DATE] Refresh Quick Links All Aircraft Planned Maint [GEOGRAPHIC_DATA…" at bounding box center [470, 236] width 940 height 459
